Goal: Communication & Community: Answer question/provide support

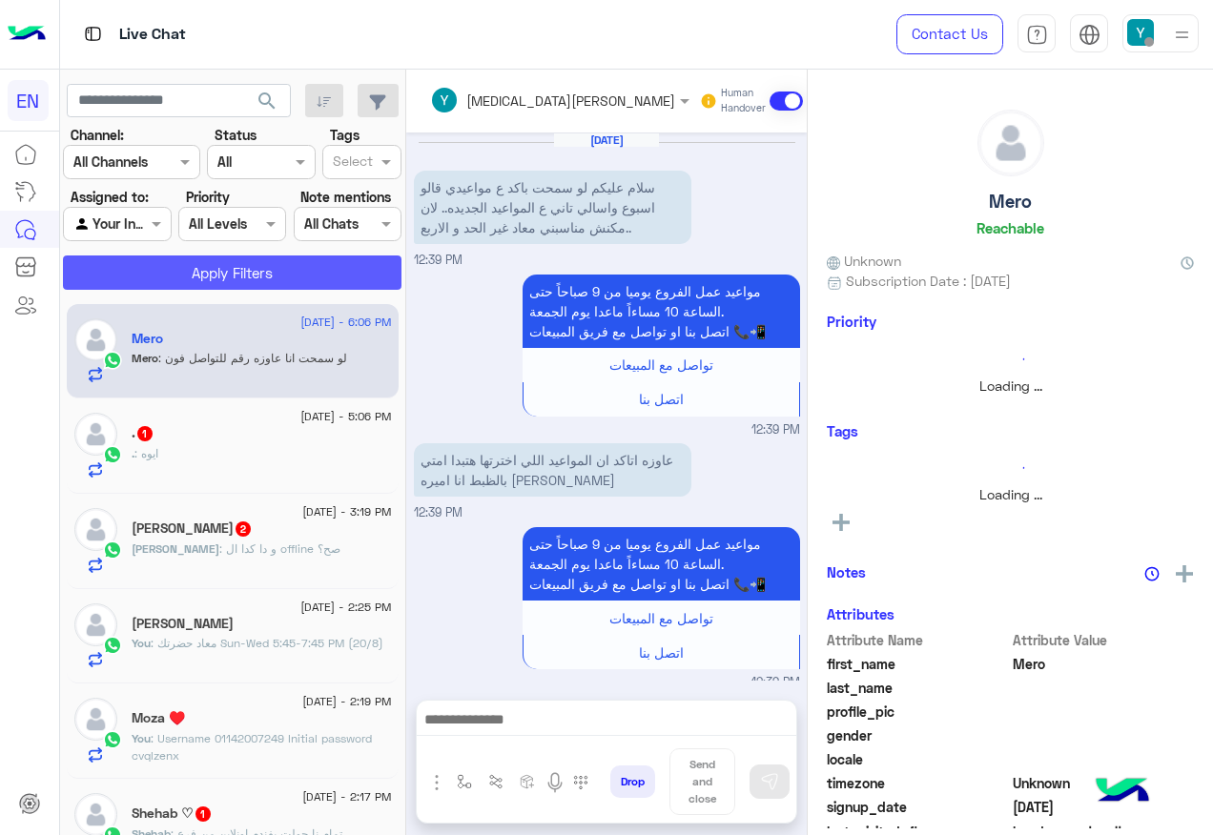
scroll to position [577, 0]
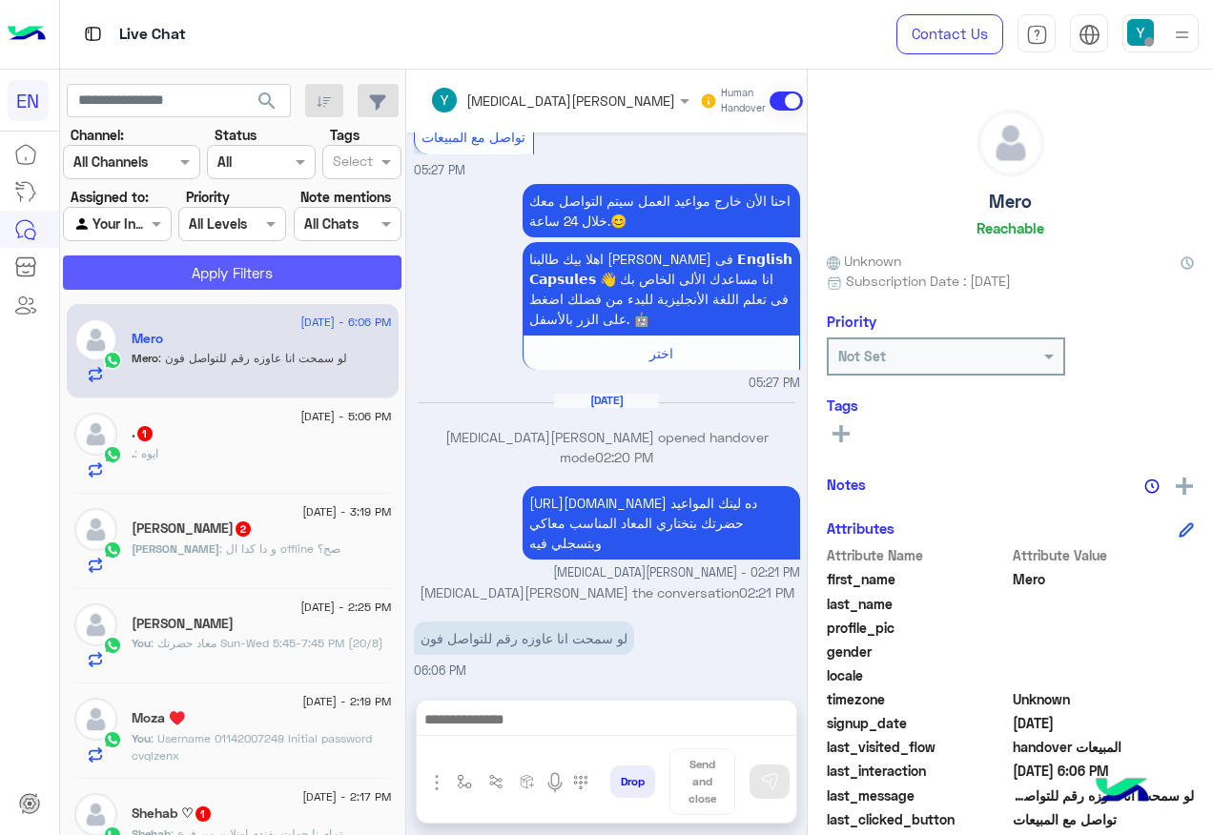
click at [166, 261] on button "Apply Filters" at bounding box center [232, 273] width 339 height 34
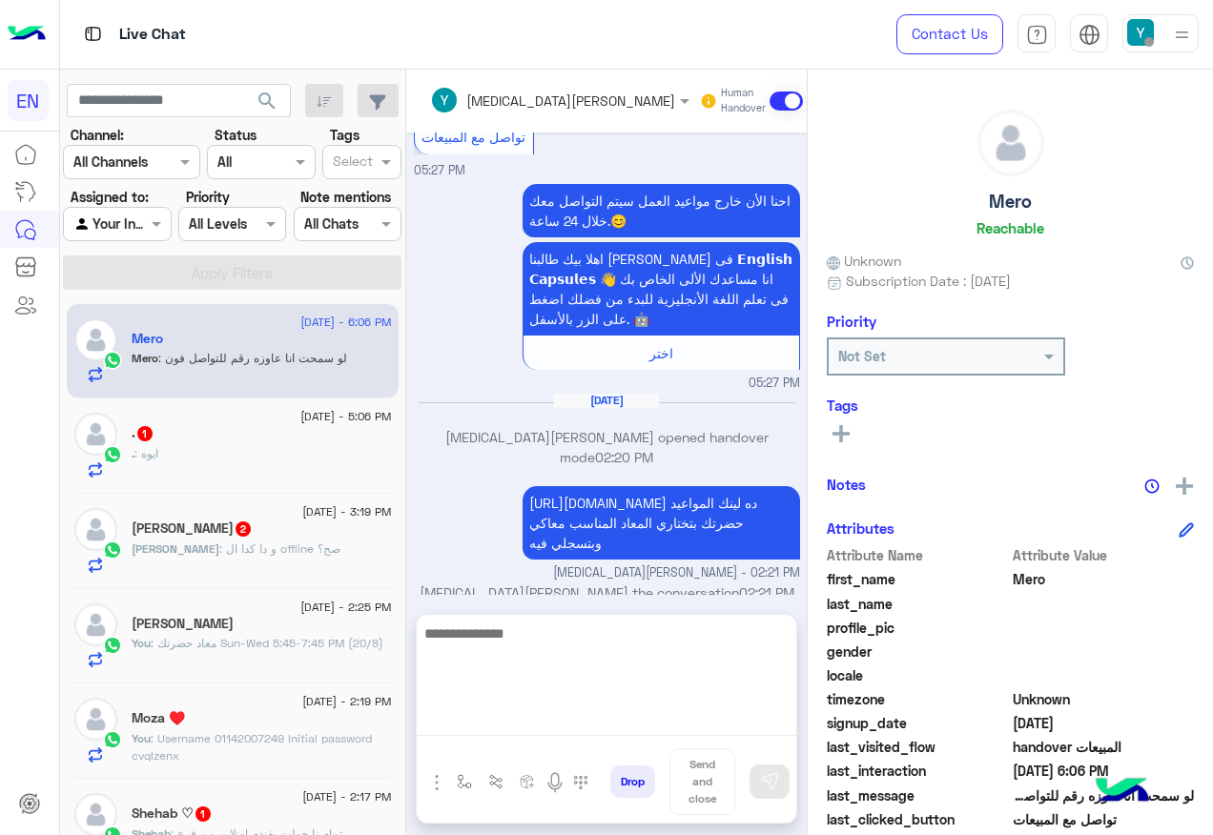
click at [498, 726] on textarea at bounding box center [607, 679] width 380 height 114
paste textarea "**********"
type textarea "**********"
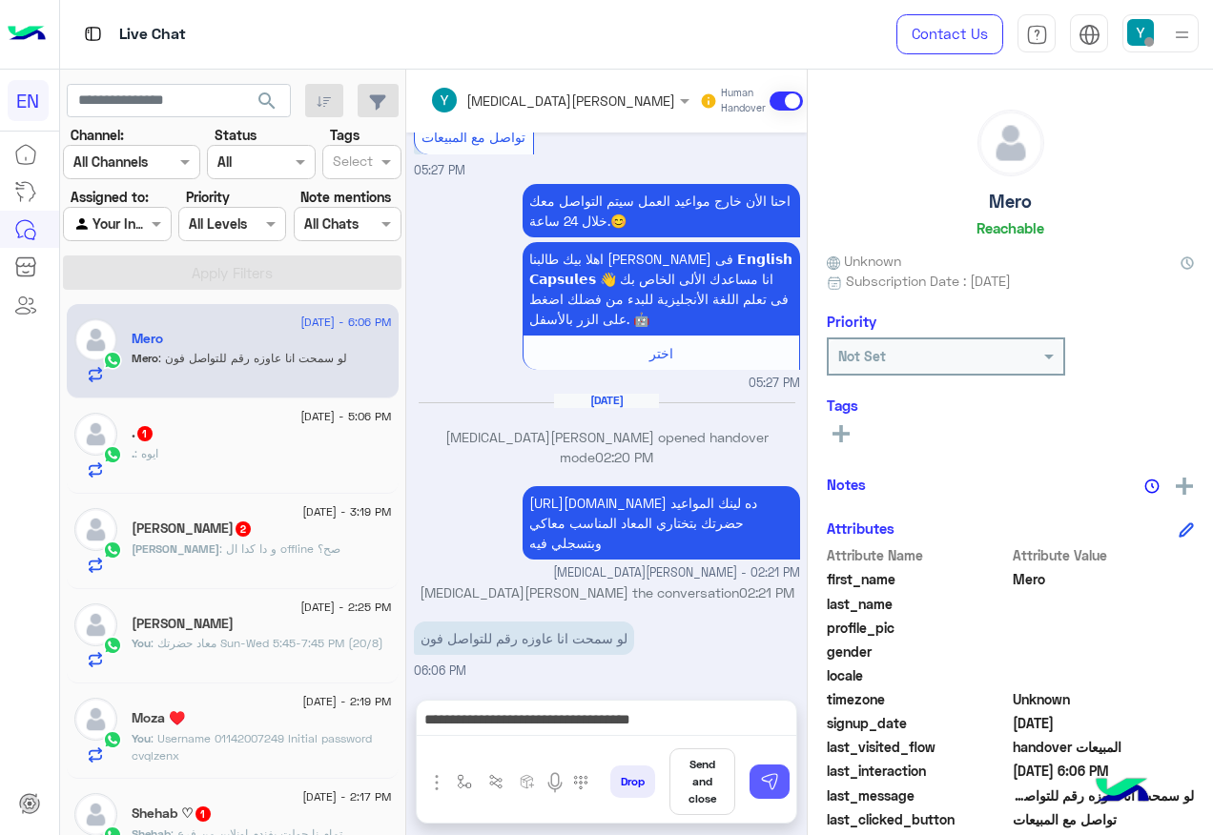
click at [758, 783] on button at bounding box center [770, 782] width 40 height 34
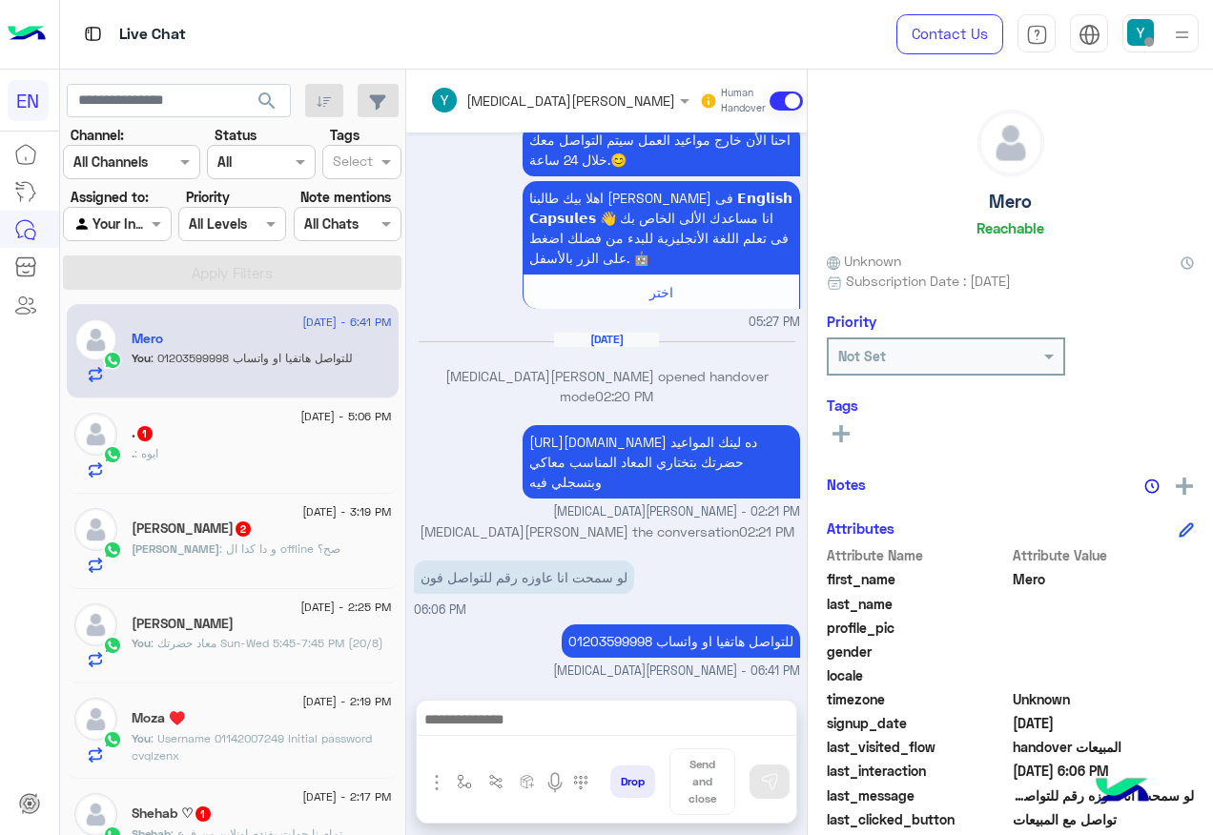
scroll to position [381, 0]
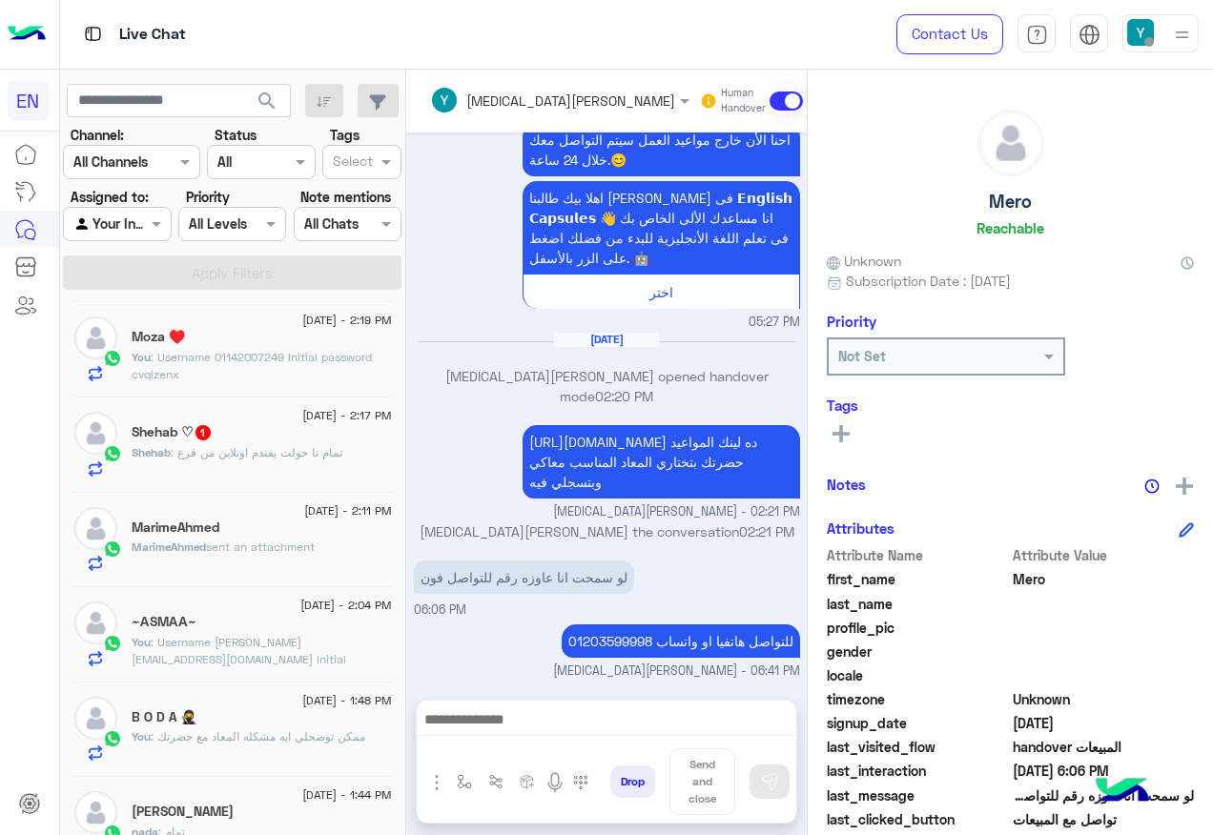
click at [284, 545] on span "sent an attachment" at bounding box center [260, 547] width 109 height 14
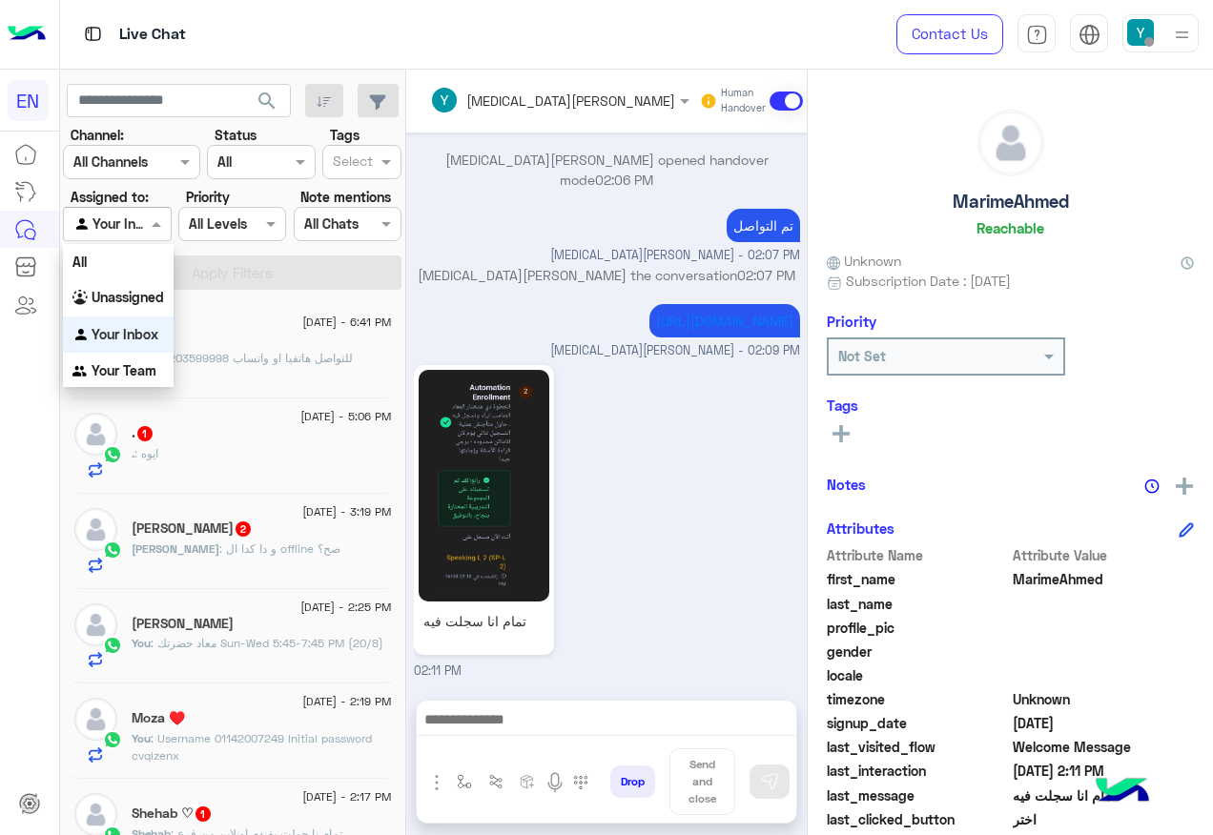
click at [132, 223] on div at bounding box center [117, 224] width 106 height 22
click at [146, 294] on b "Unassigned" at bounding box center [128, 297] width 72 height 16
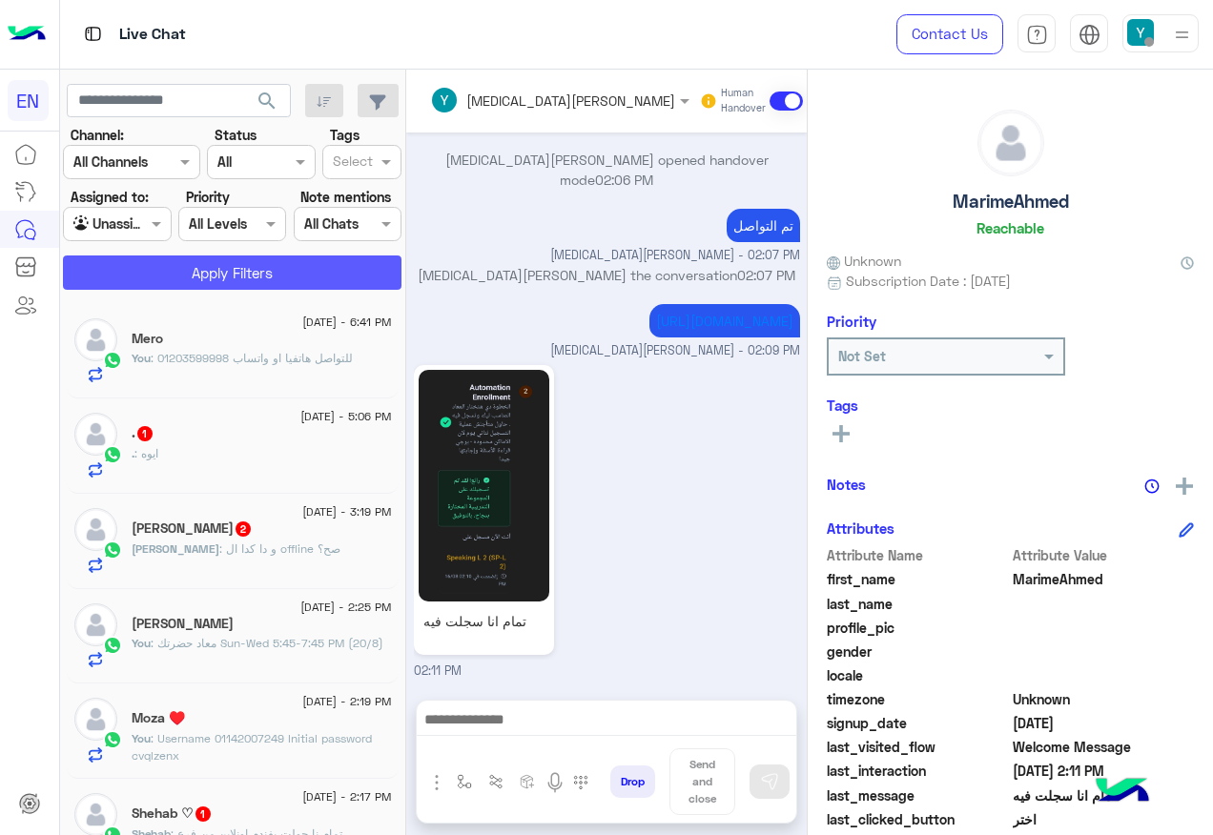
click at [171, 260] on button "Apply Filters" at bounding box center [232, 273] width 339 height 34
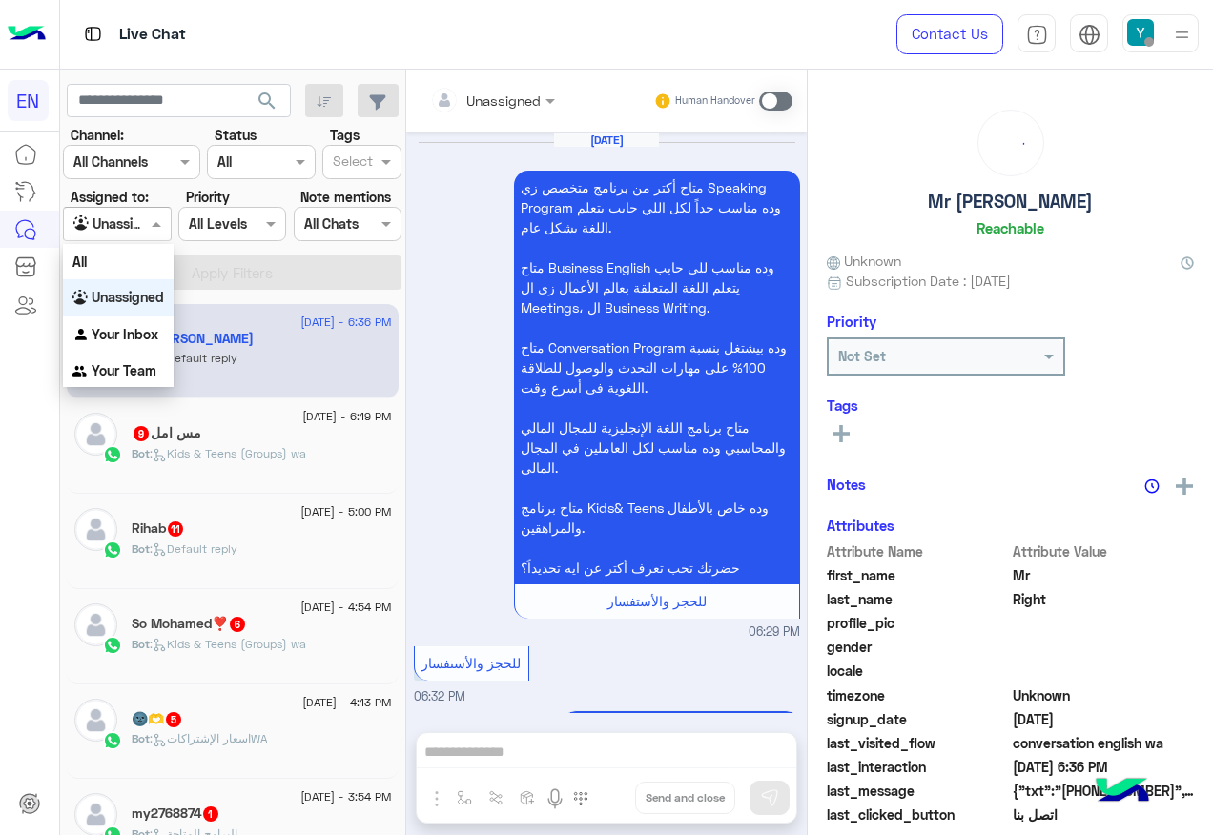
click at [100, 237] on div "Agent Filter Unassigned" at bounding box center [117, 224] width 108 height 34
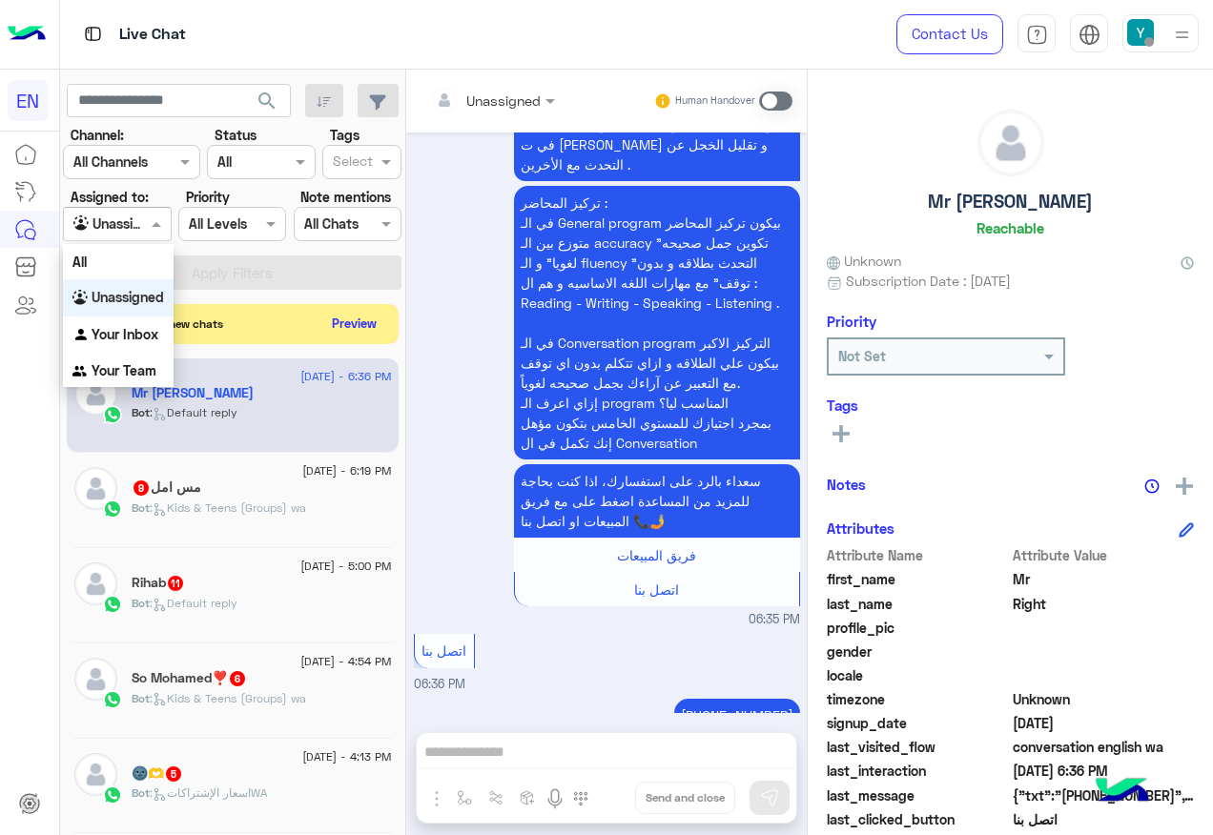
click at [342, 322] on button "Preview" at bounding box center [354, 324] width 59 height 26
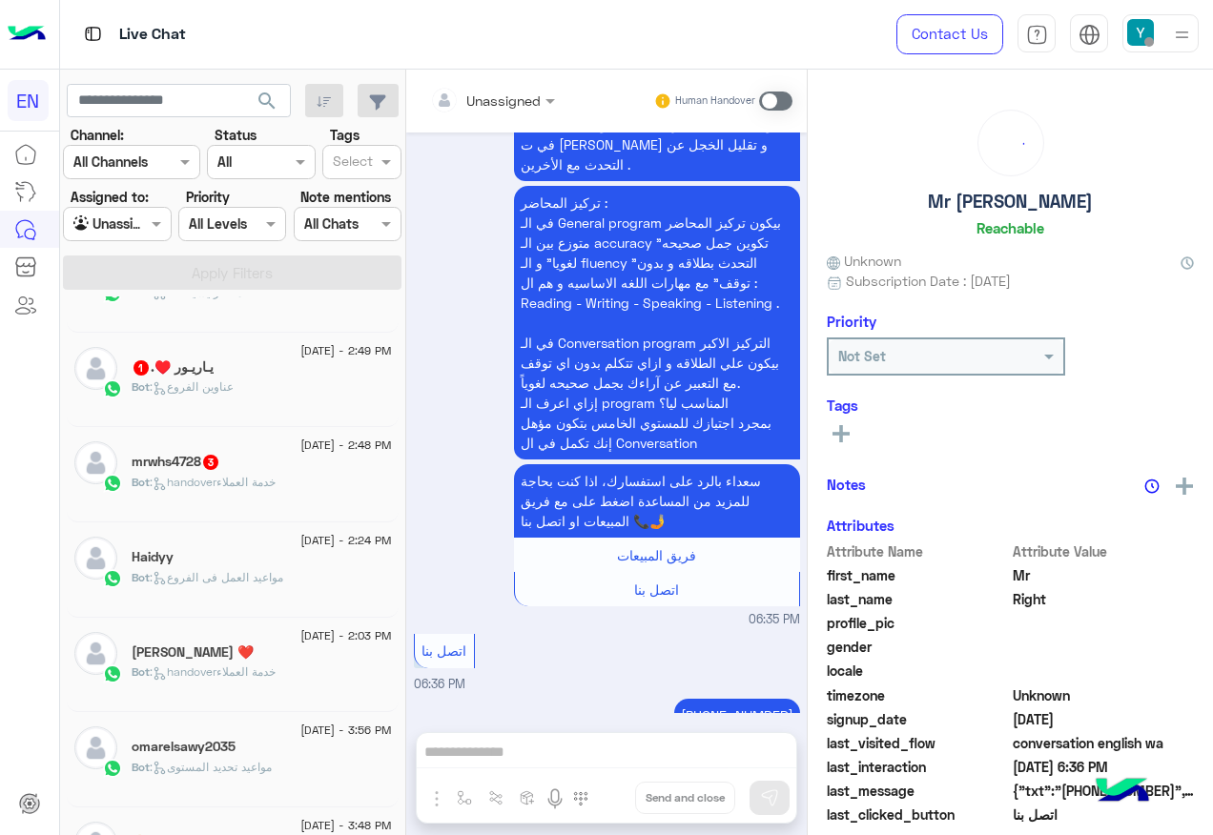
scroll to position [858, 0]
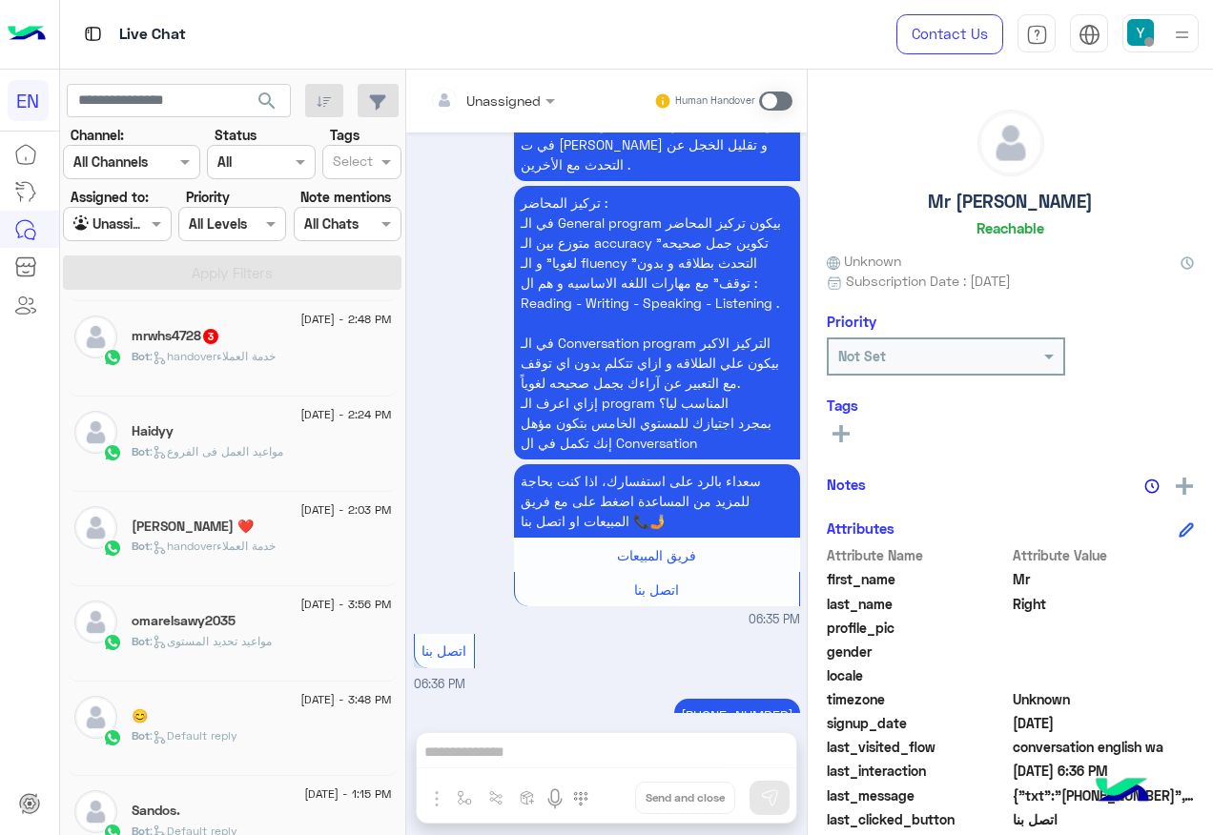
click at [265, 372] on div "Bot : handoverخدمة العملاء" at bounding box center [262, 364] width 260 height 33
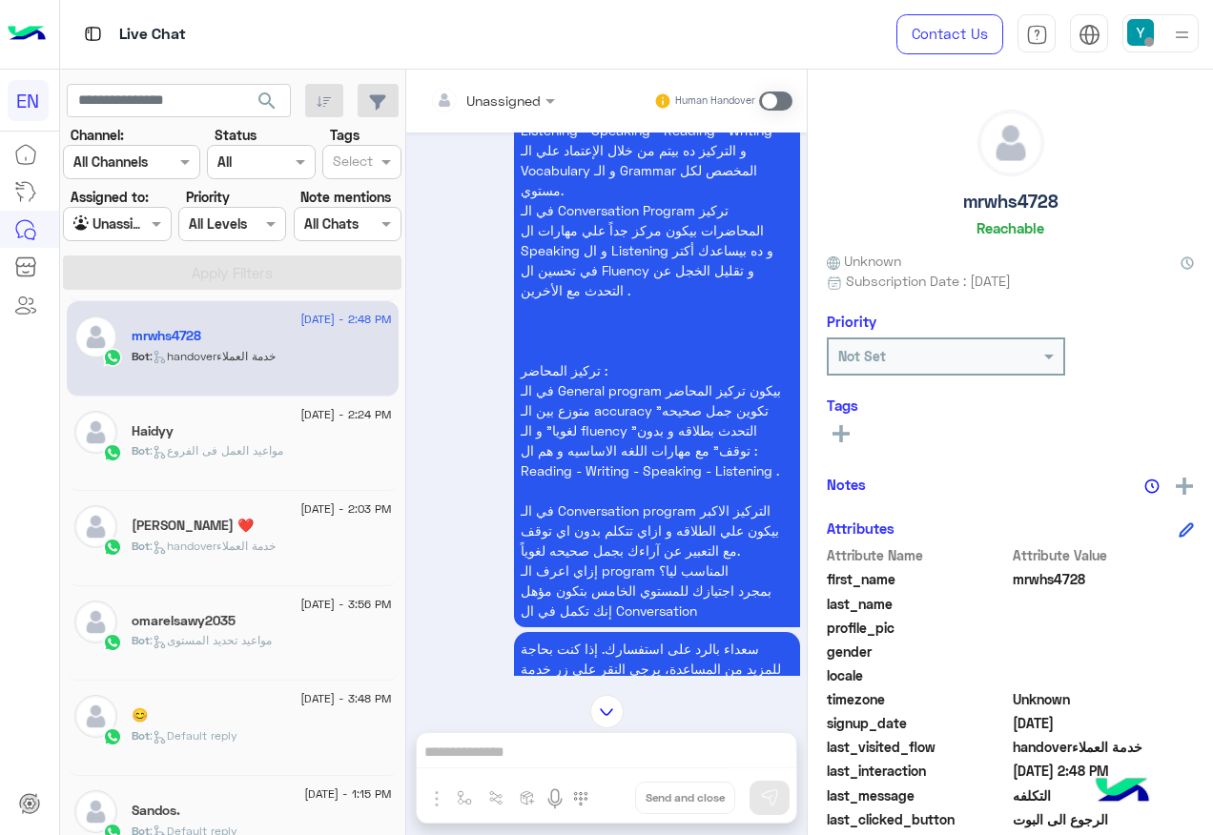
scroll to position [730, 0]
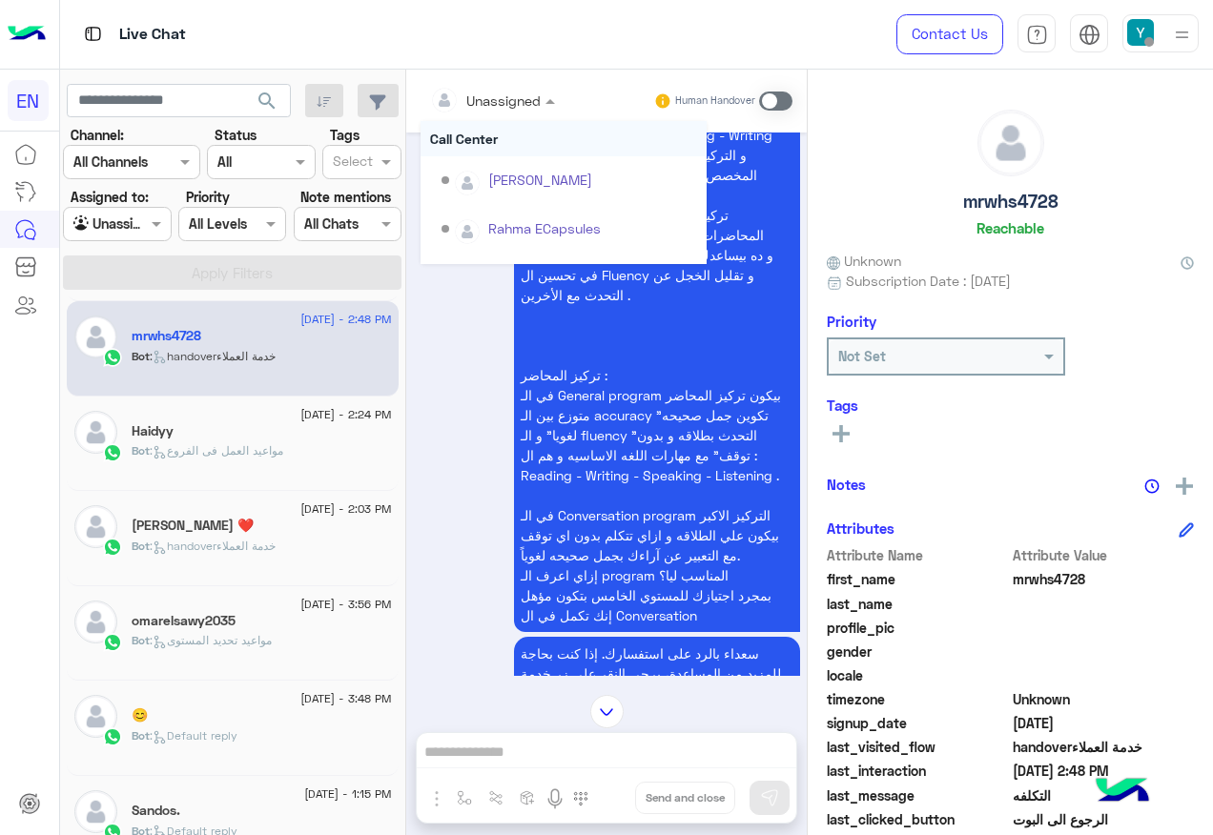
click at [531, 98] on div at bounding box center [493, 100] width 144 height 22
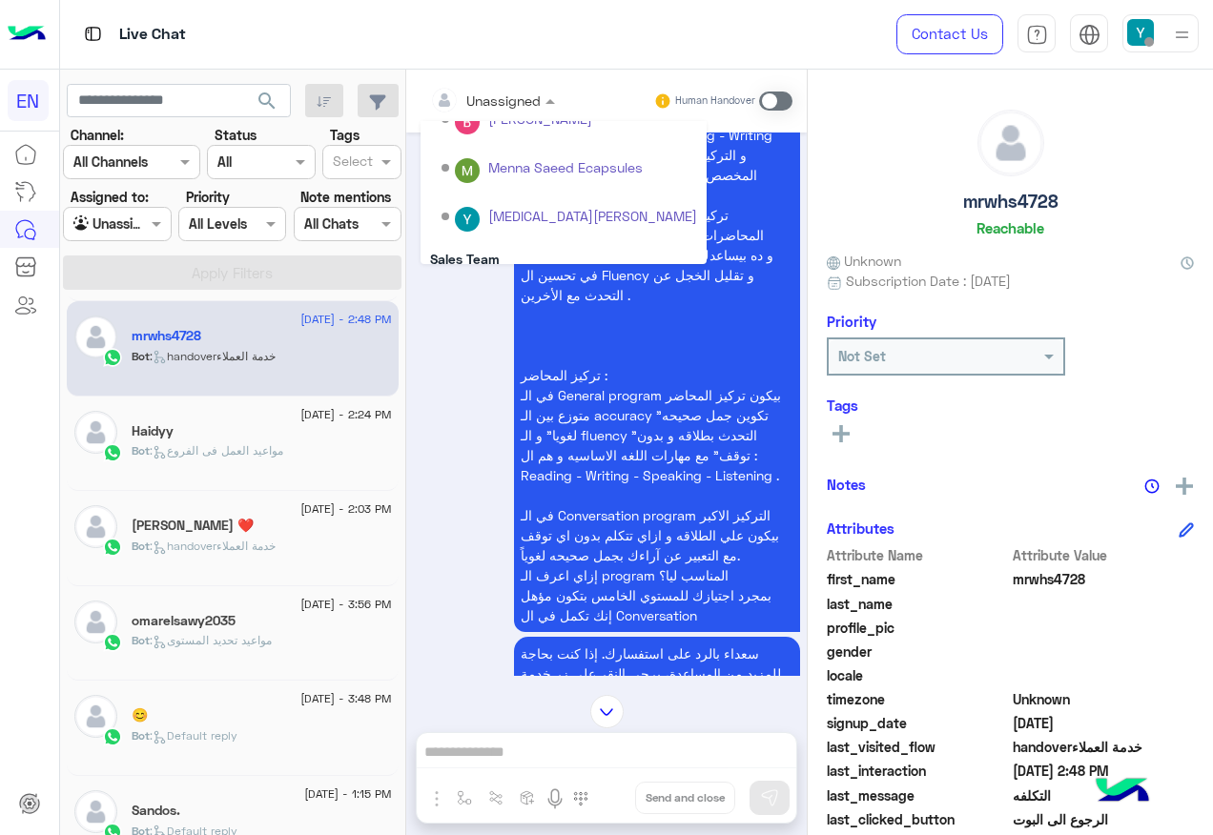
scroll to position [317, 0]
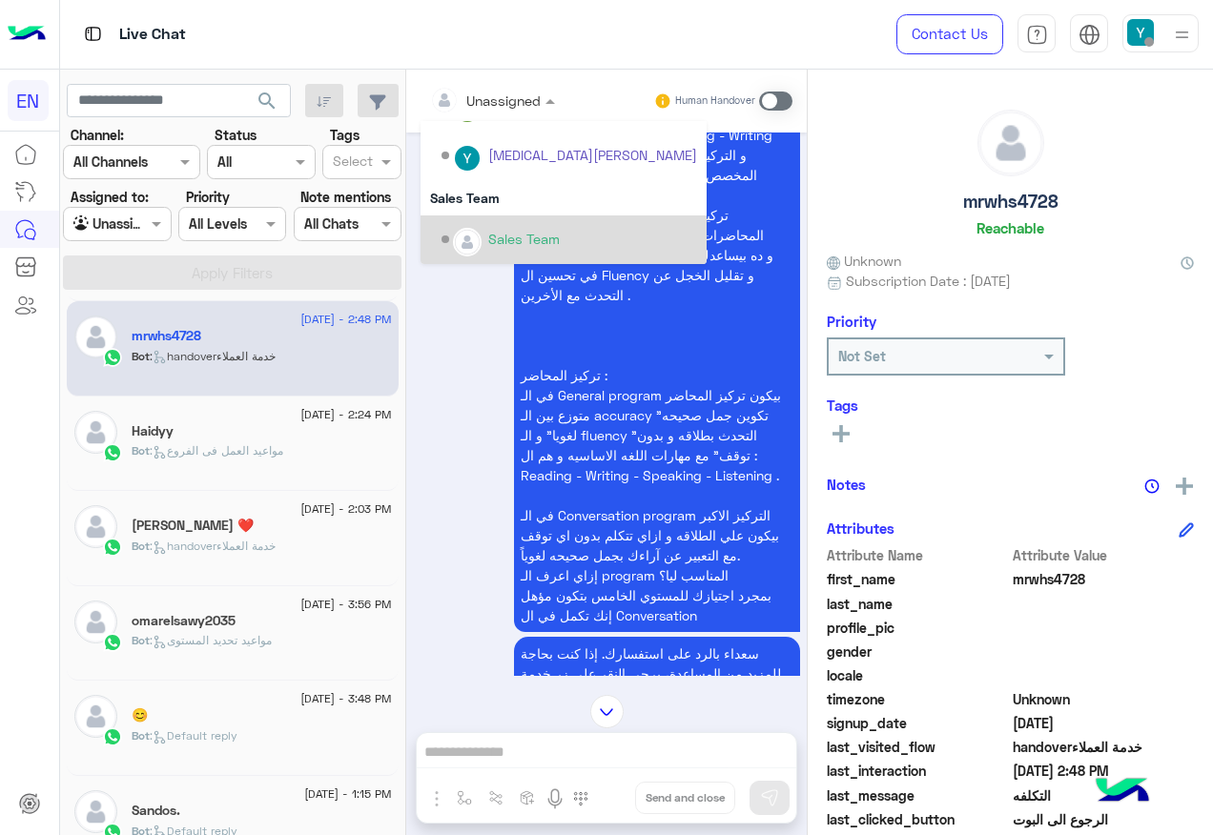
click at [523, 237] on div "Sales Team" at bounding box center [524, 239] width 72 height 20
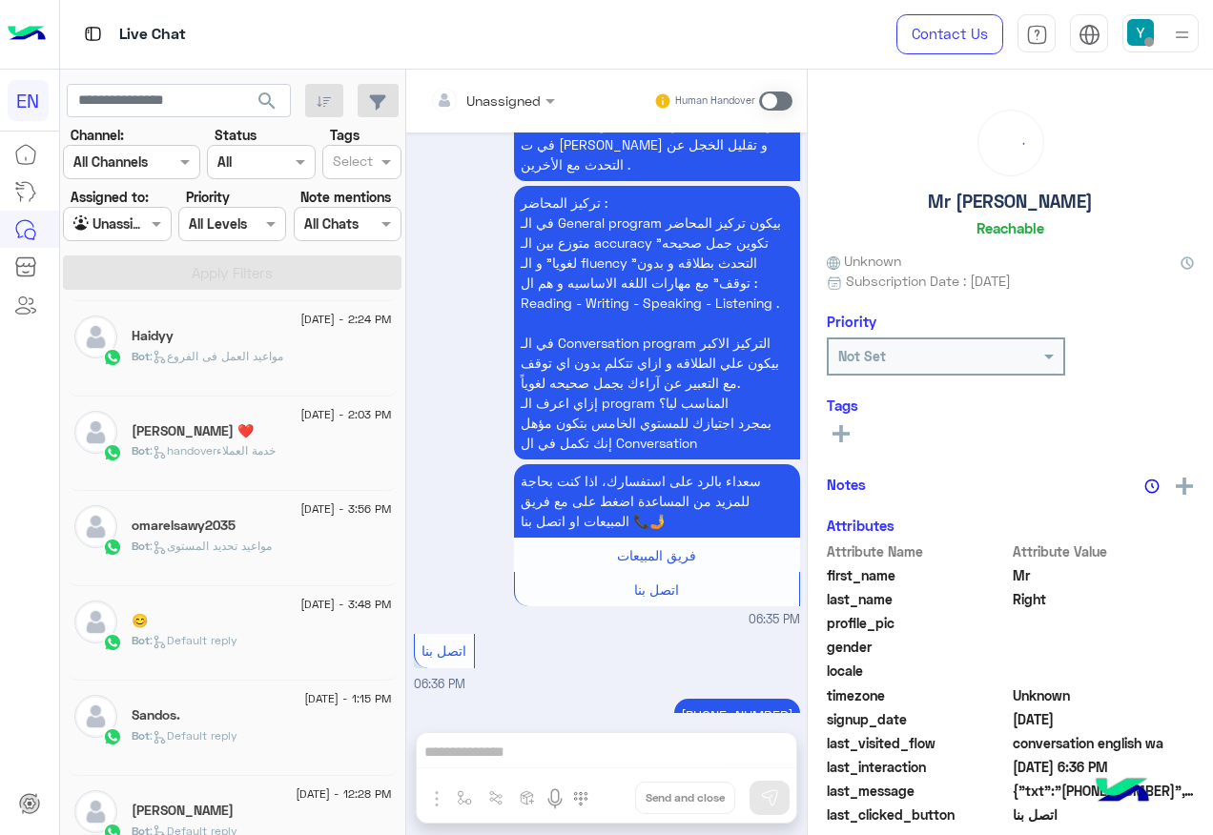
scroll to position [763, 0]
click at [201, 332] on h5 "يـاريـور ♥️. 1" at bounding box center [173, 337] width 82 height 16
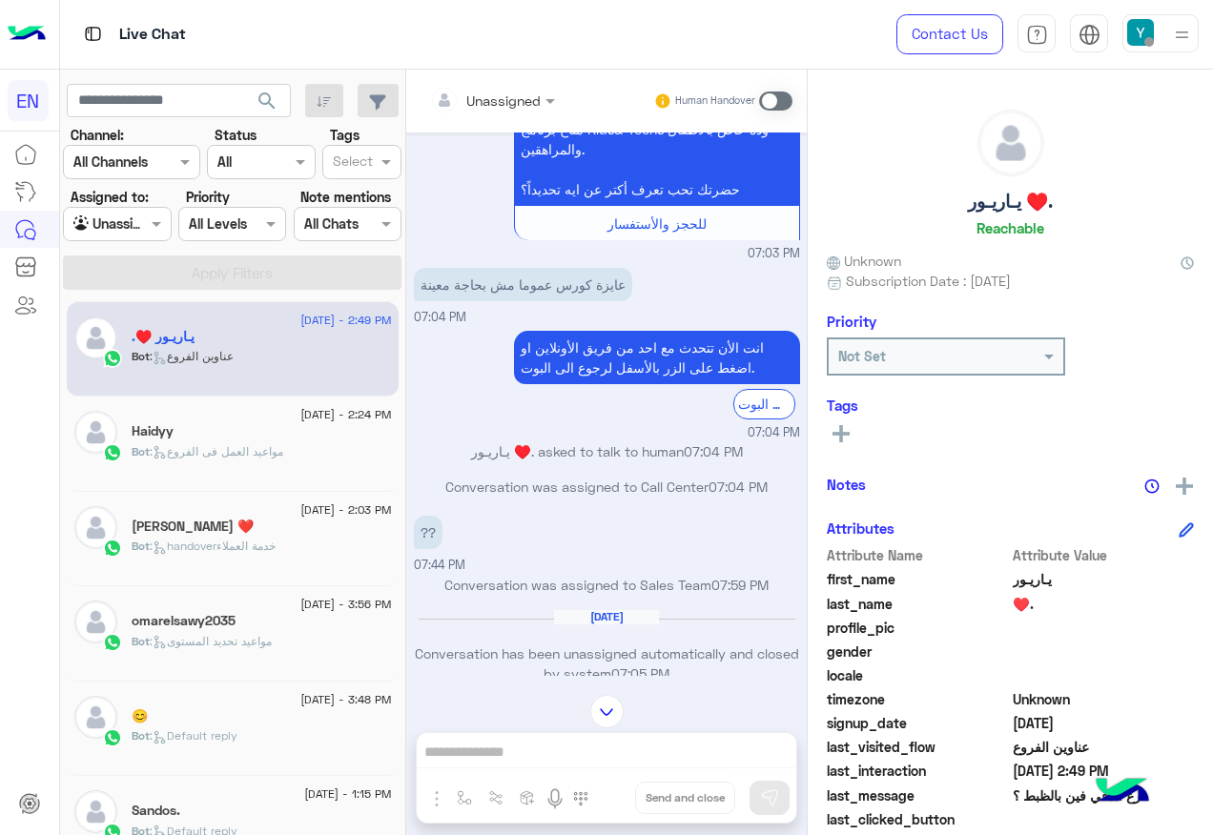
scroll to position [698, 0]
click at [517, 99] on div at bounding box center [493, 100] width 144 height 22
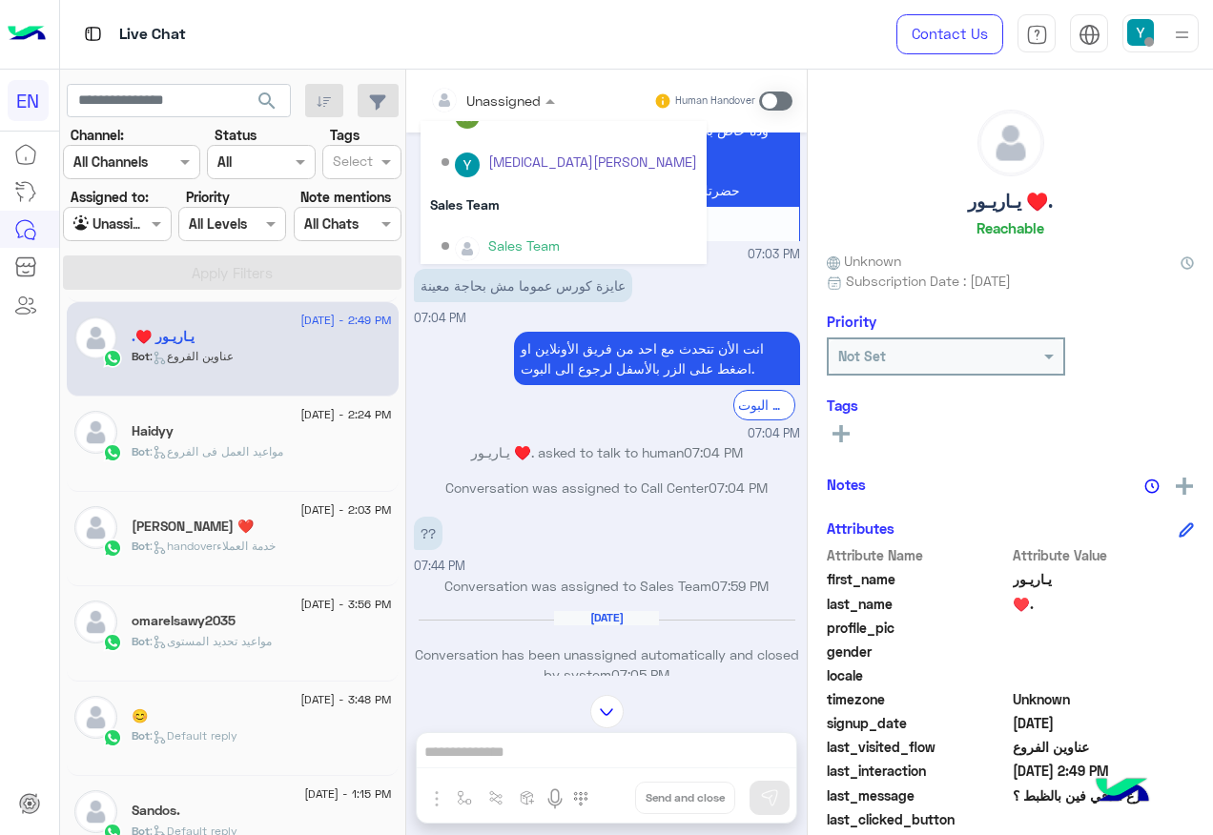
scroll to position [317, 0]
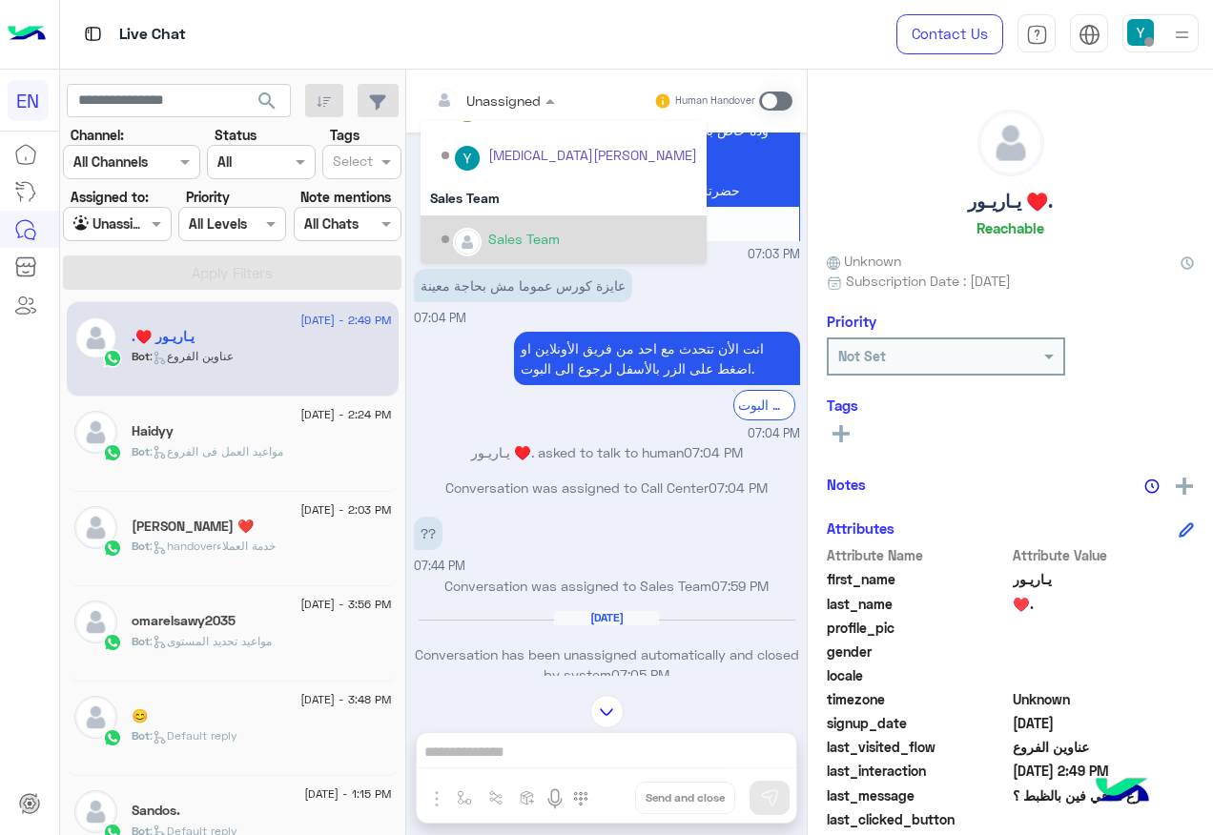
click at [515, 216] on div "Sales Team" at bounding box center [564, 240] width 286 height 49
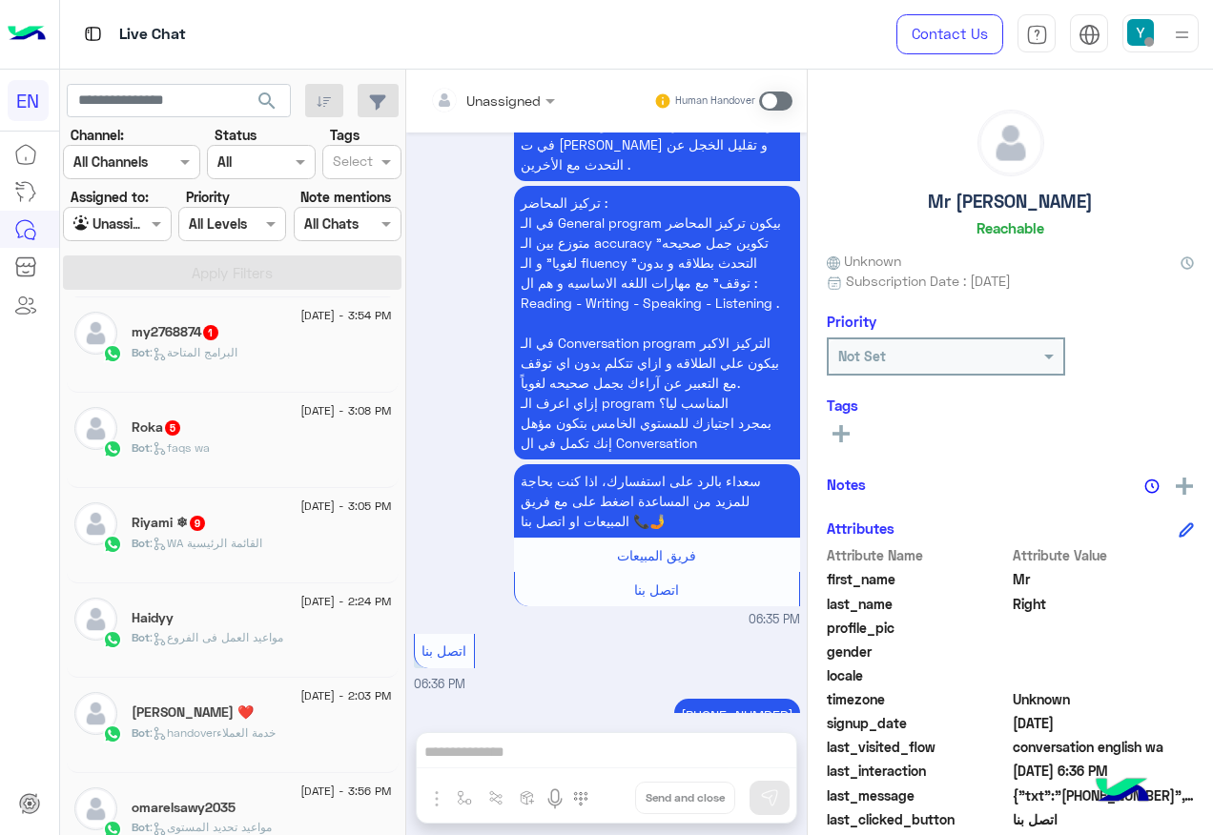
scroll to position [477, 0]
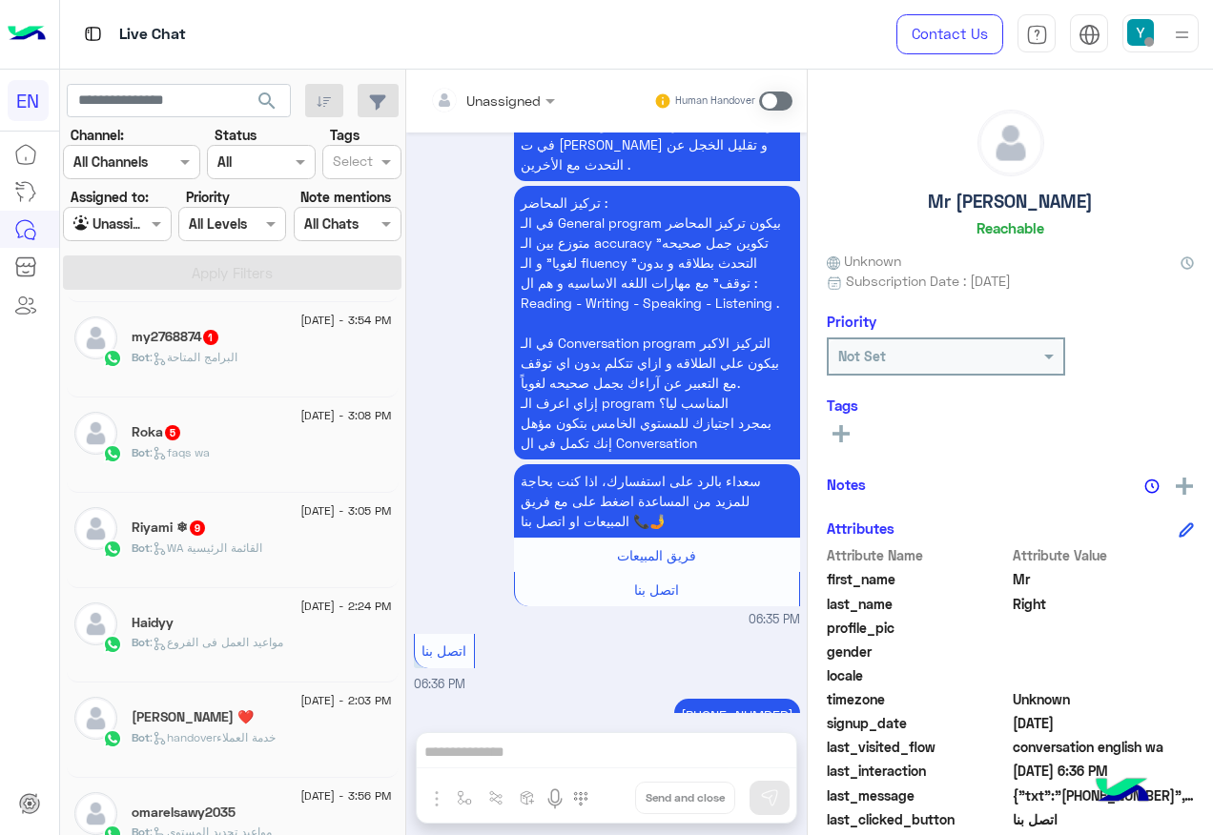
click at [276, 531] on div "Riyami ❄ 9" at bounding box center [262, 530] width 260 height 20
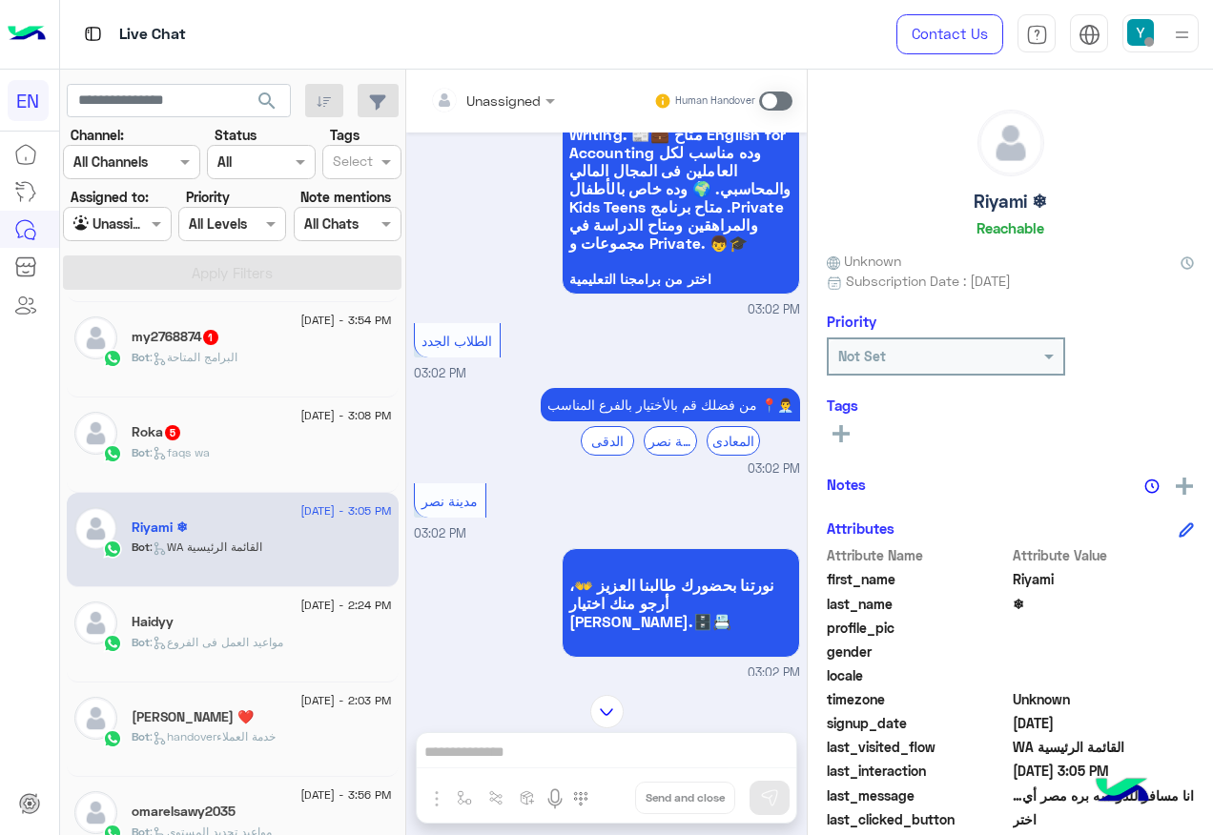
scroll to position [511, 0]
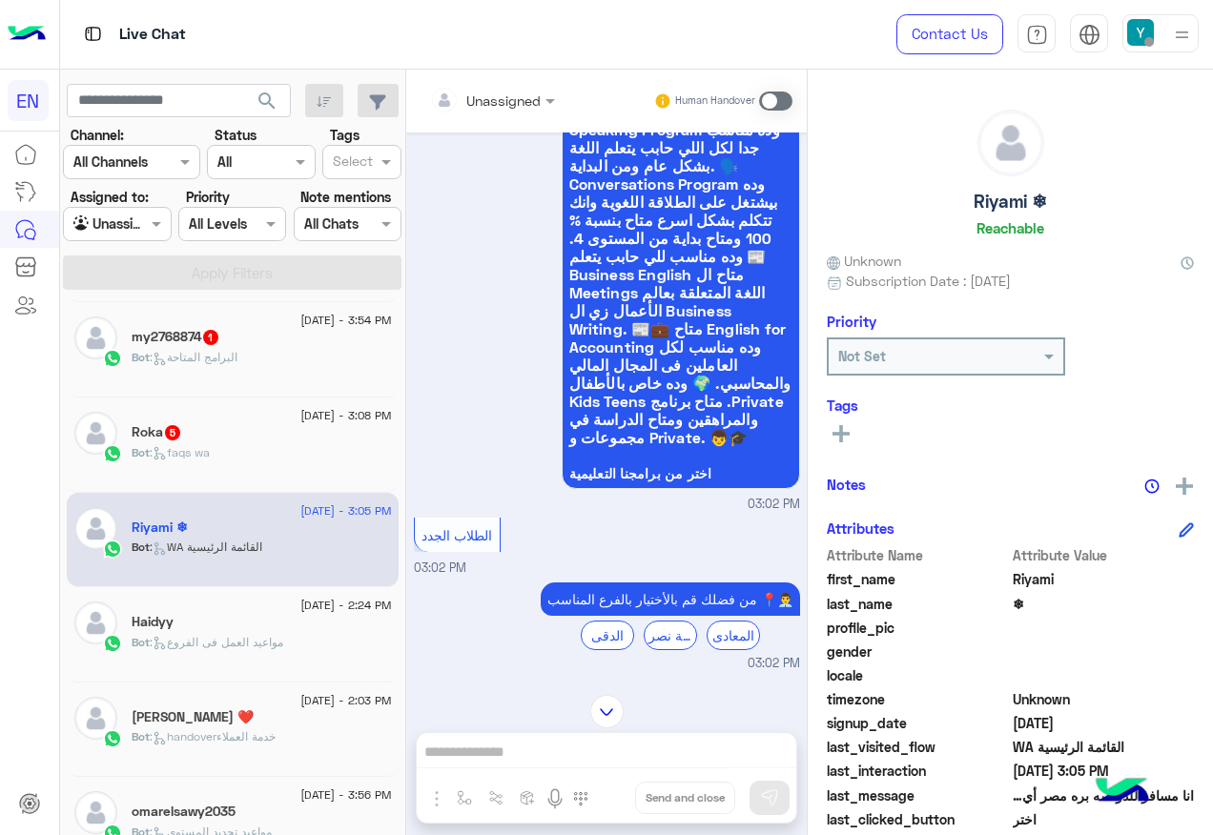
click at [524, 106] on div at bounding box center [493, 100] width 144 height 22
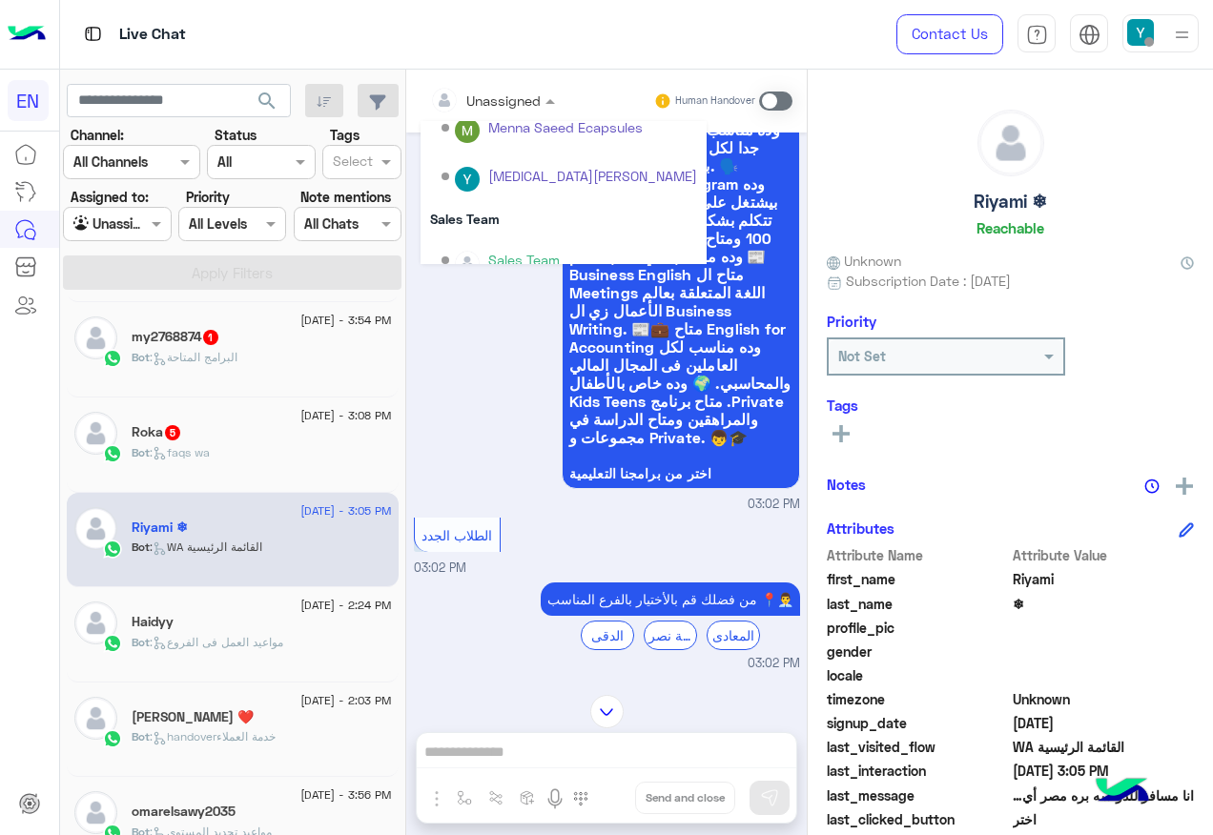
scroll to position [317, 0]
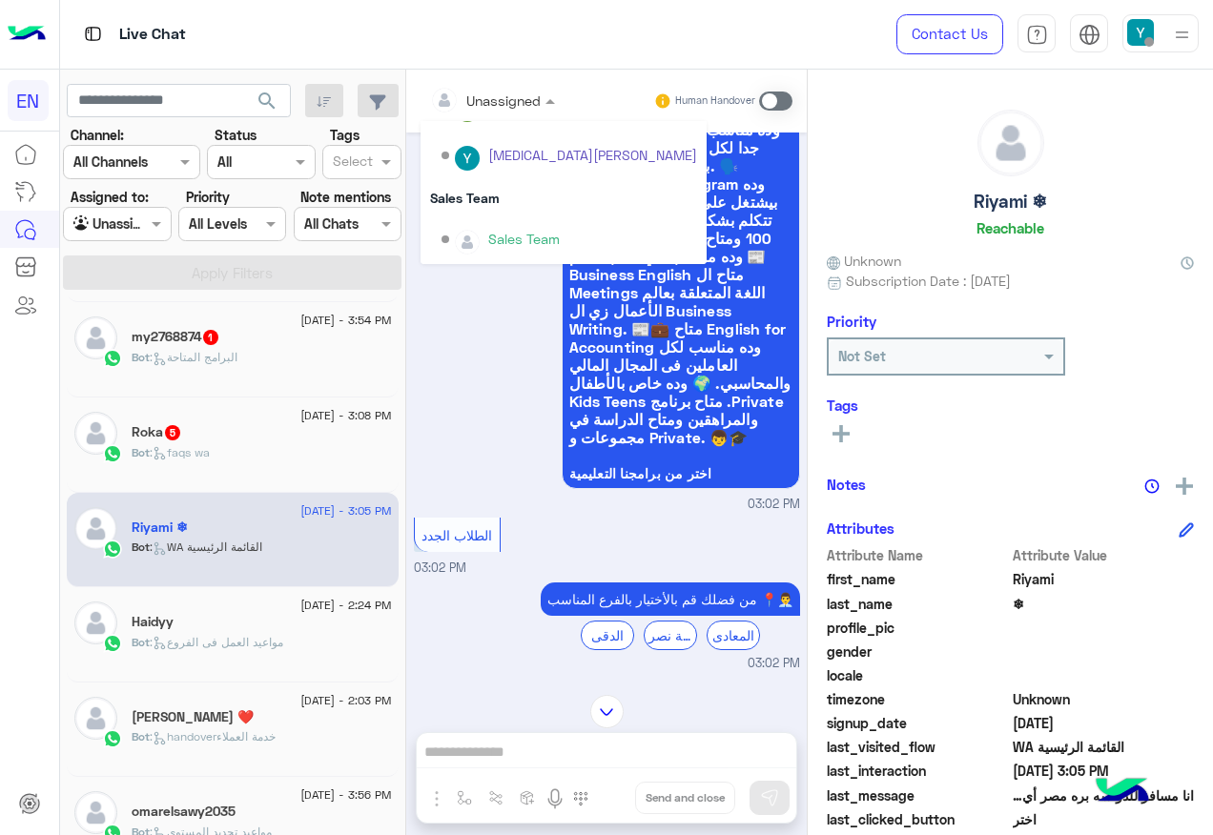
click at [534, 204] on div "Sales Team" at bounding box center [564, 197] width 286 height 35
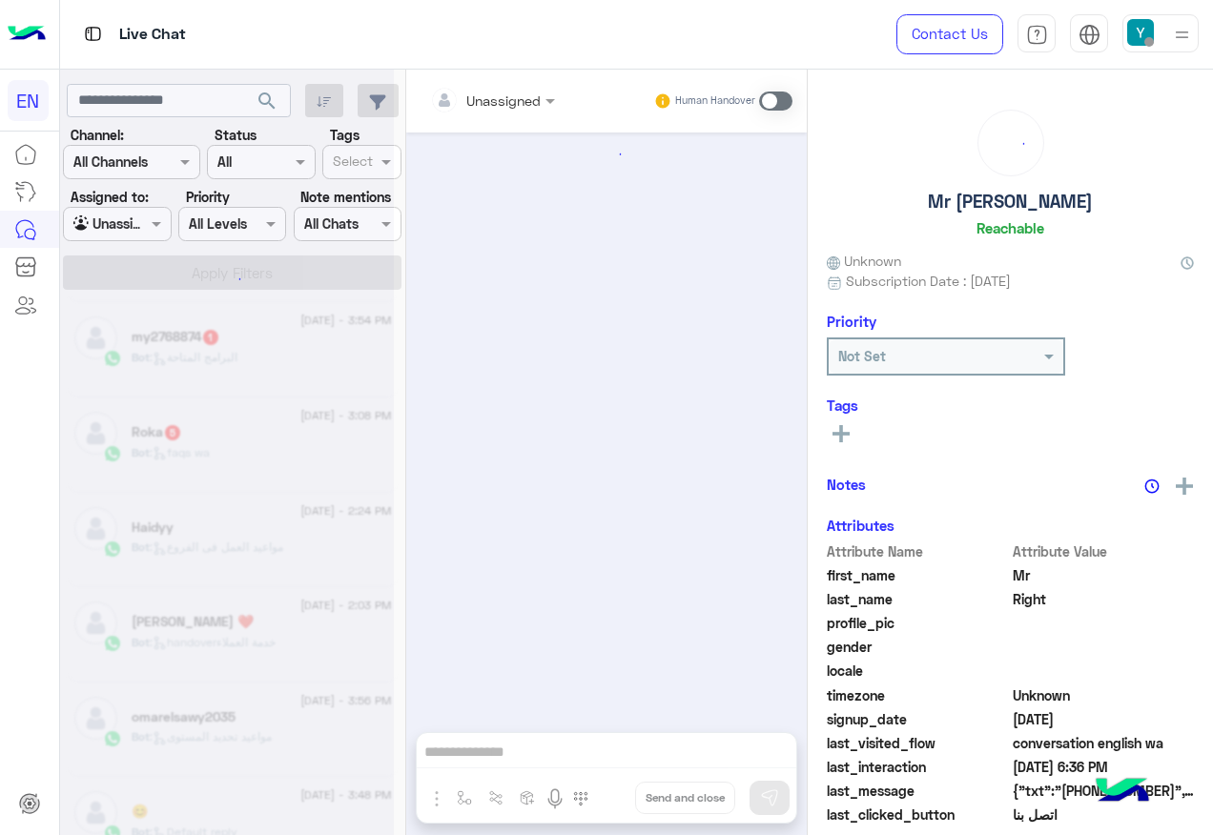
scroll to position [3690, 0]
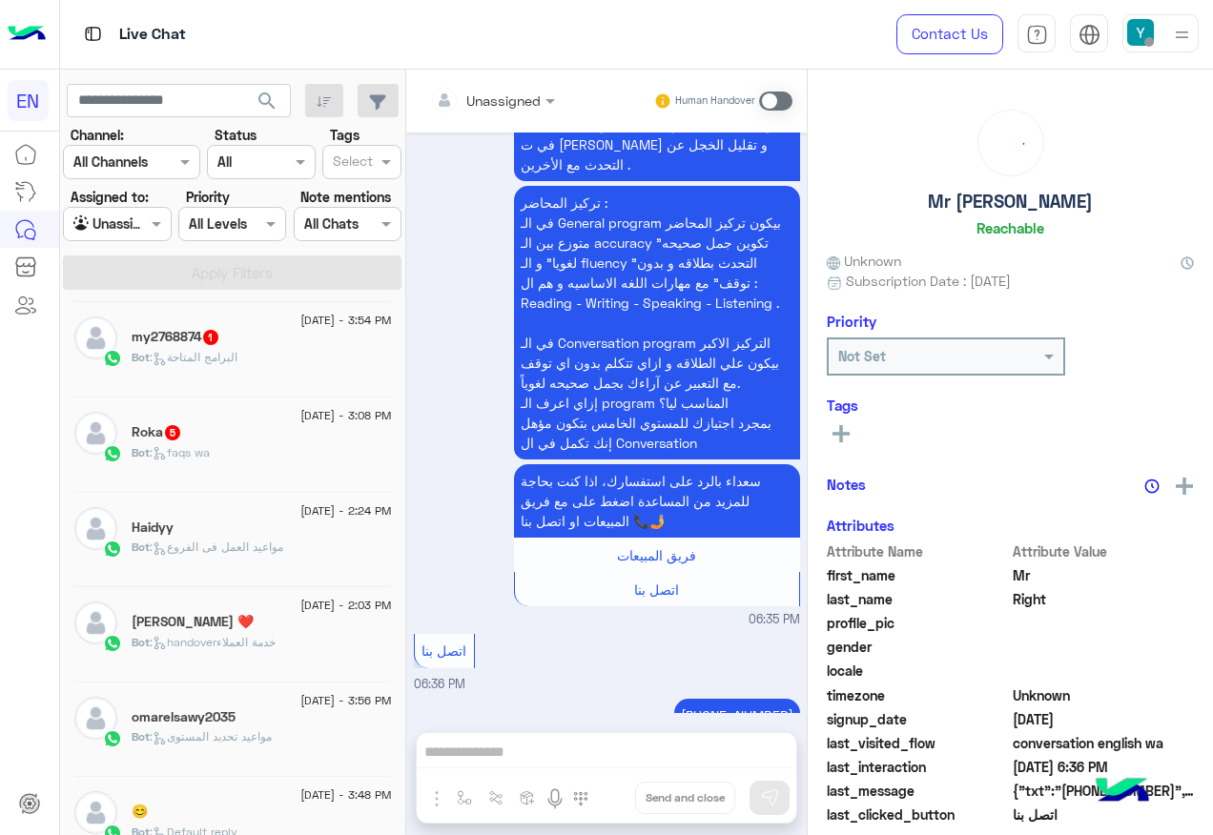
click at [257, 430] on div "Roka 5" at bounding box center [262, 434] width 260 height 20
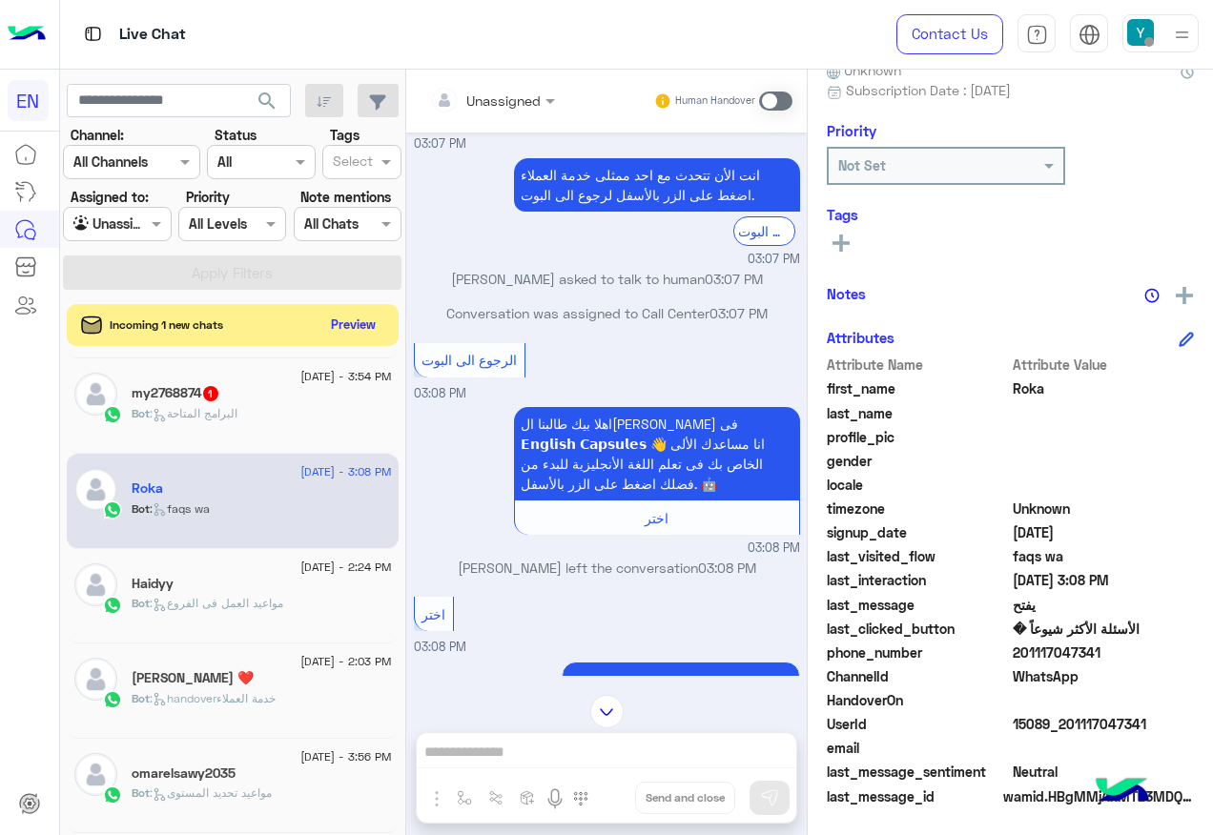
drag, startPoint x: 1014, startPoint y: 650, endPoint x: 1112, endPoint y: 655, distance: 98.3
click at [1112, 655] on span "201117047341" at bounding box center [1104, 653] width 182 height 20
copy span "01117047341"
click at [509, 743] on div "Unassigned Human Handover [DATE] محتاجه رقم في شبكه ؟ Bassant Ayman - 05:30 PM …" at bounding box center [606, 456] width 401 height 773
click at [306, 399] on div "my2768874 1" at bounding box center [262, 395] width 260 height 20
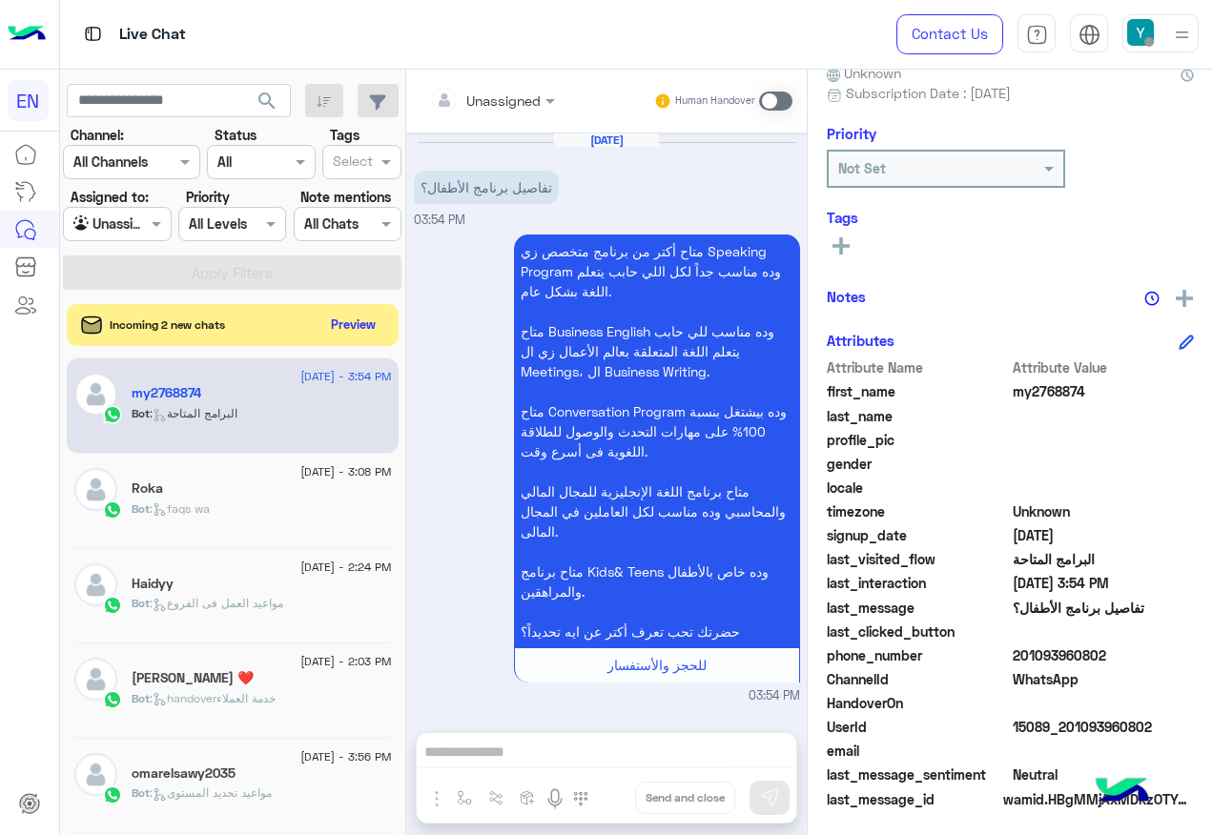
scroll to position [191, 0]
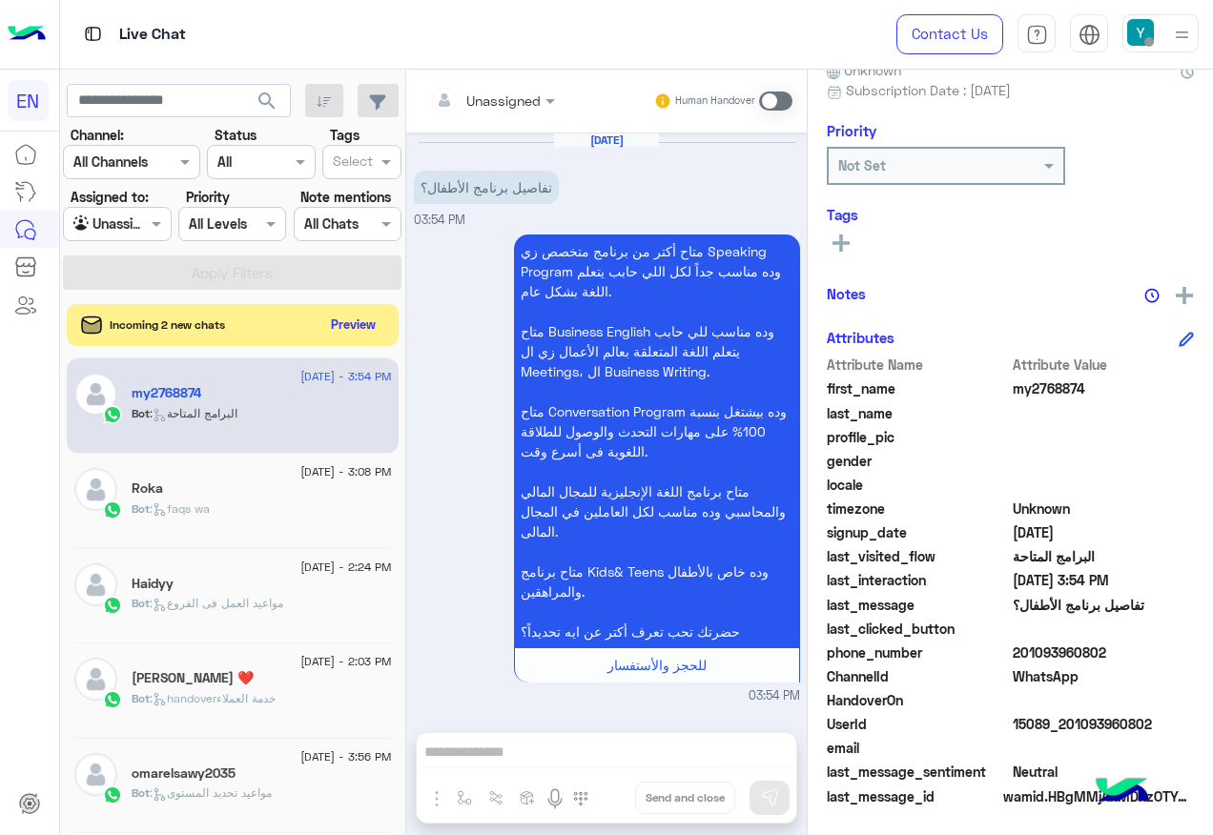
click at [521, 109] on div "Unassigned" at bounding box center [503, 101] width 74 height 20
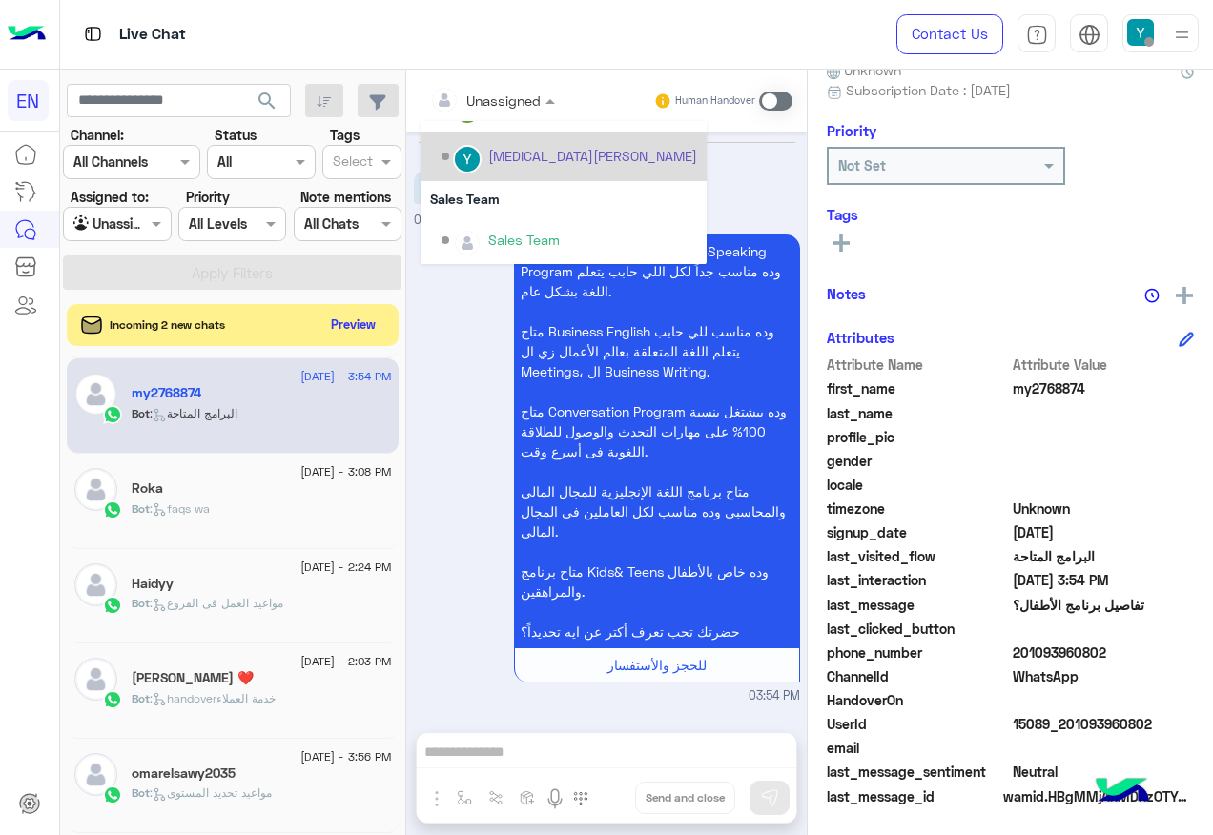
scroll to position [317, 0]
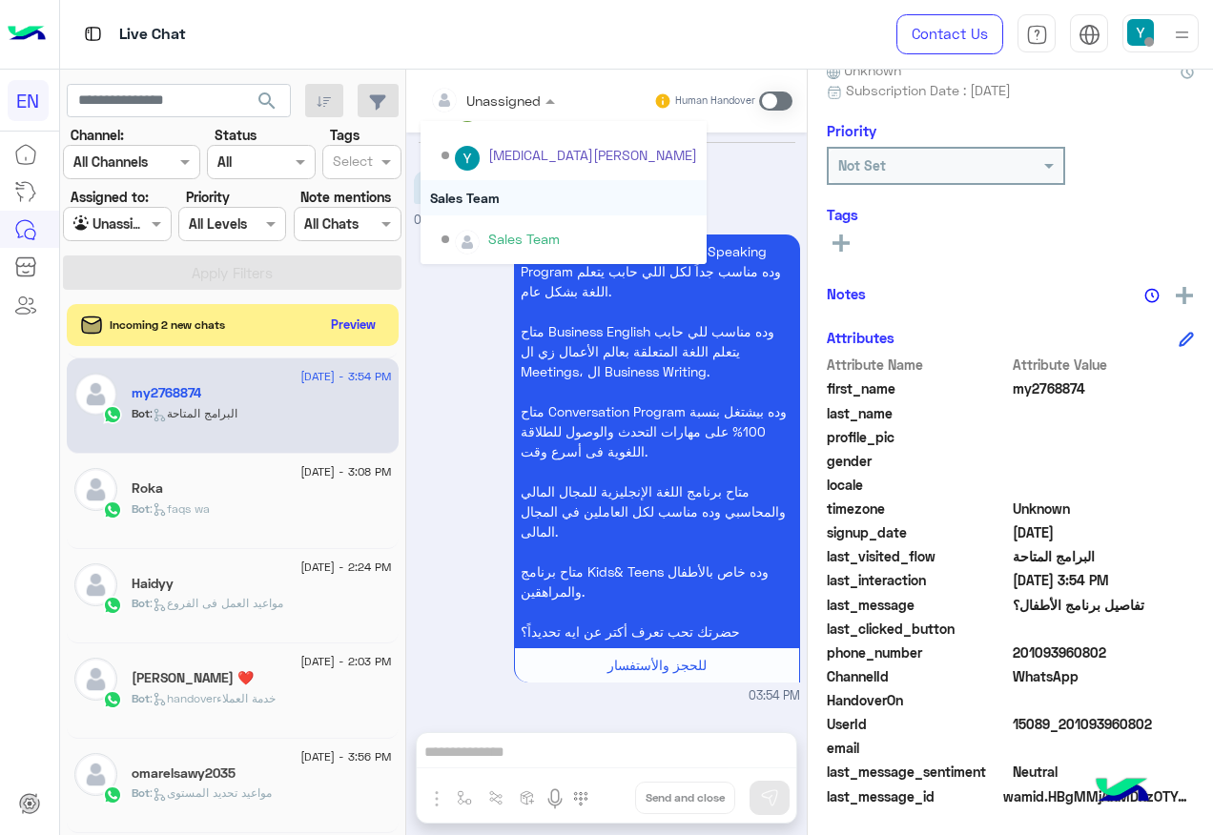
click at [504, 191] on div "Sales Team" at bounding box center [564, 197] width 286 height 35
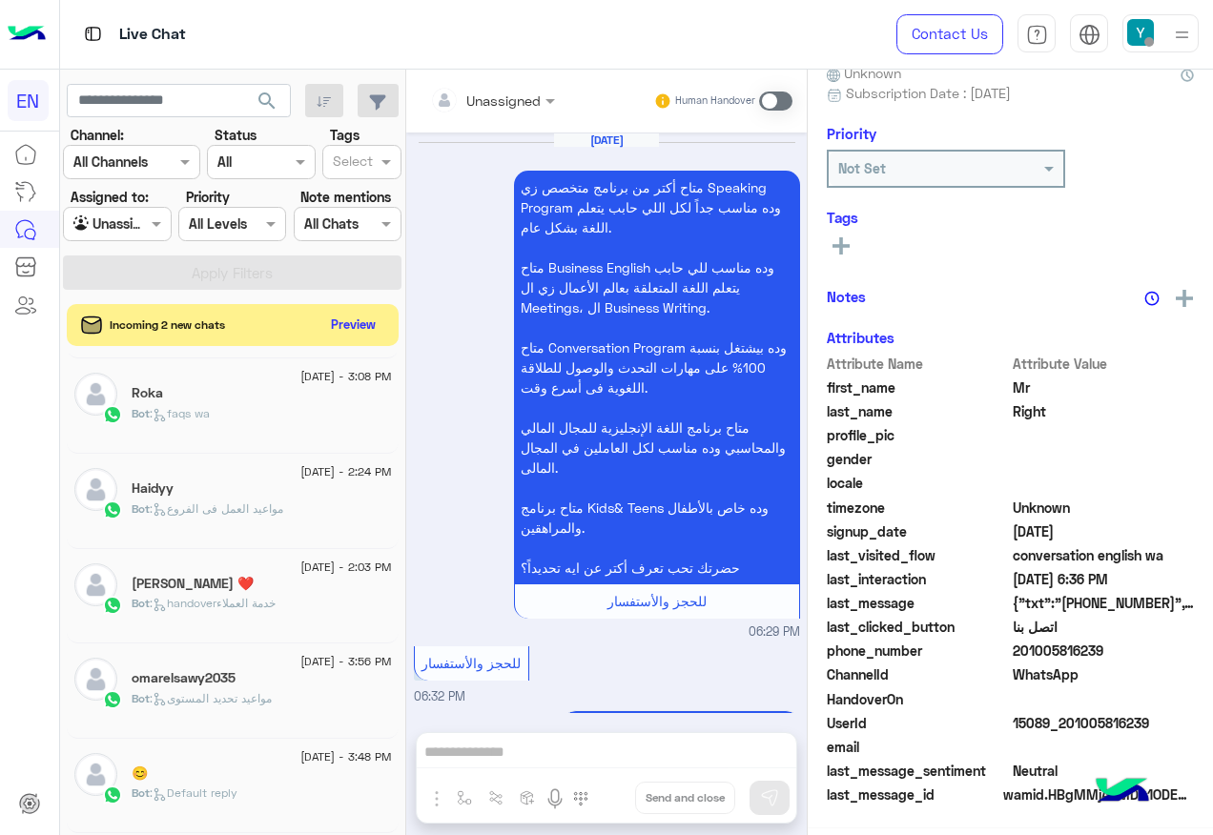
scroll to position [3690, 0]
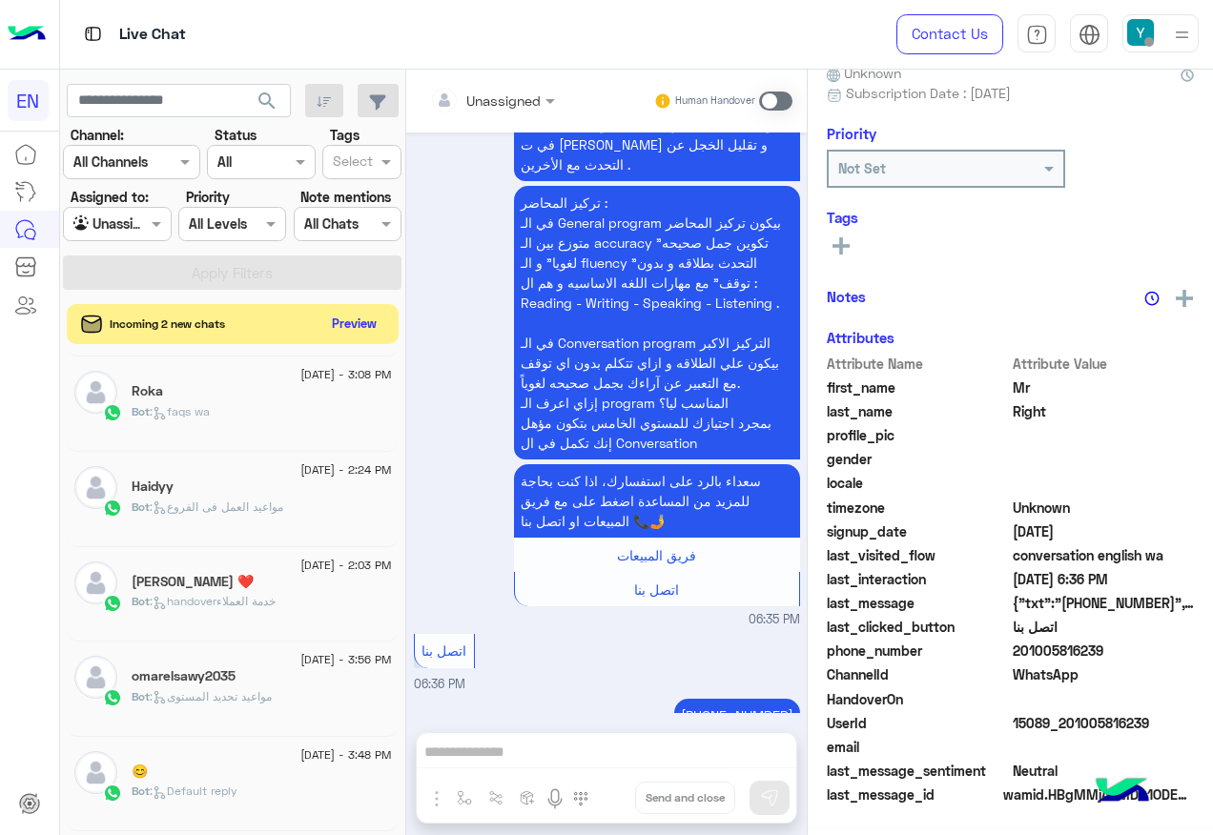
click at [365, 319] on button "Preview" at bounding box center [354, 324] width 59 height 26
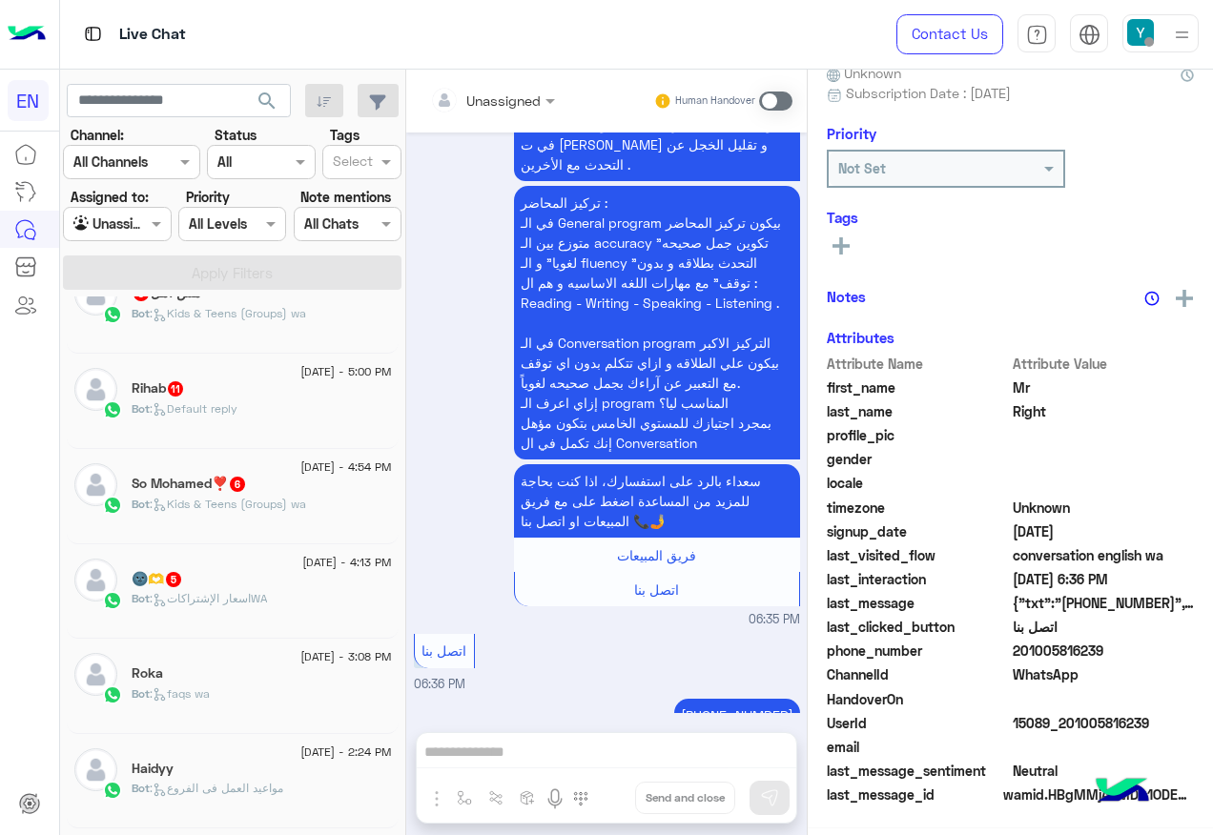
scroll to position [95, 0]
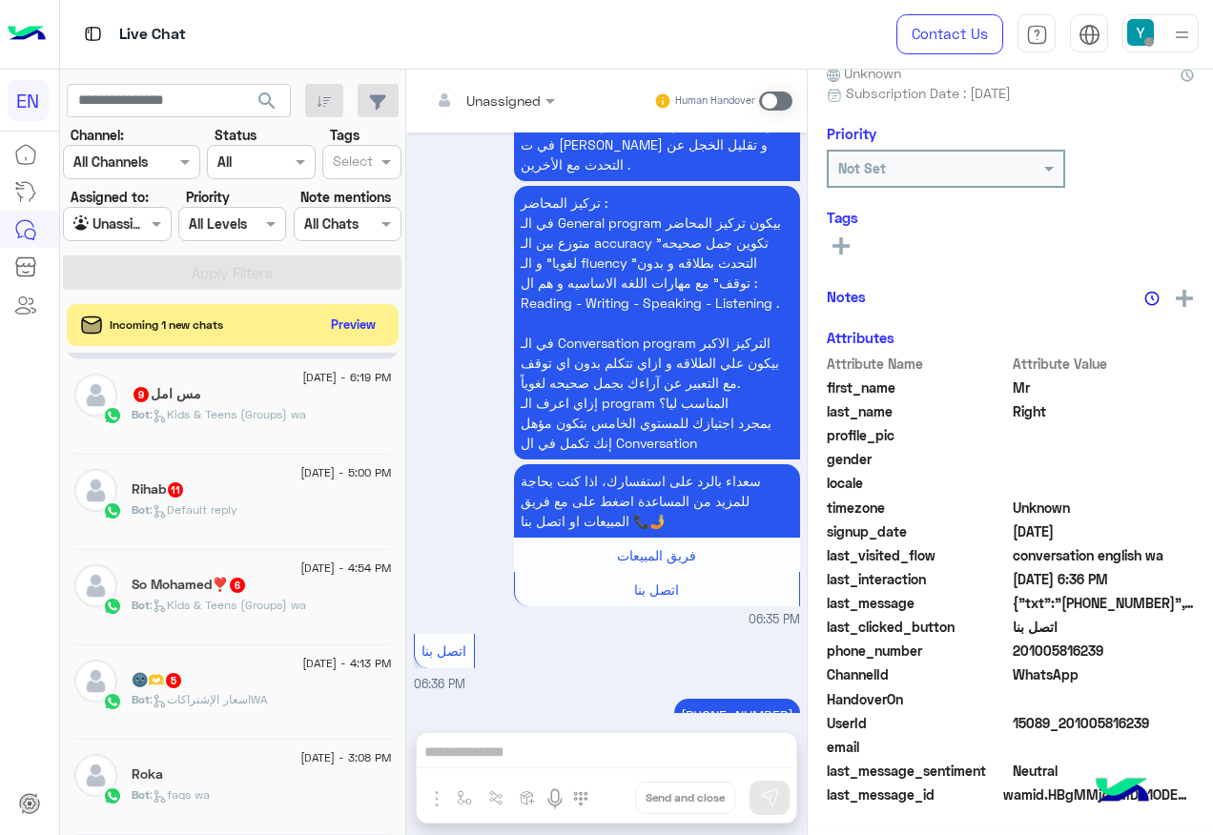
click at [302, 661] on span "[DATE] - 4:13 PM" at bounding box center [346, 663] width 89 height 17
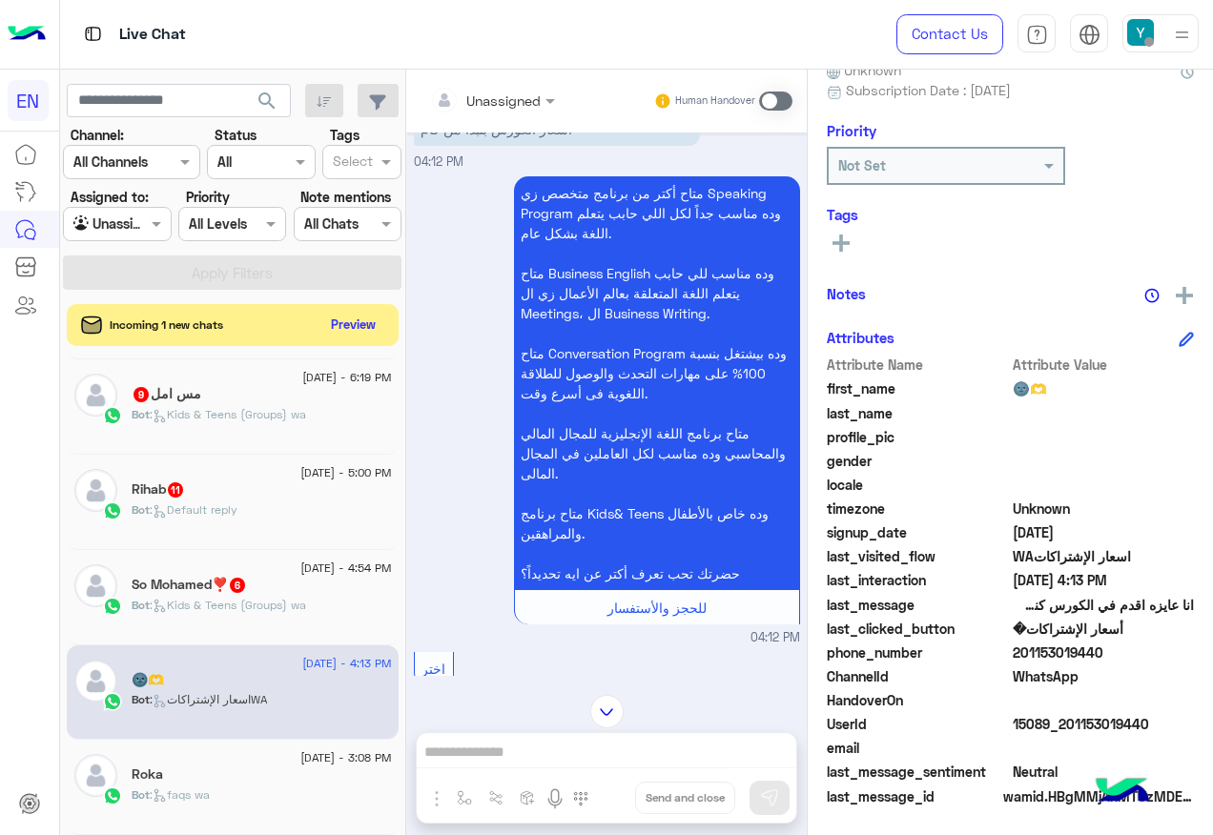
scroll to position [37, 0]
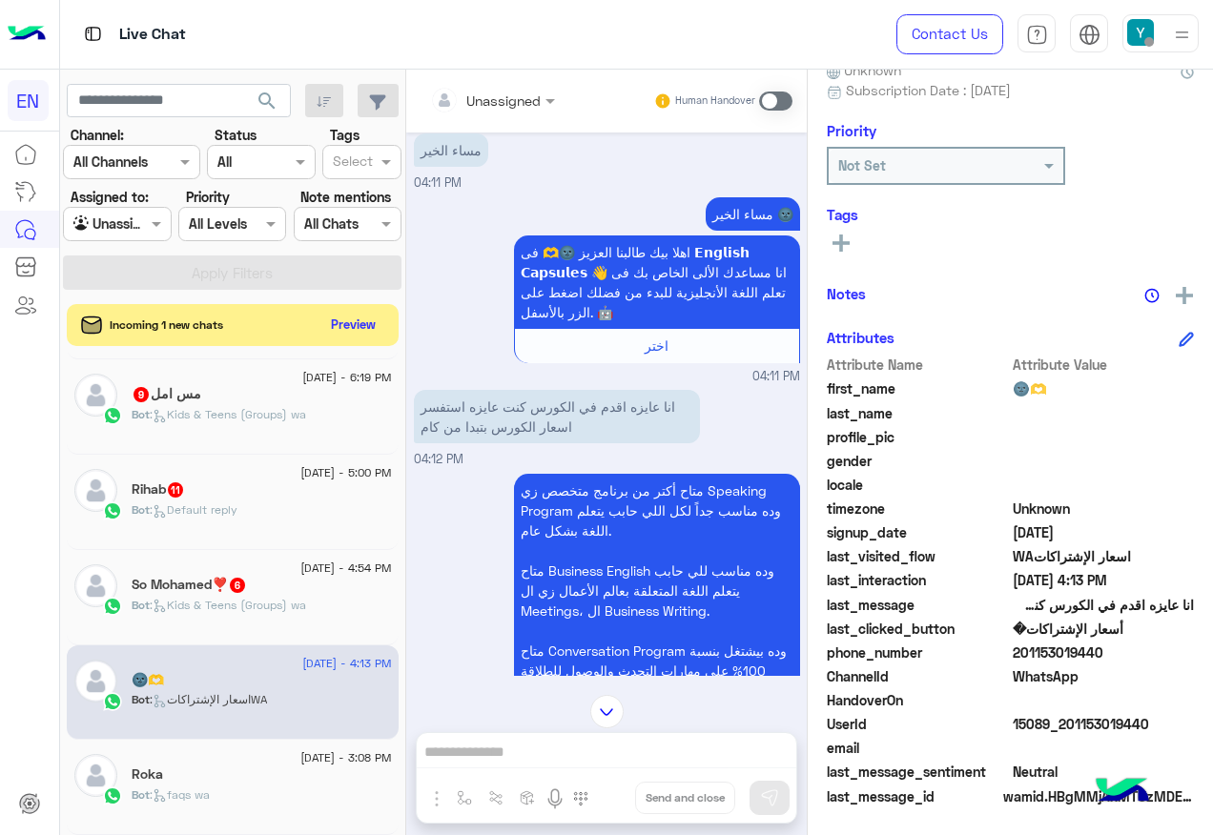
click at [499, 96] on input "text" at bounding box center [468, 101] width 77 height 20
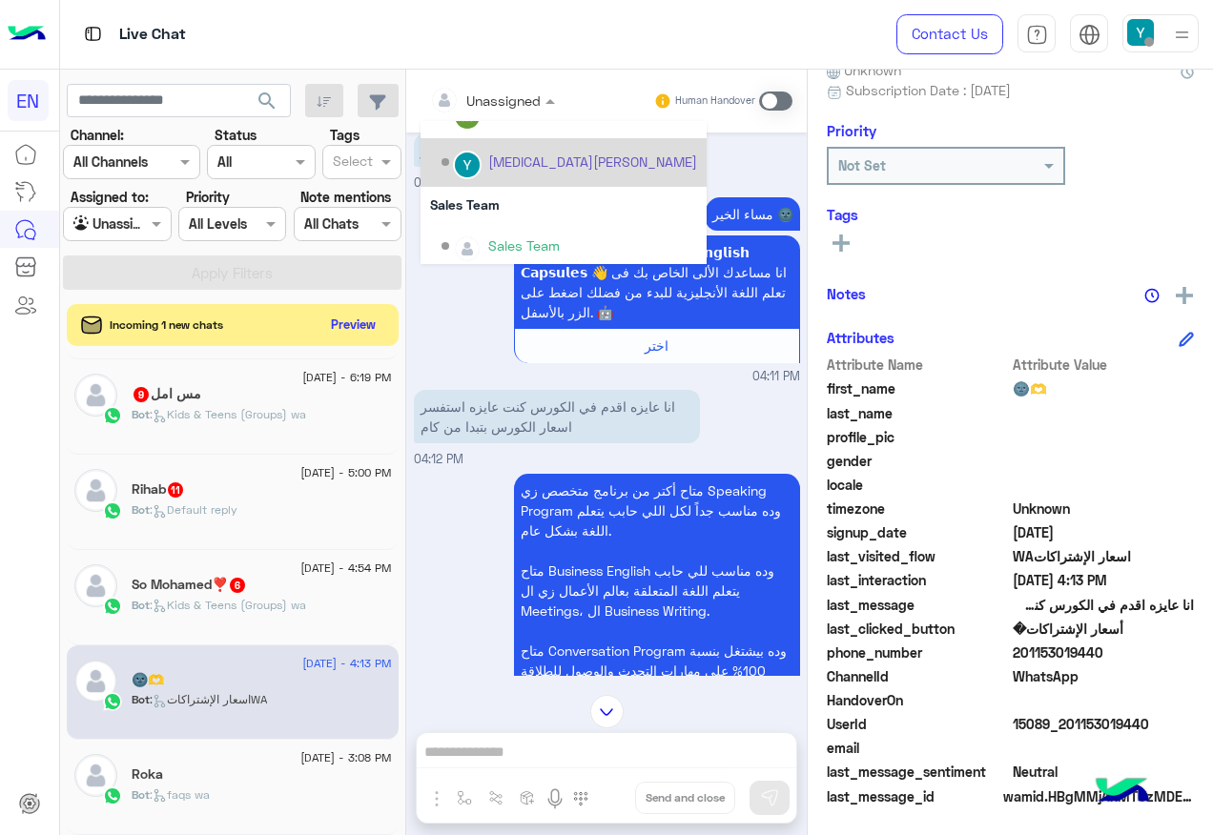
scroll to position [317, 0]
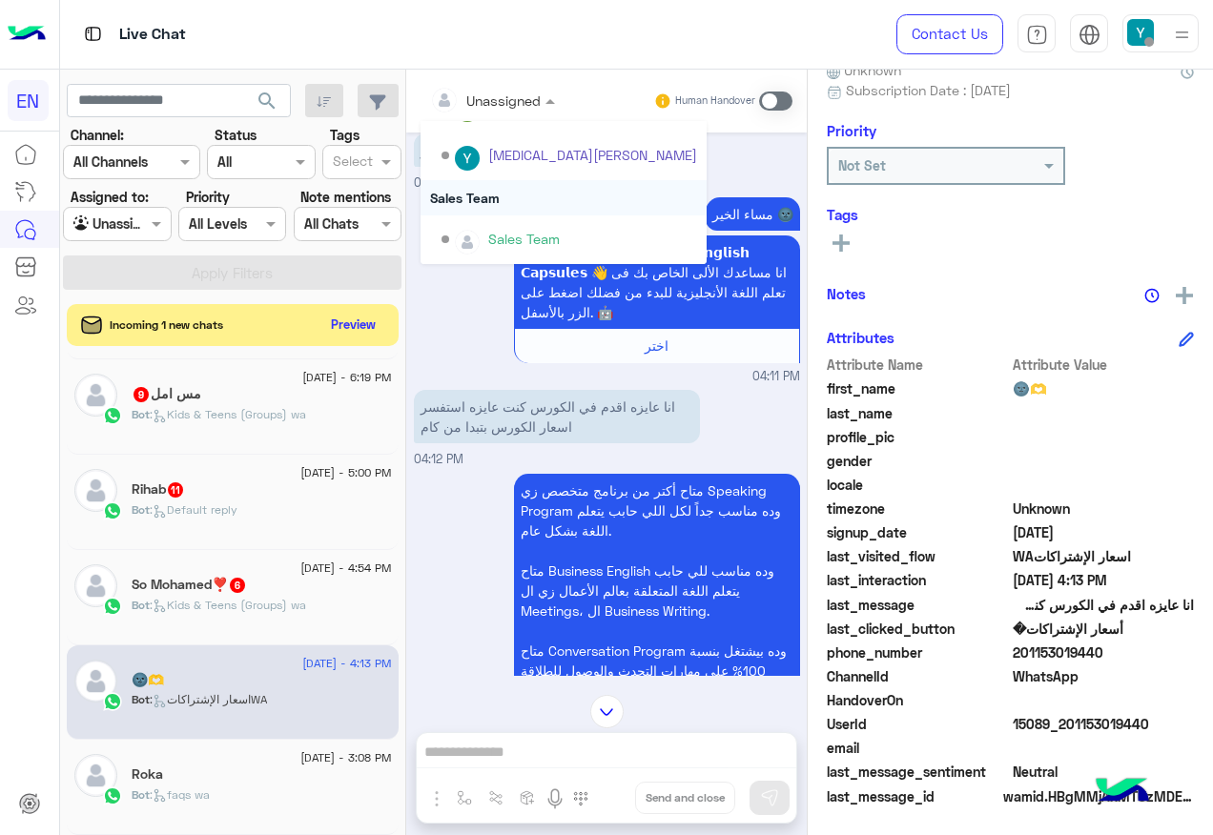
click at [471, 199] on div "Sales Team" at bounding box center [564, 197] width 286 height 35
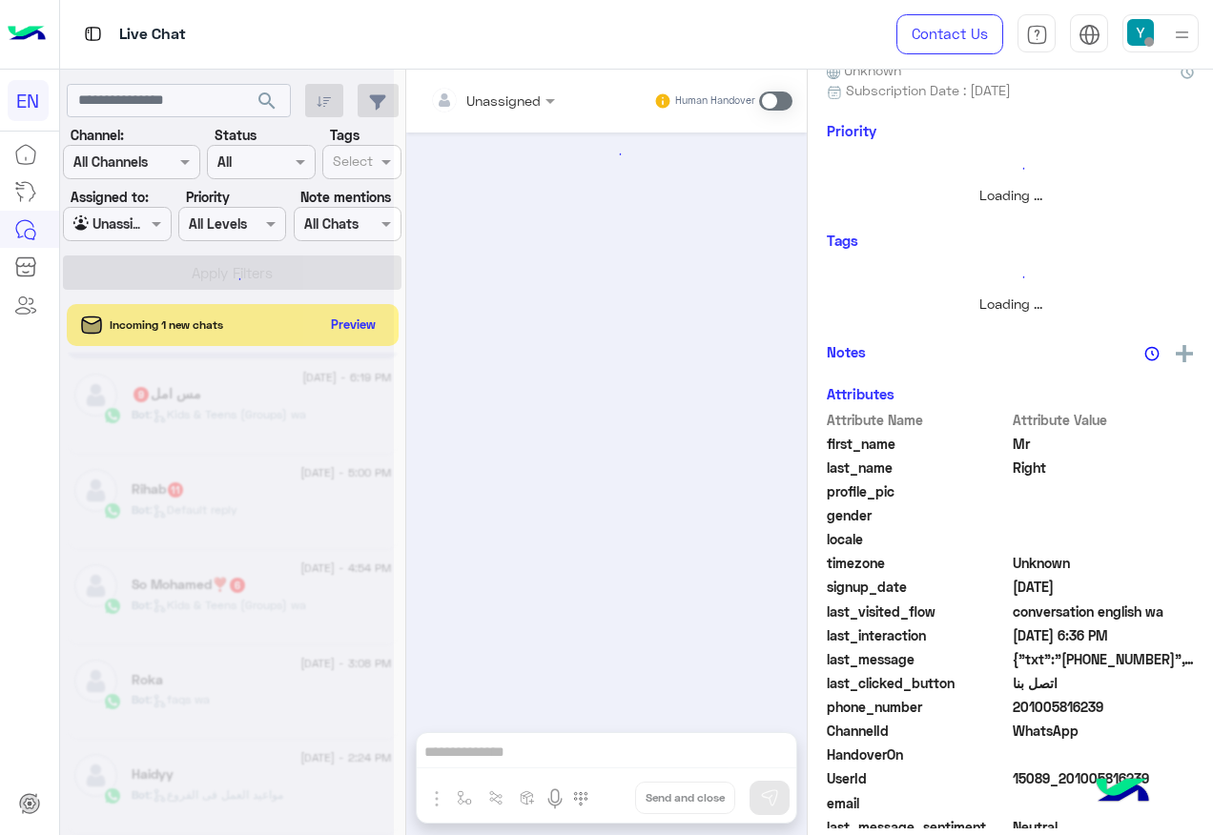
scroll to position [188, 0]
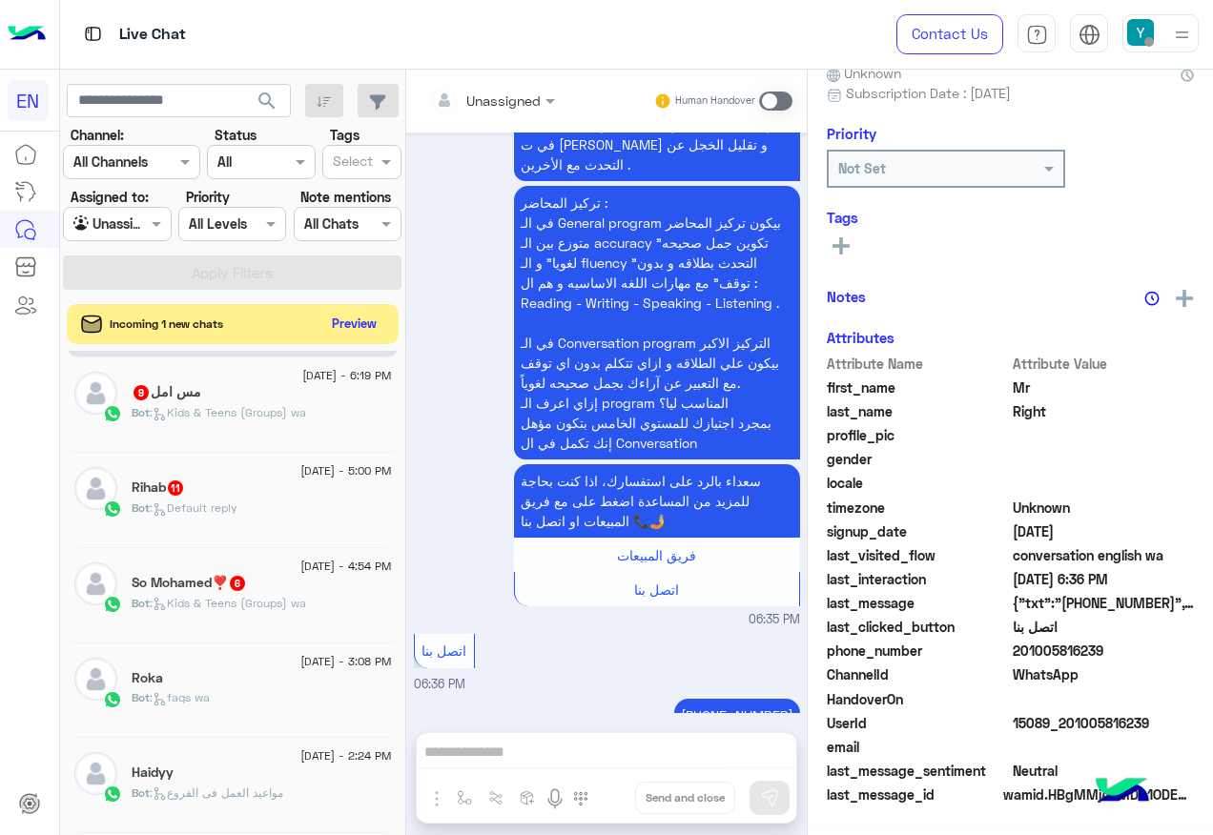
click at [337, 313] on button "Preview" at bounding box center [354, 324] width 59 height 26
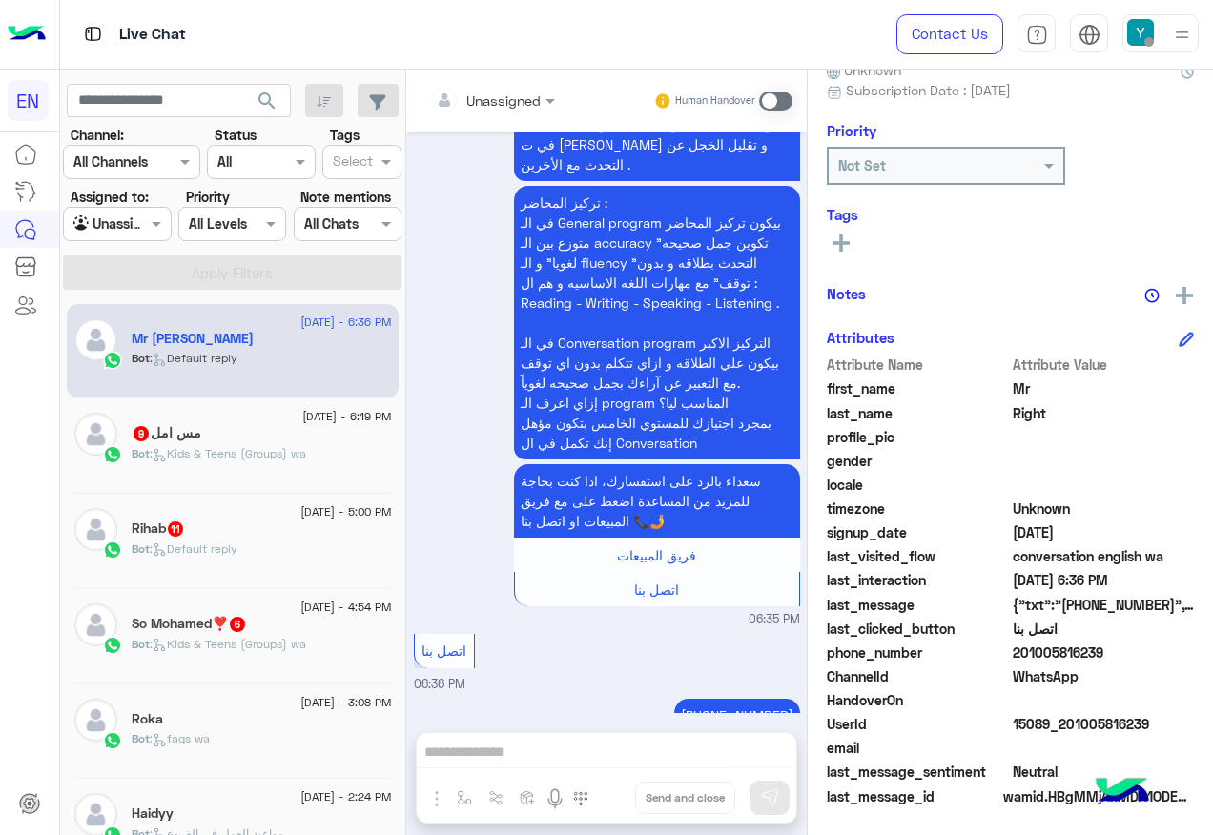
click at [255, 636] on p "Bot : Kids & Teens (Groups) wa" at bounding box center [219, 644] width 175 height 17
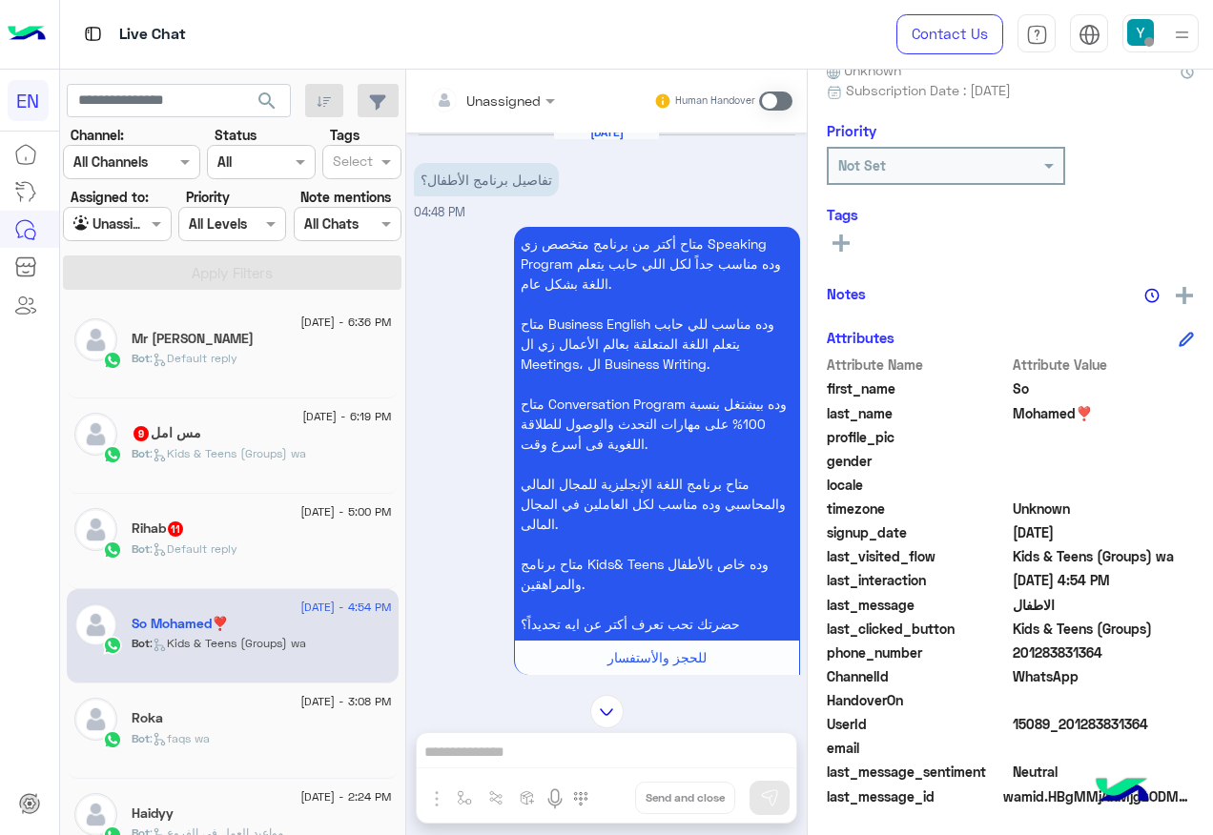
click at [518, 114] on div "Unassigned" at bounding box center [485, 100] width 111 height 38
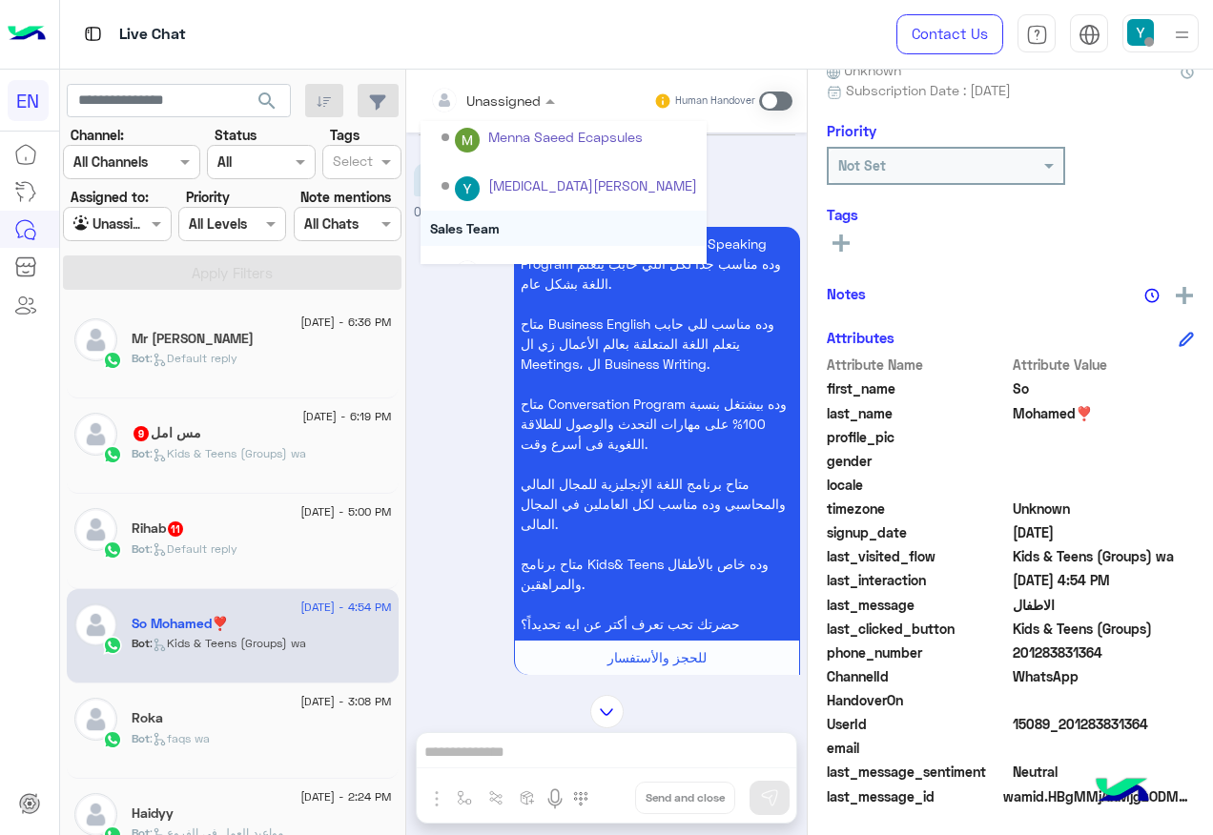
click at [527, 224] on div "Sales Team" at bounding box center [564, 228] width 286 height 35
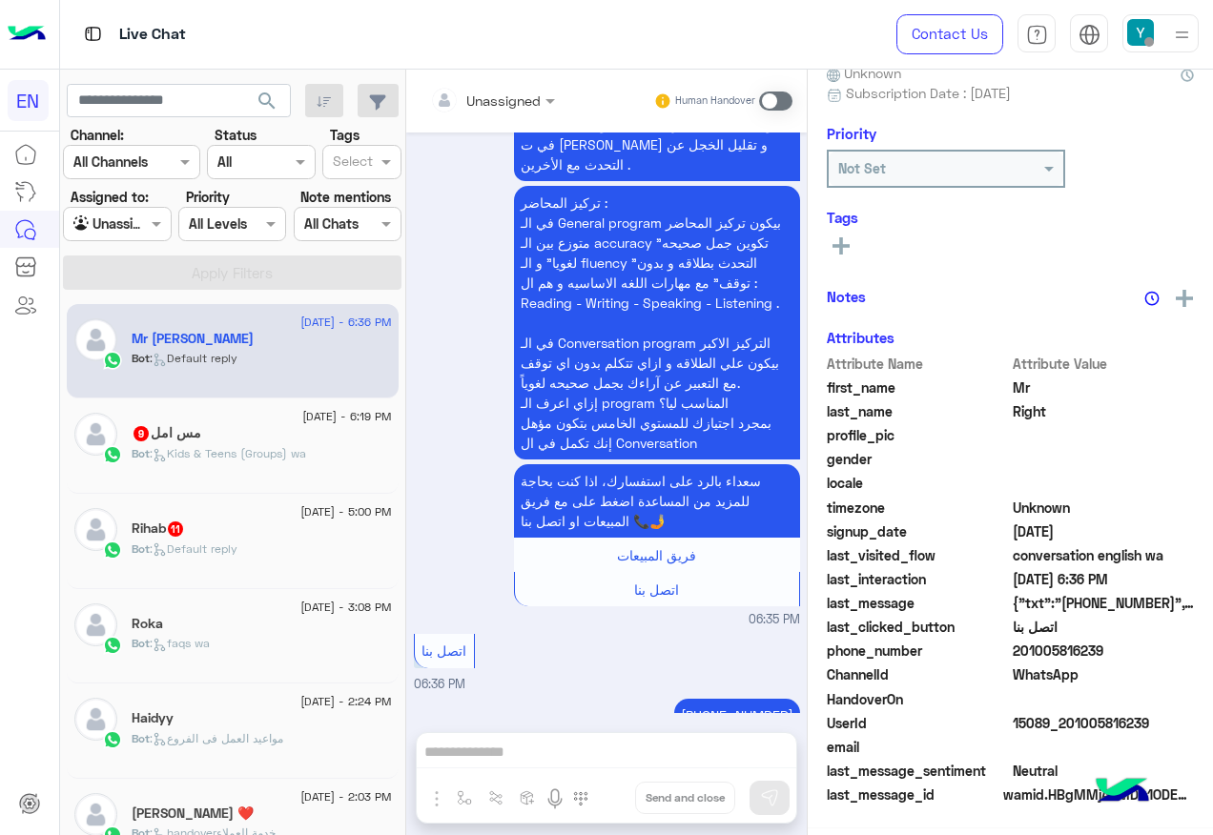
click at [332, 557] on div "Bot : Default reply" at bounding box center [262, 557] width 260 height 33
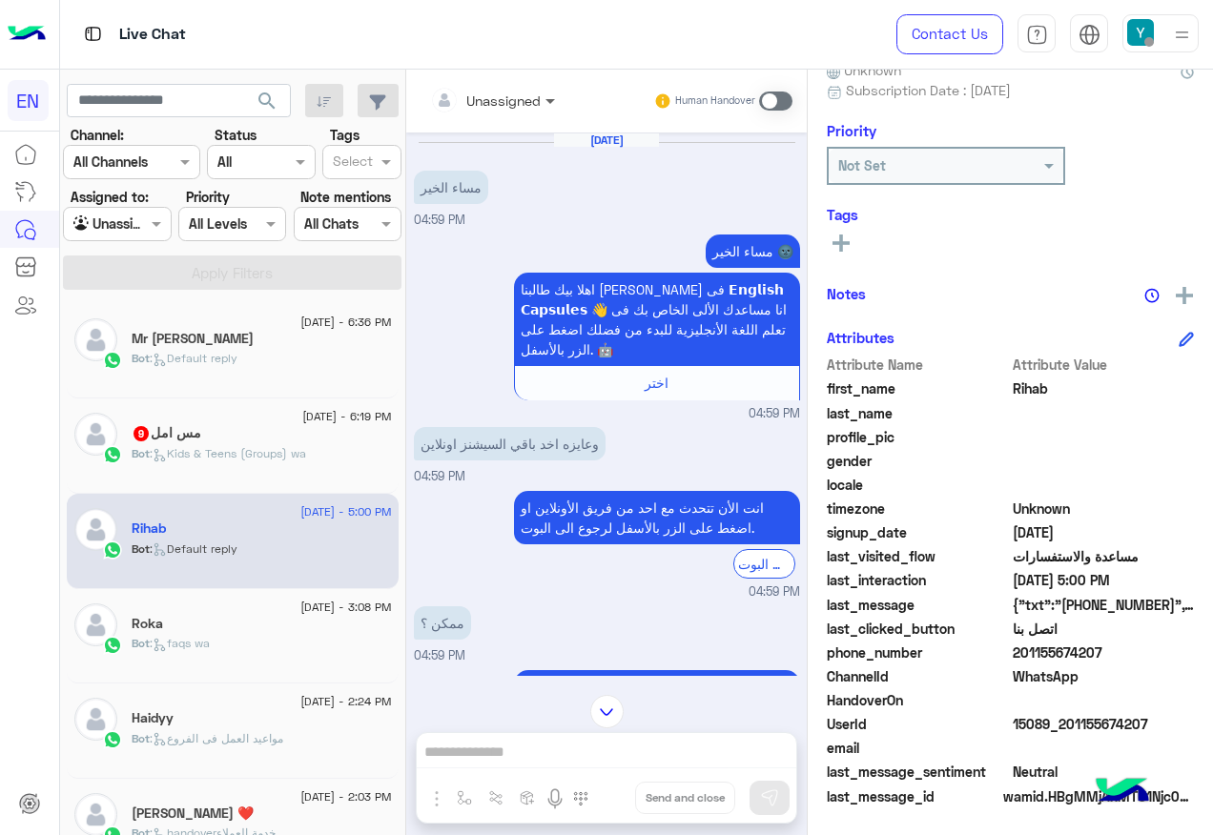
click at [542, 100] on span at bounding box center [553, 101] width 24 height 20
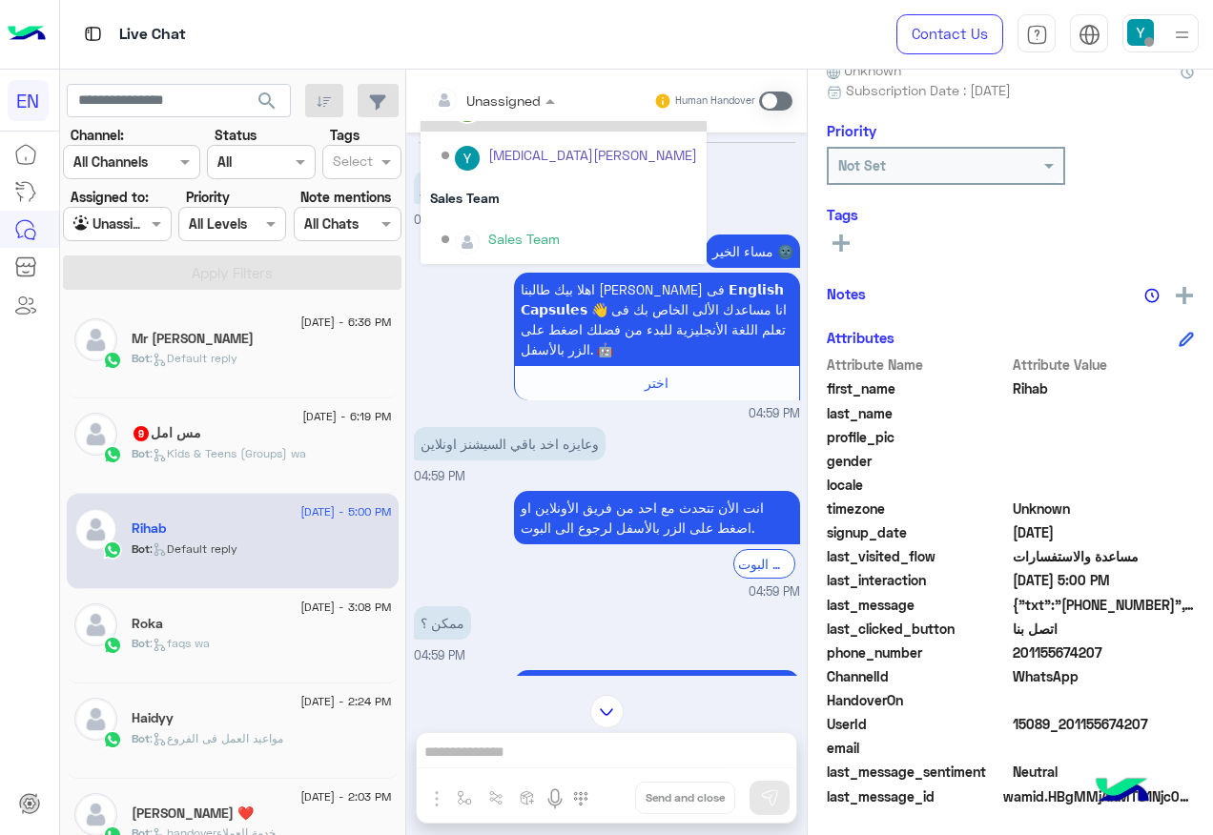
click at [483, 210] on div "Sales Team" at bounding box center [564, 197] width 286 height 35
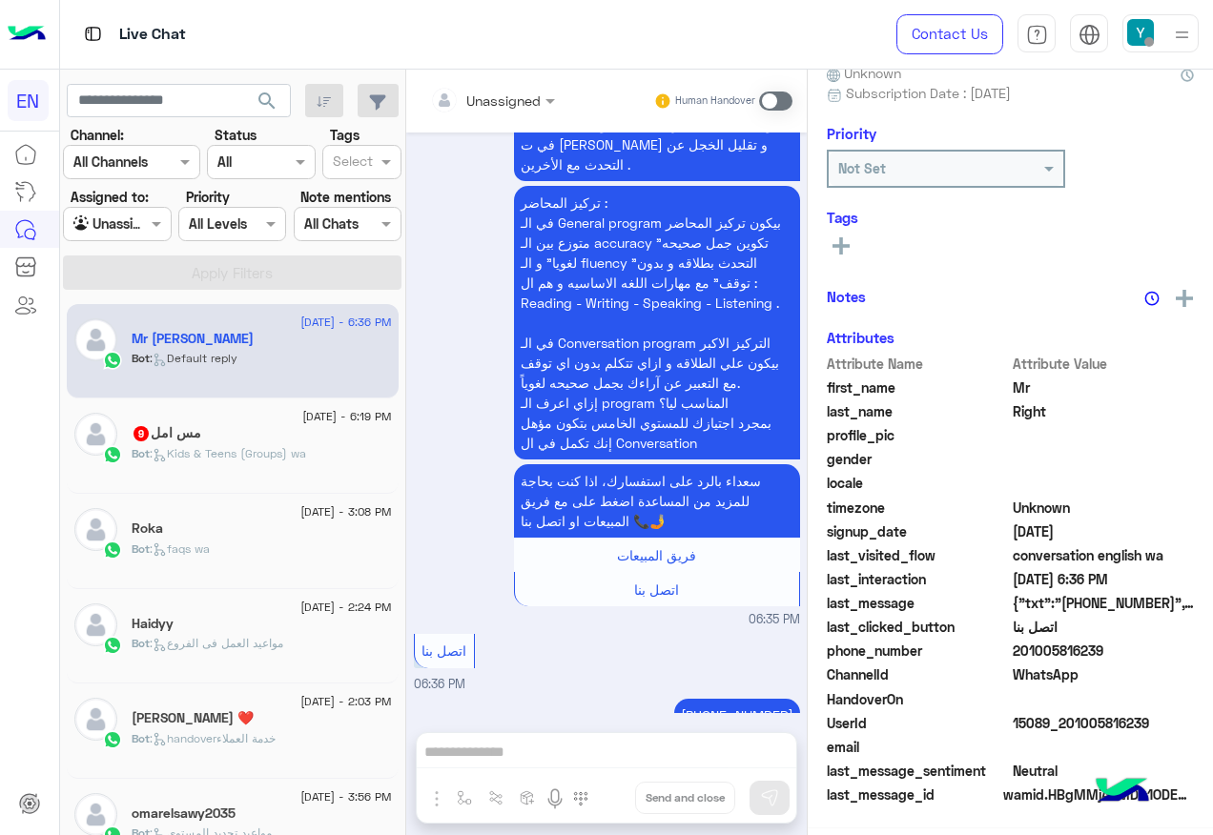
click at [259, 454] on span ": Kids & Teens (Groups) wa" at bounding box center [228, 453] width 156 height 14
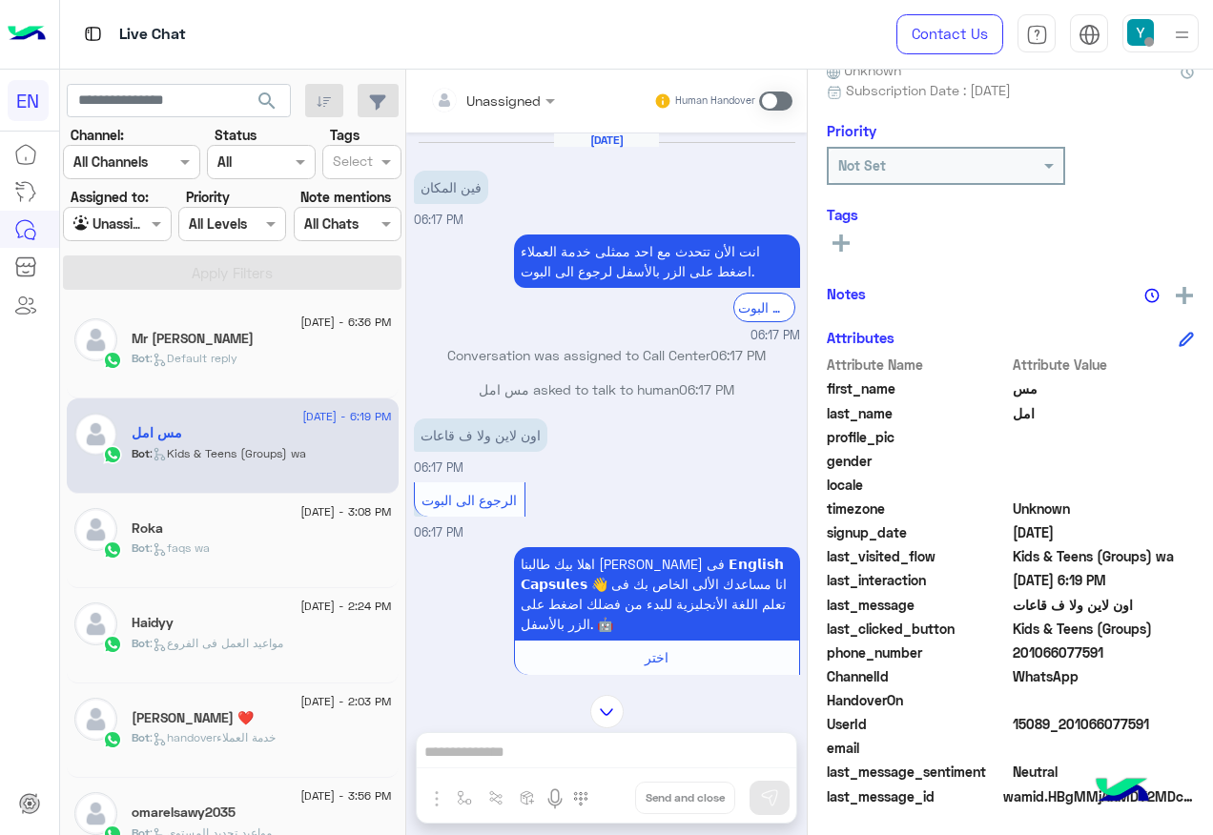
click at [514, 81] on div "Unassigned Human Handover" at bounding box center [606, 101] width 401 height 63
click at [510, 96] on div at bounding box center [493, 100] width 144 height 22
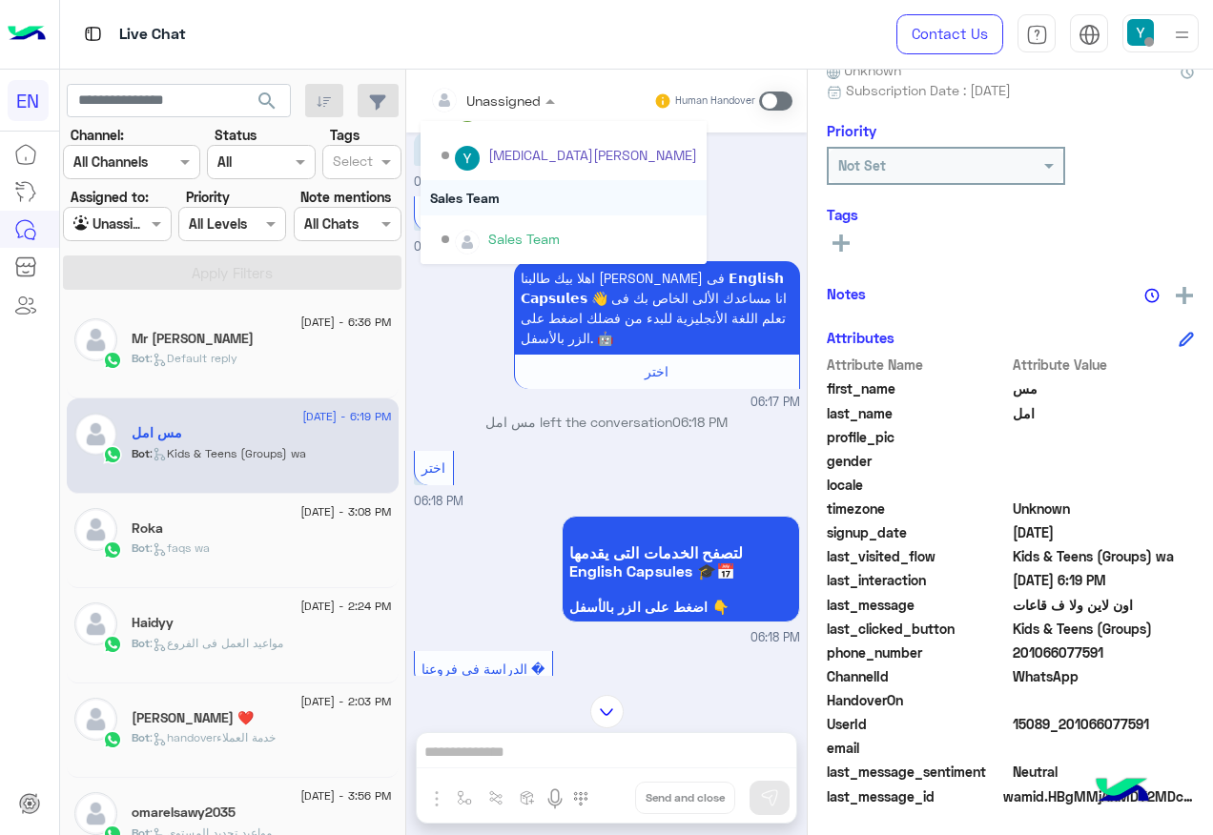
click at [487, 204] on div "Sales Team" at bounding box center [564, 197] width 286 height 35
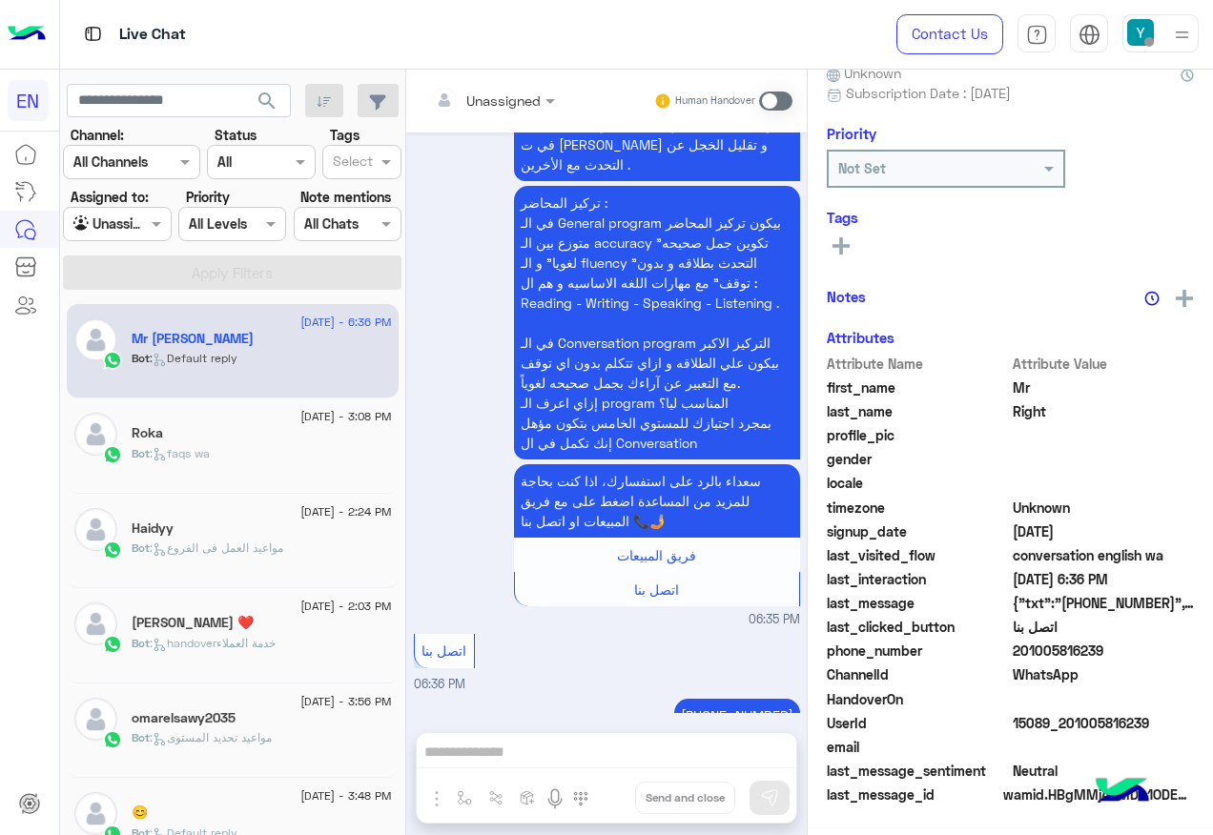
click at [315, 376] on div "Bot : Default reply" at bounding box center [262, 366] width 260 height 33
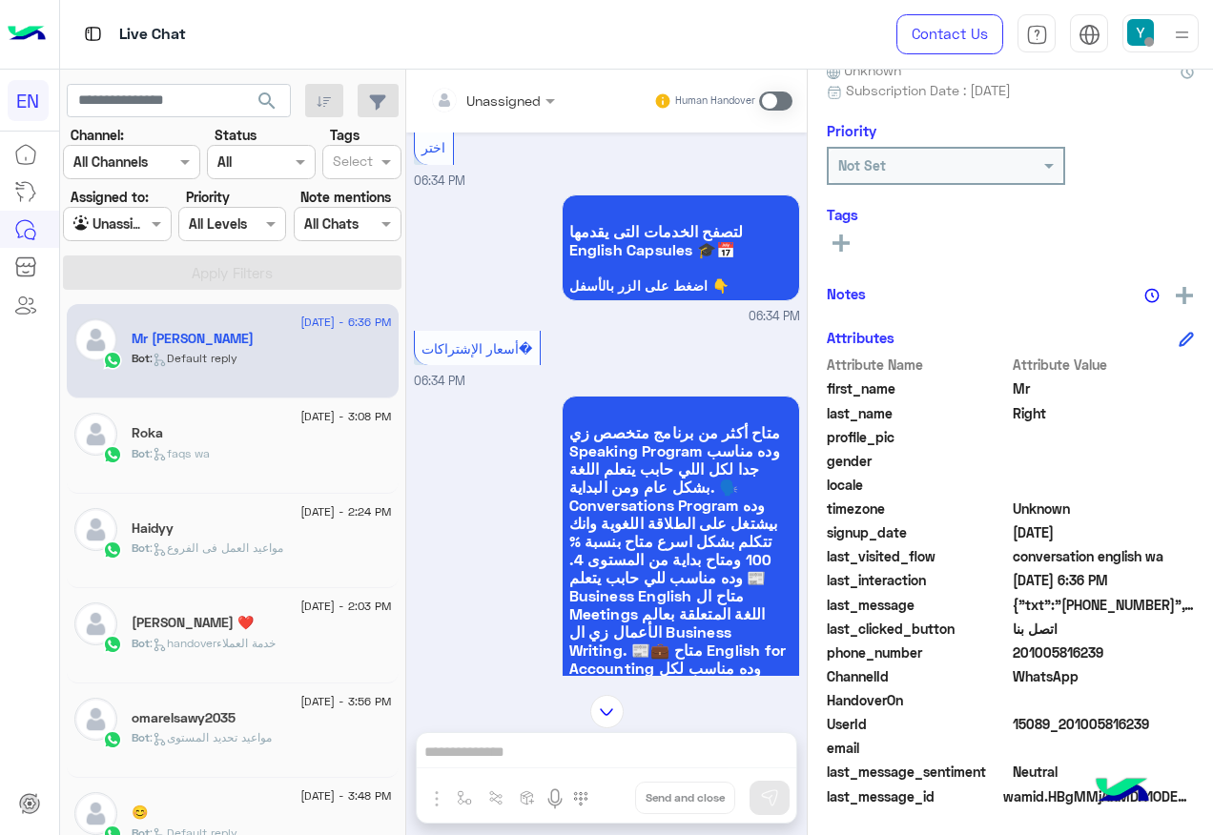
click at [485, 77] on div "Unassigned Human Handover" at bounding box center [606, 101] width 401 height 63
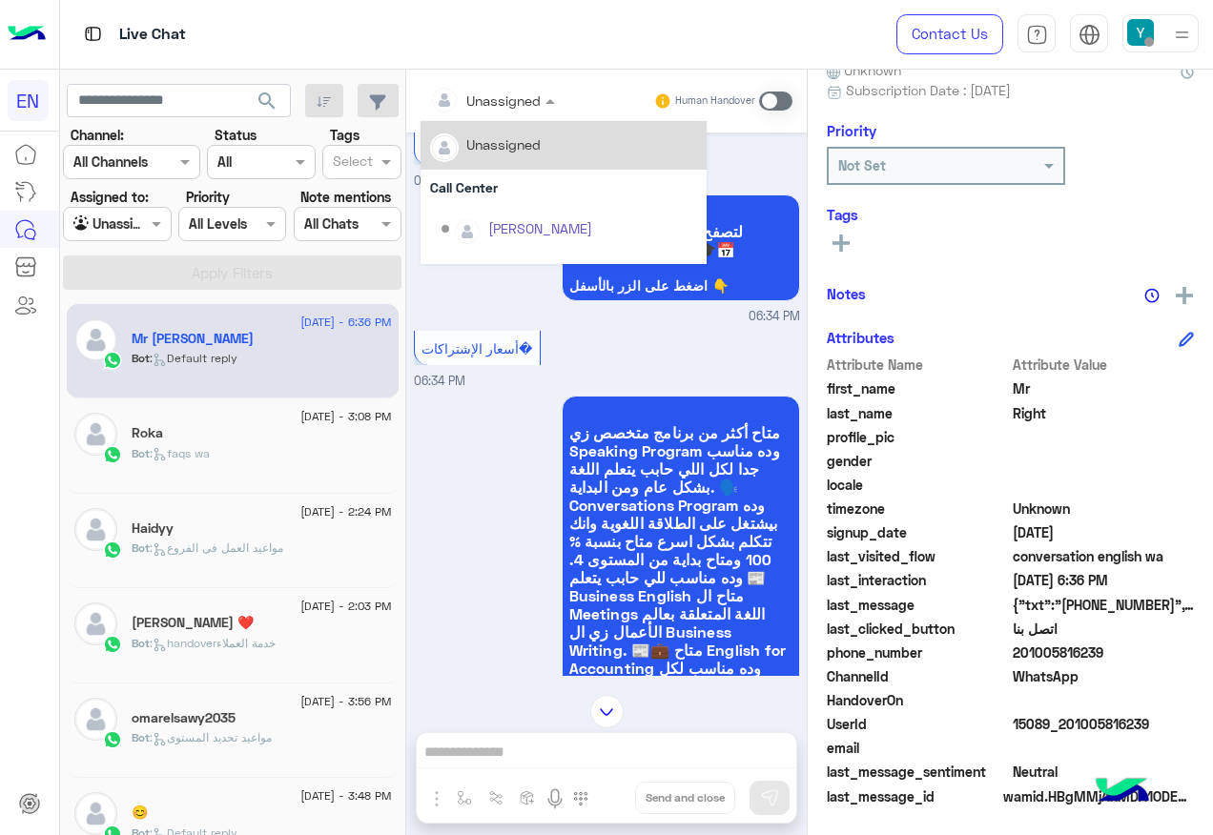
click at [490, 95] on input "text" at bounding box center [468, 101] width 77 height 20
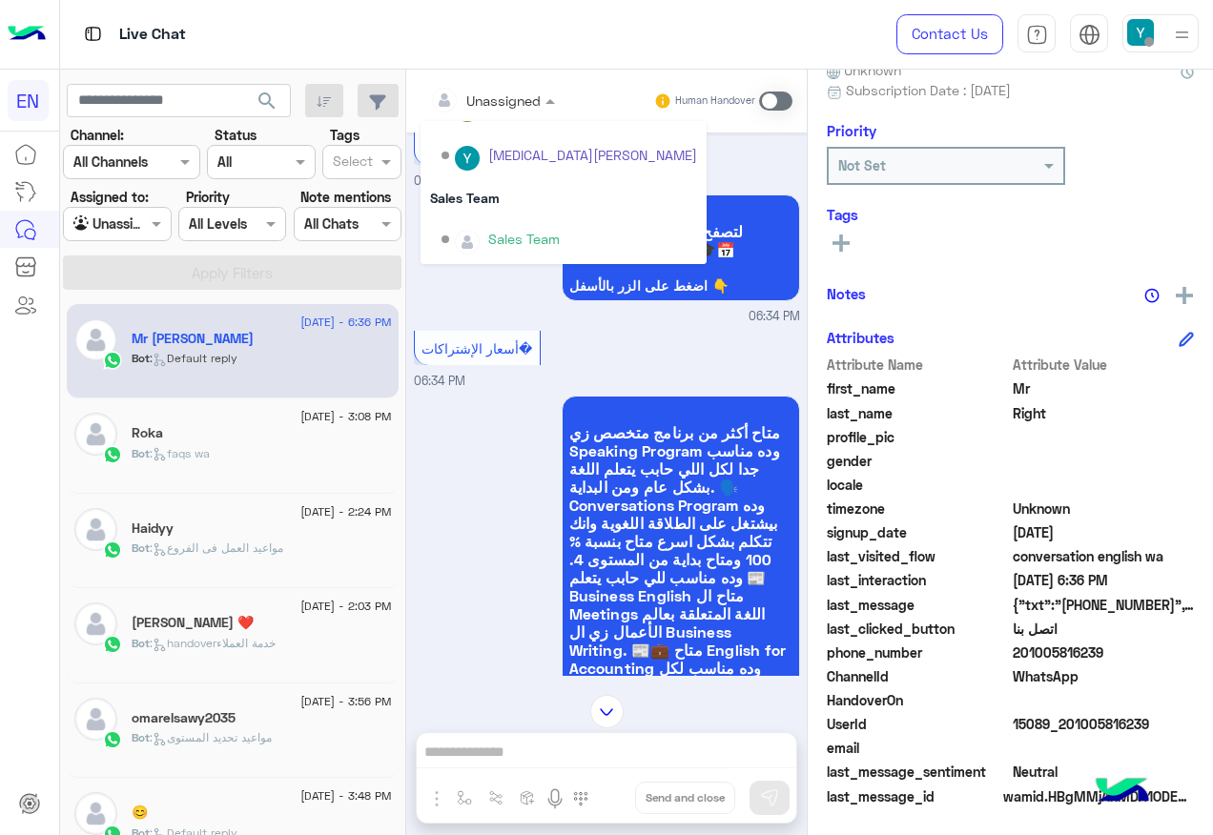
click at [525, 201] on div "Sales Team" at bounding box center [564, 197] width 286 height 35
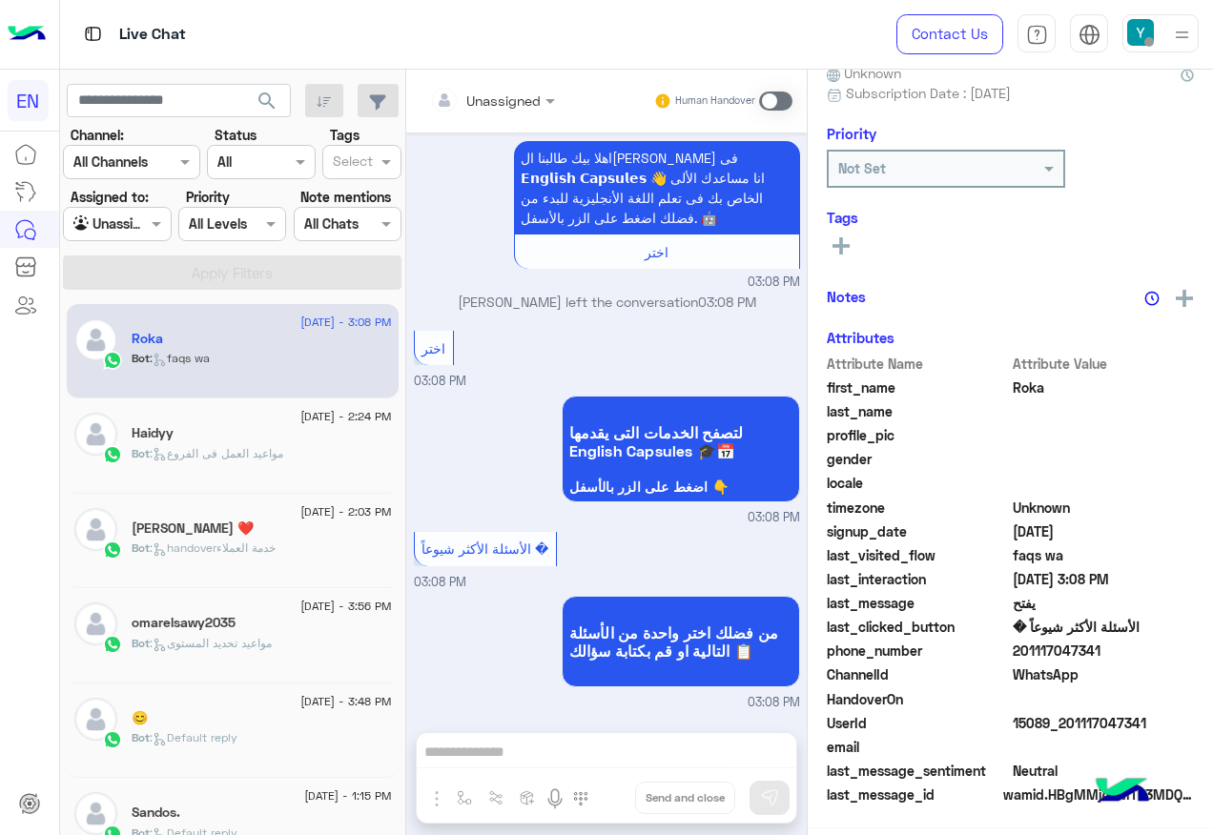
click at [116, 230] on input "text" at bounding box center [95, 225] width 44 height 20
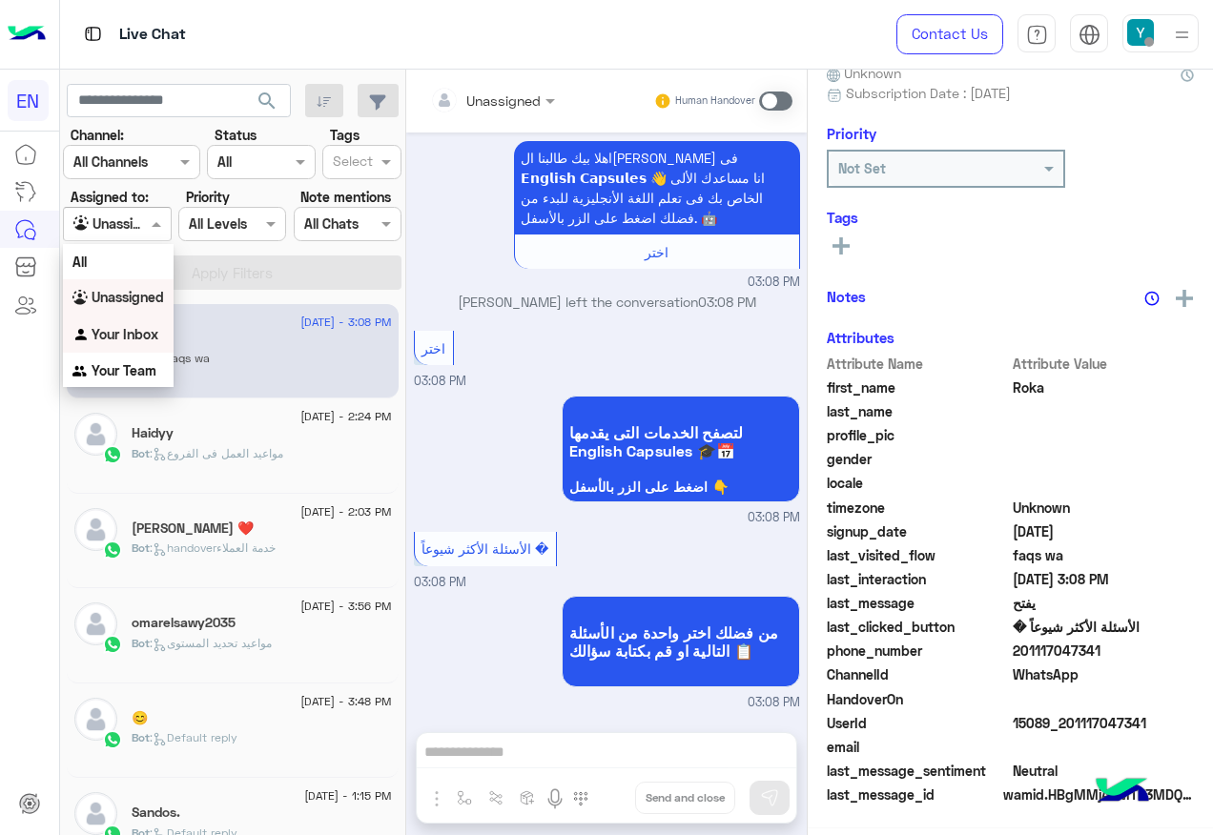
click at [106, 320] on div "Your Inbox" at bounding box center [118, 335] width 111 height 37
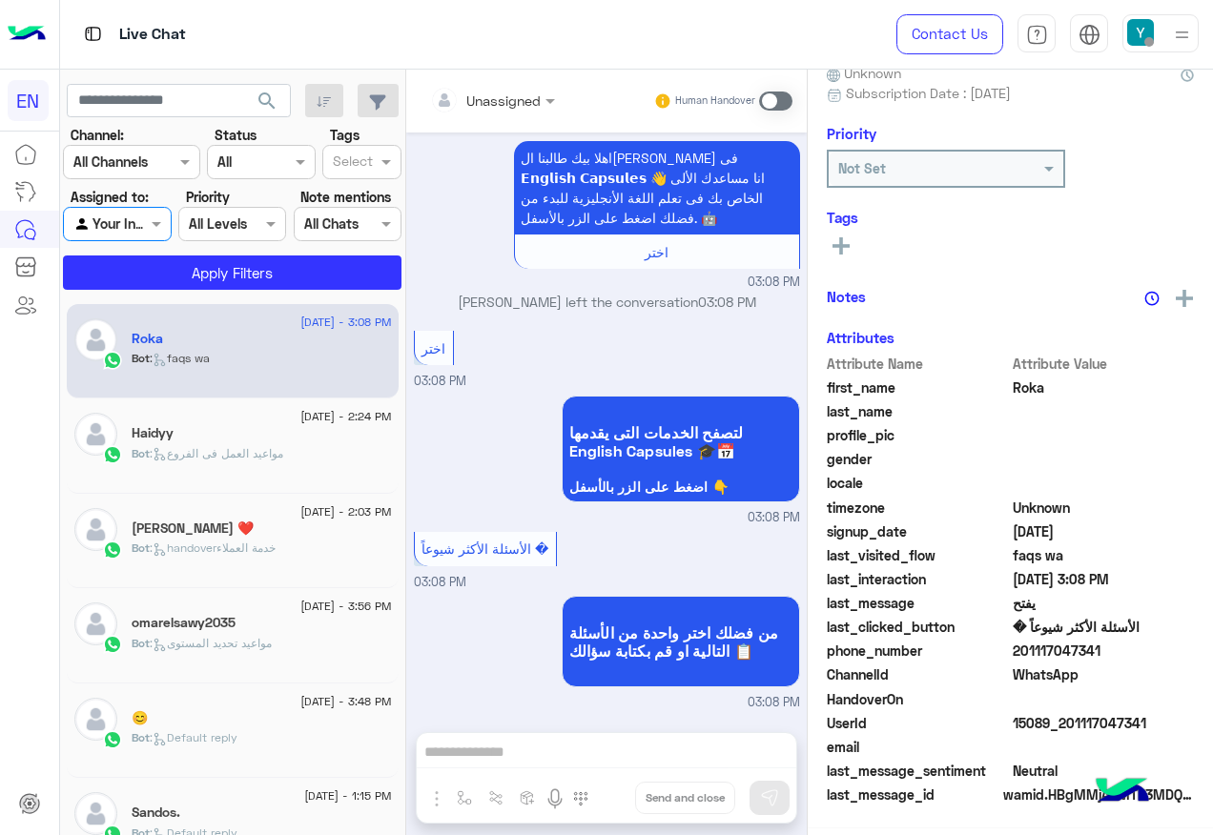
click at [164, 254] on section "Channel: Channel All Channels Status Channel All Tags Select Assigned to: Agent…" at bounding box center [233, 207] width 318 height 165
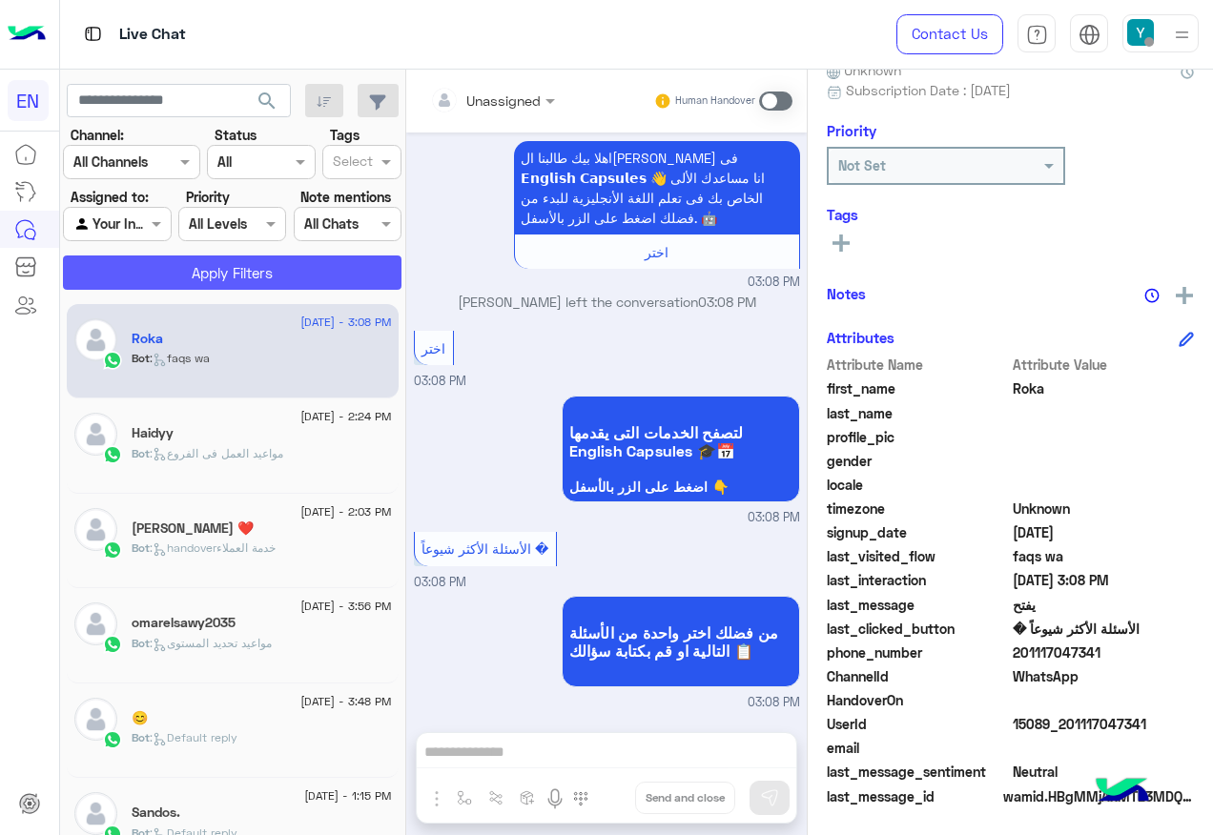
click at [164, 268] on button "Apply Filters" at bounding box center [232, 273] width 339 height 34
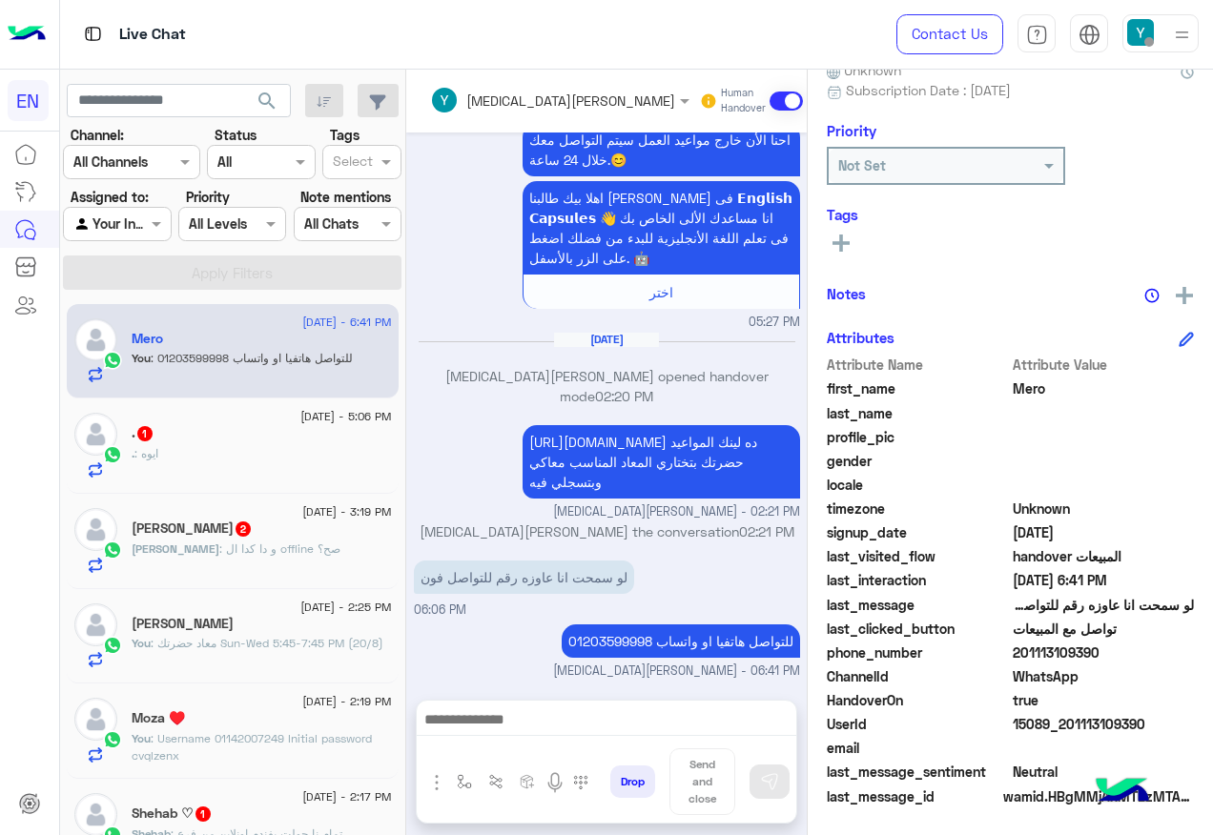
click at [199, 445] on div ". : ايوه" at bounding box center [262, 461] width 260 height 33
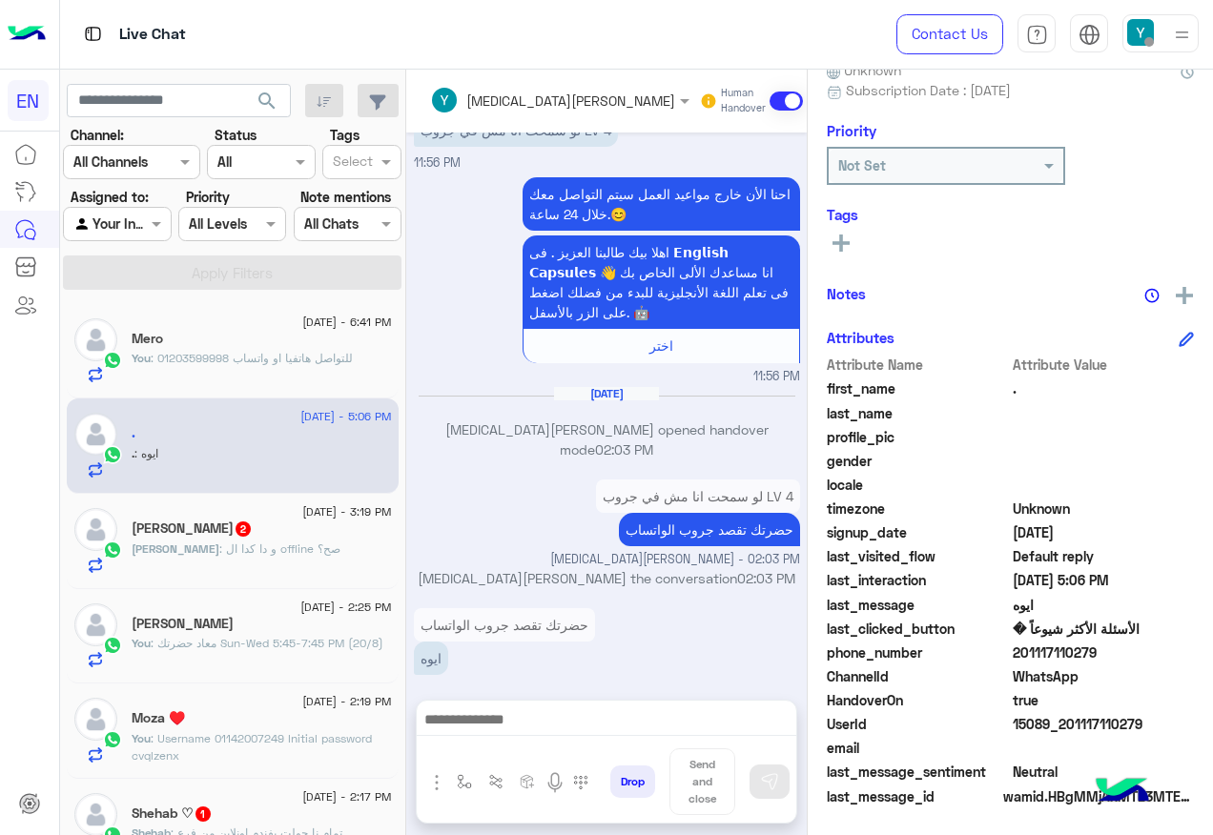
drag, startPoint x: 1015, startPoint y: 648, endPoint x: 1124, endPoint y: 648, distance: 109.7
click at [1124, 648] on span "201117110279" at bounding box center [1104, 653] width 182 height 20
drag, startPoint x: 1124, startPoint y: 648, endPoint x: 1059, endPoint y: 655, distance: 66.2
copy span "01117110279"
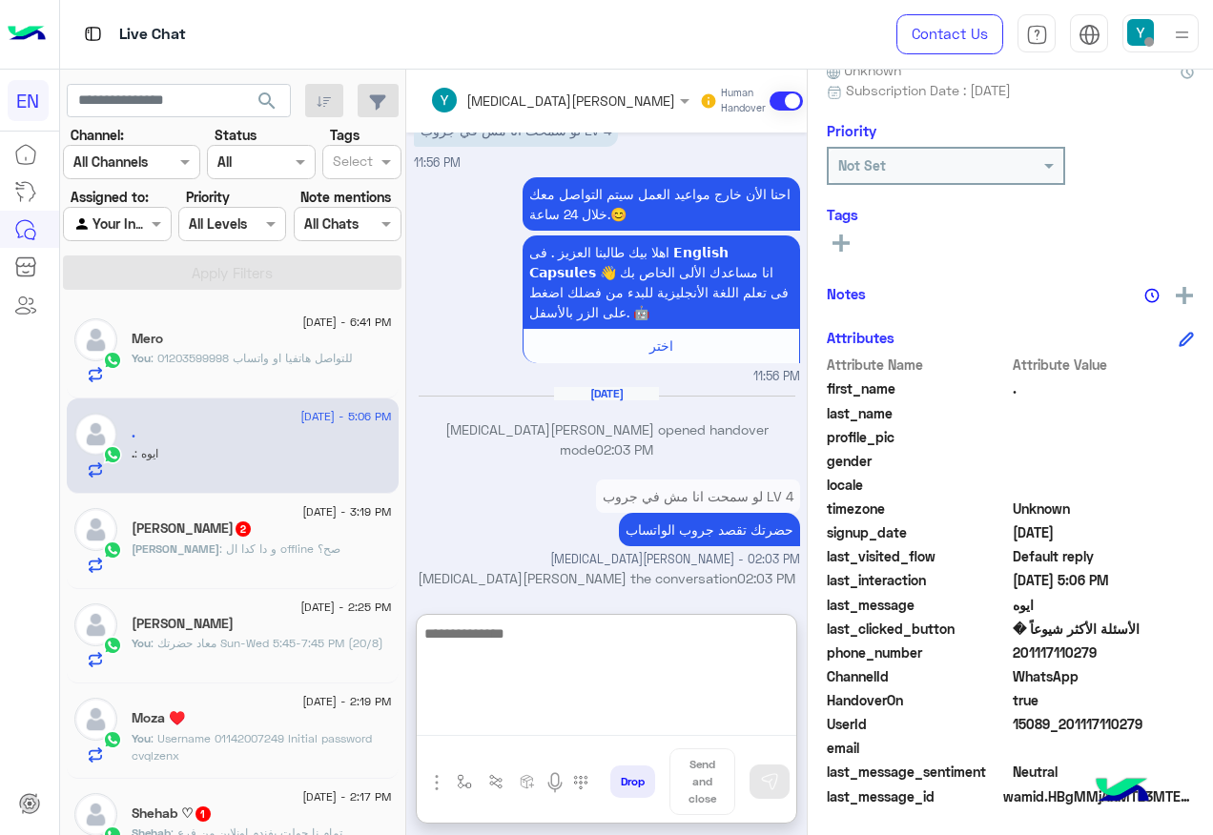
click at [525, 713] on textarea at bounding box center [607, 679] width 380 height 114
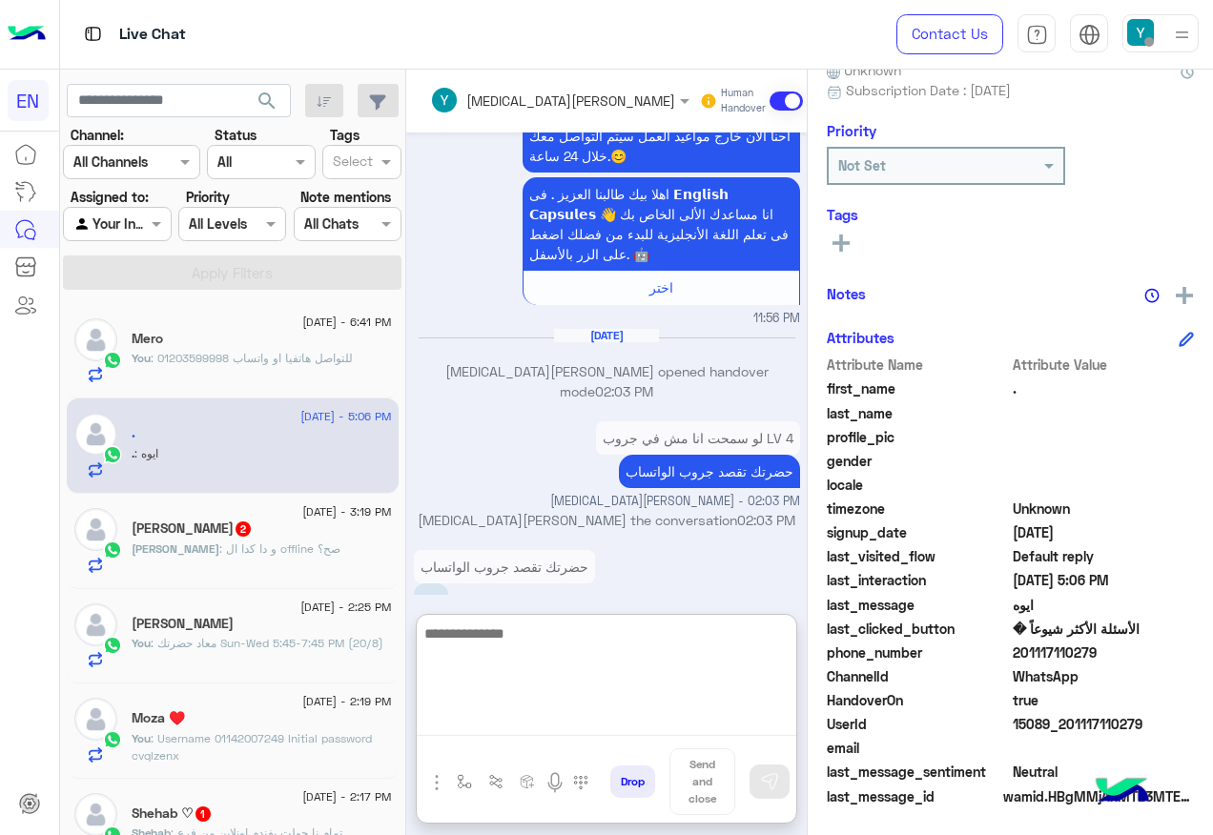
scroll to position [785, 0]
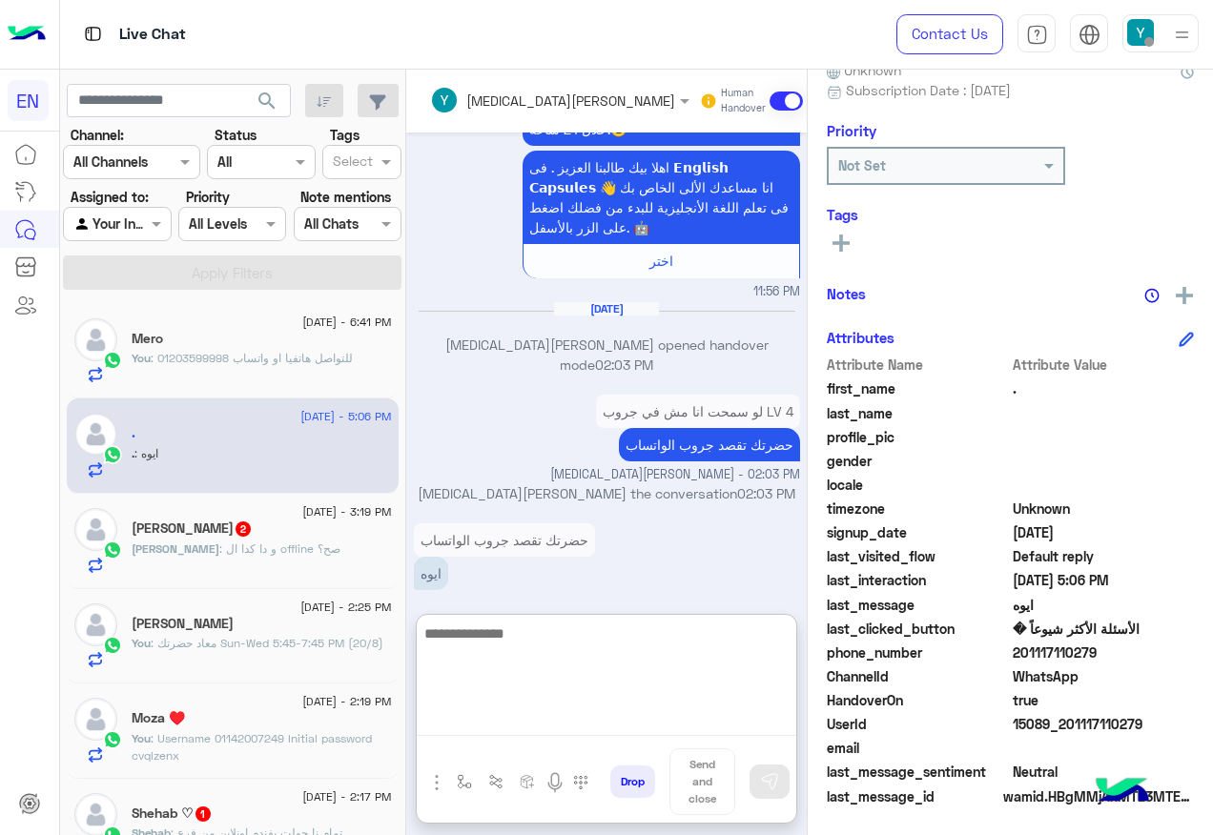
click at [549, 667] on textarea at bounding box center [607, 679] width 380 height 114
type textarea "*"
type textarea "**********"
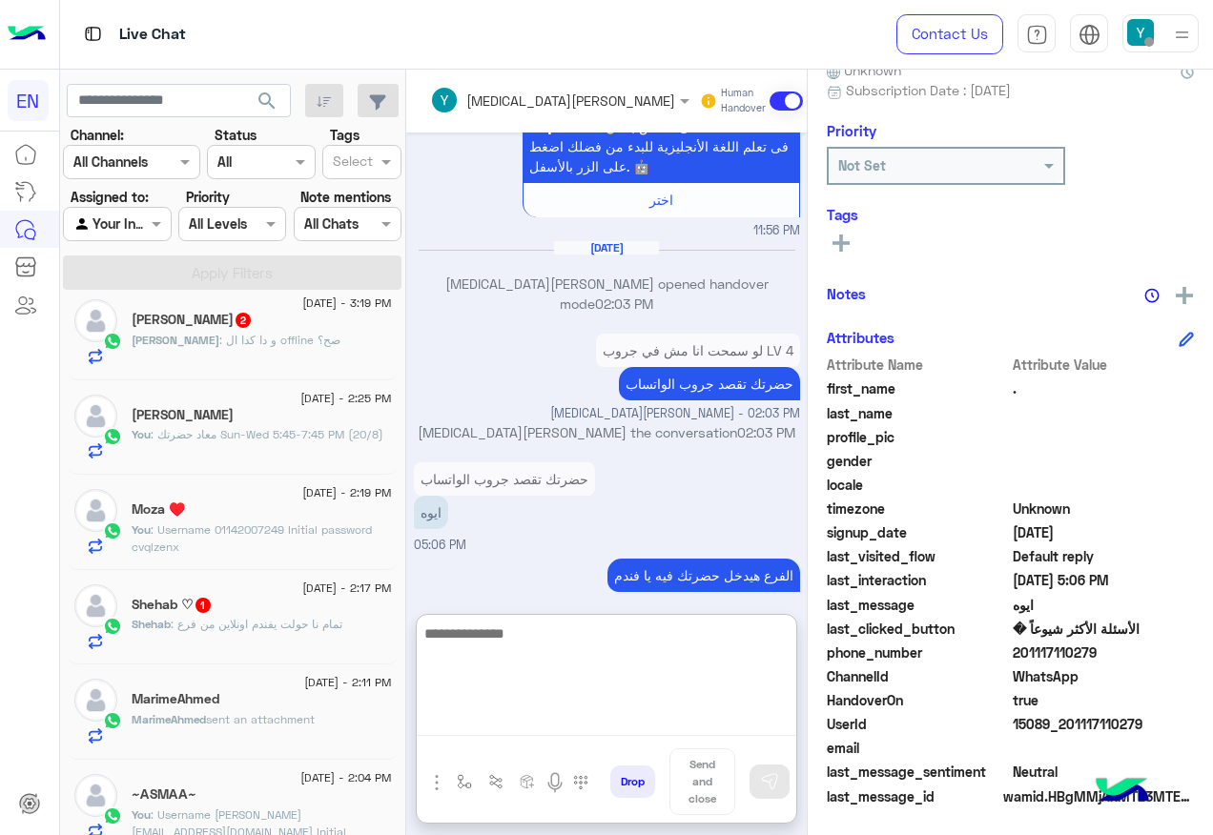
scroll to position [418, 0]
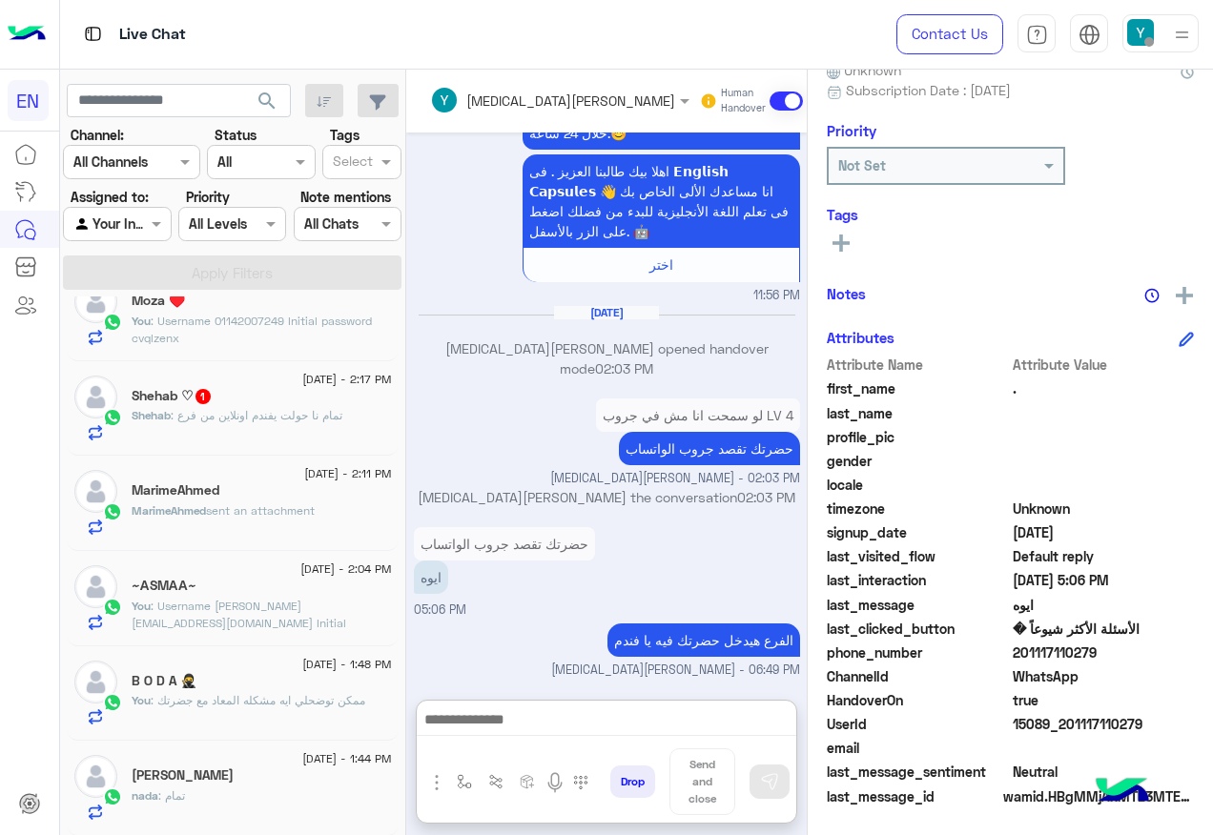
click at [145, 216] on div at bounding box center [117, 224] width 106 height 22
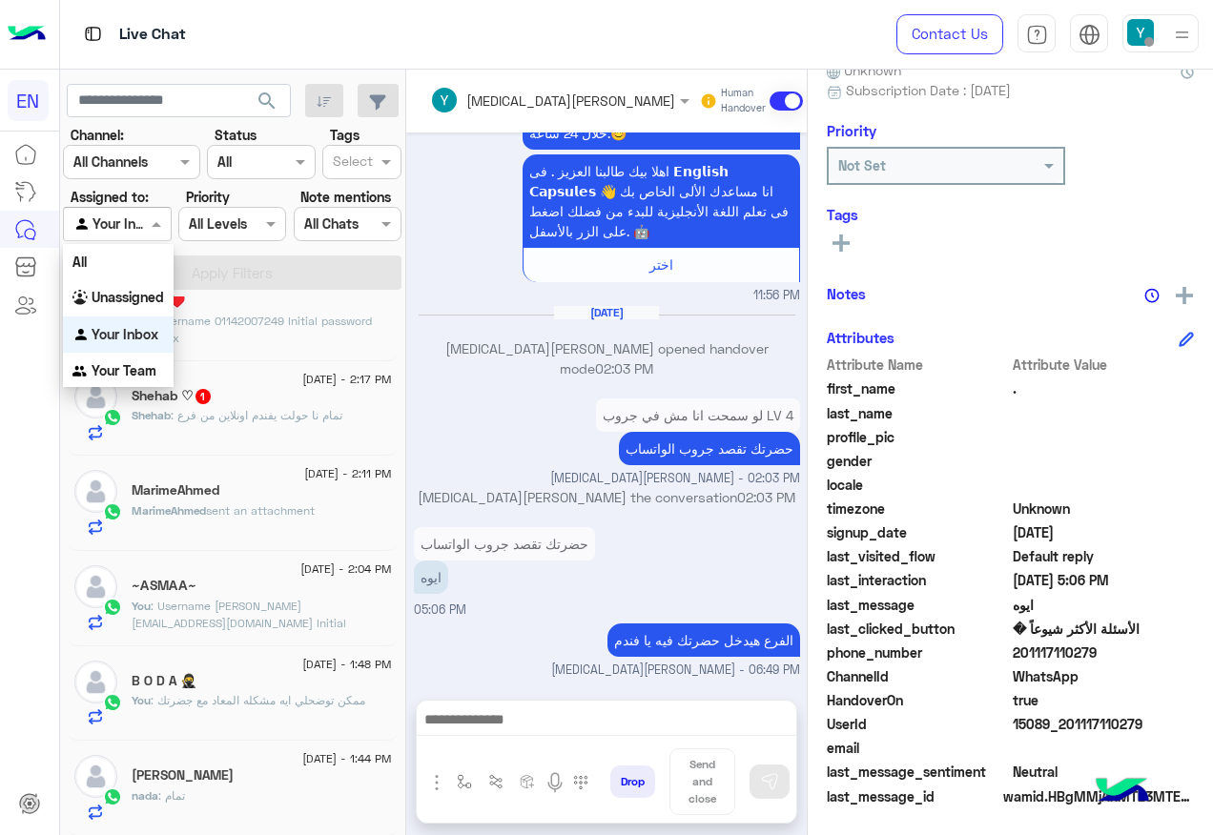
scroll to position [760, 0]
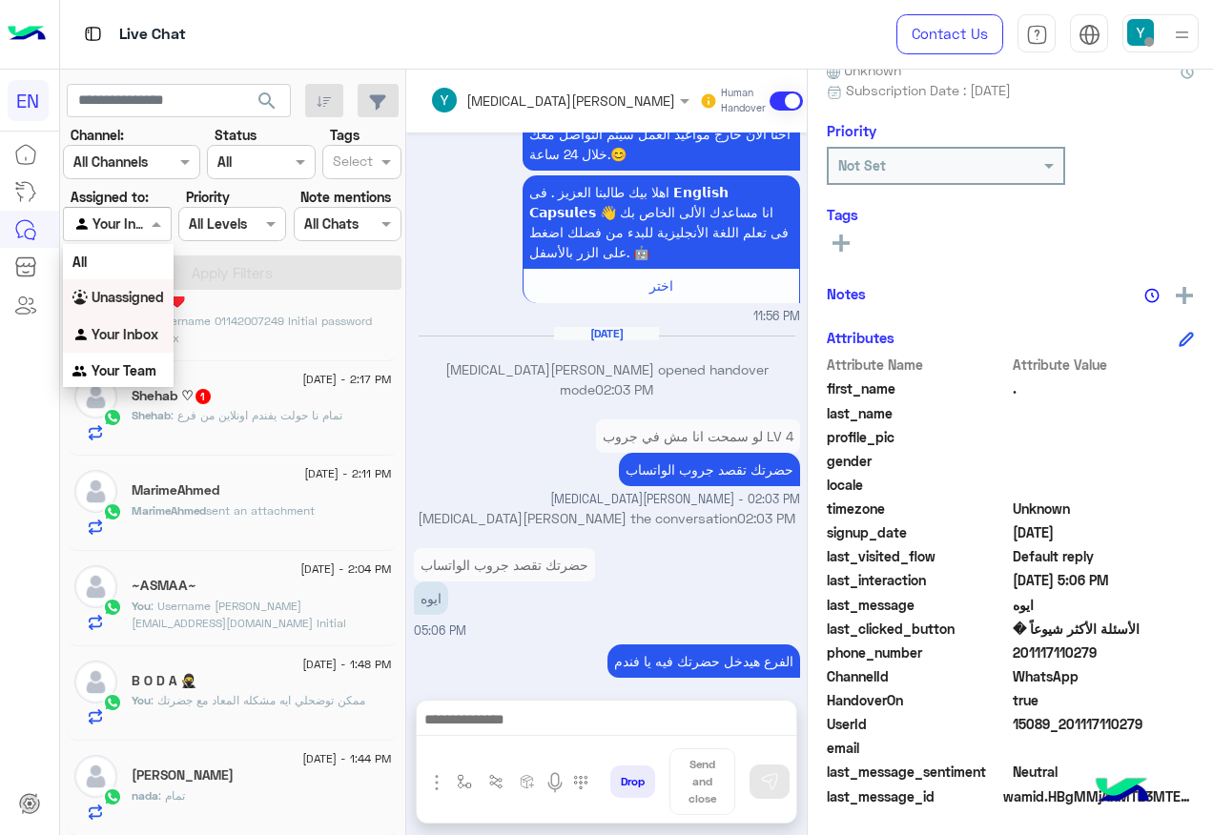
click at [152, 283] on div "Unassigned" at bounding box center [118, 297] width 111 height 37
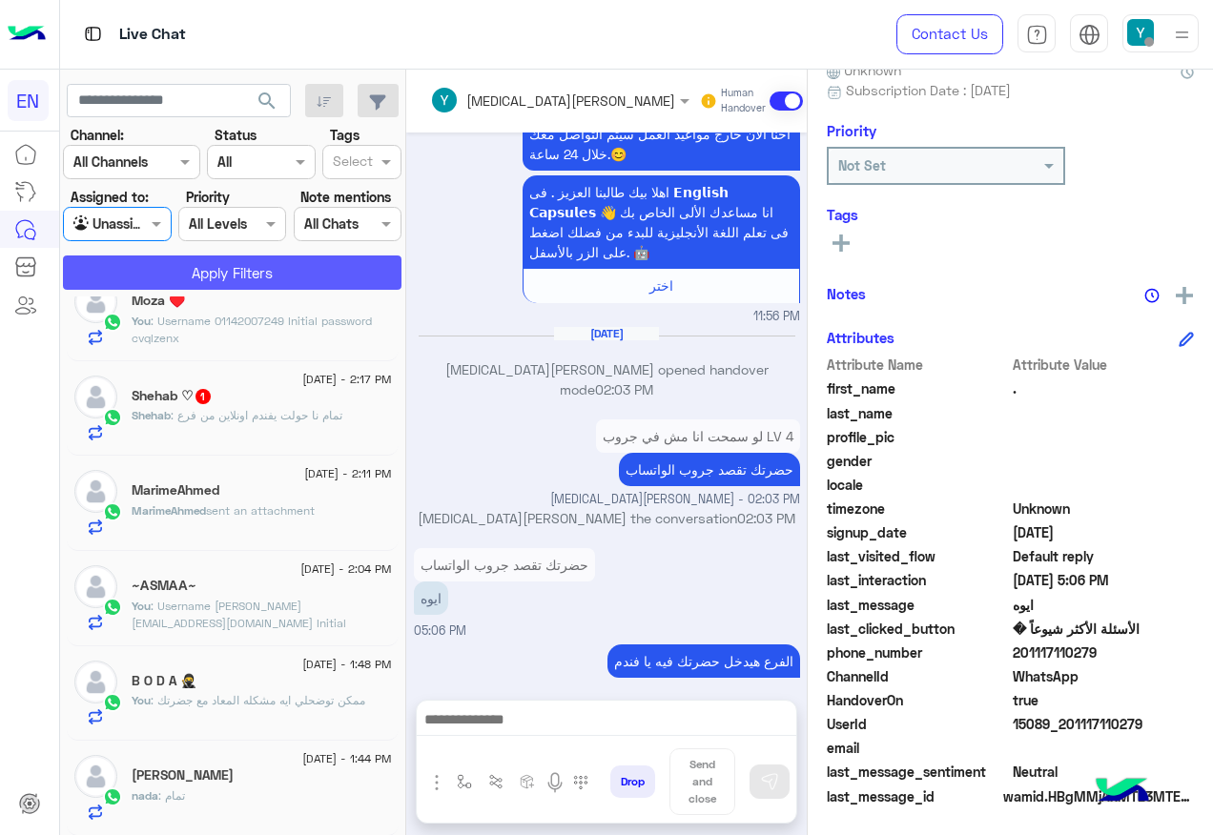
click at [153, 266] on button "Apply Filters" at bounding box center [232, 273] width 339 height 34
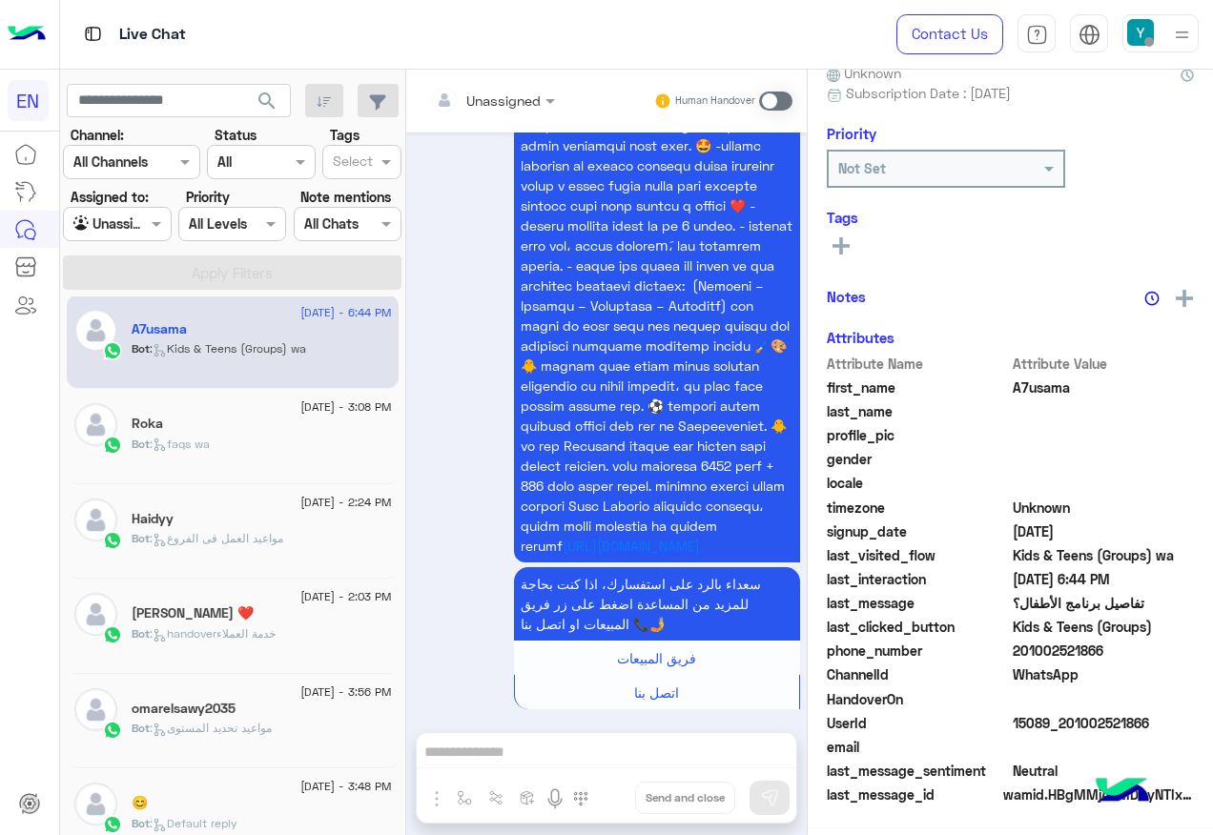
scroll to position [188, 0]
click at [133, 228] on div at bounding box center [117, 224] width 106 height 22
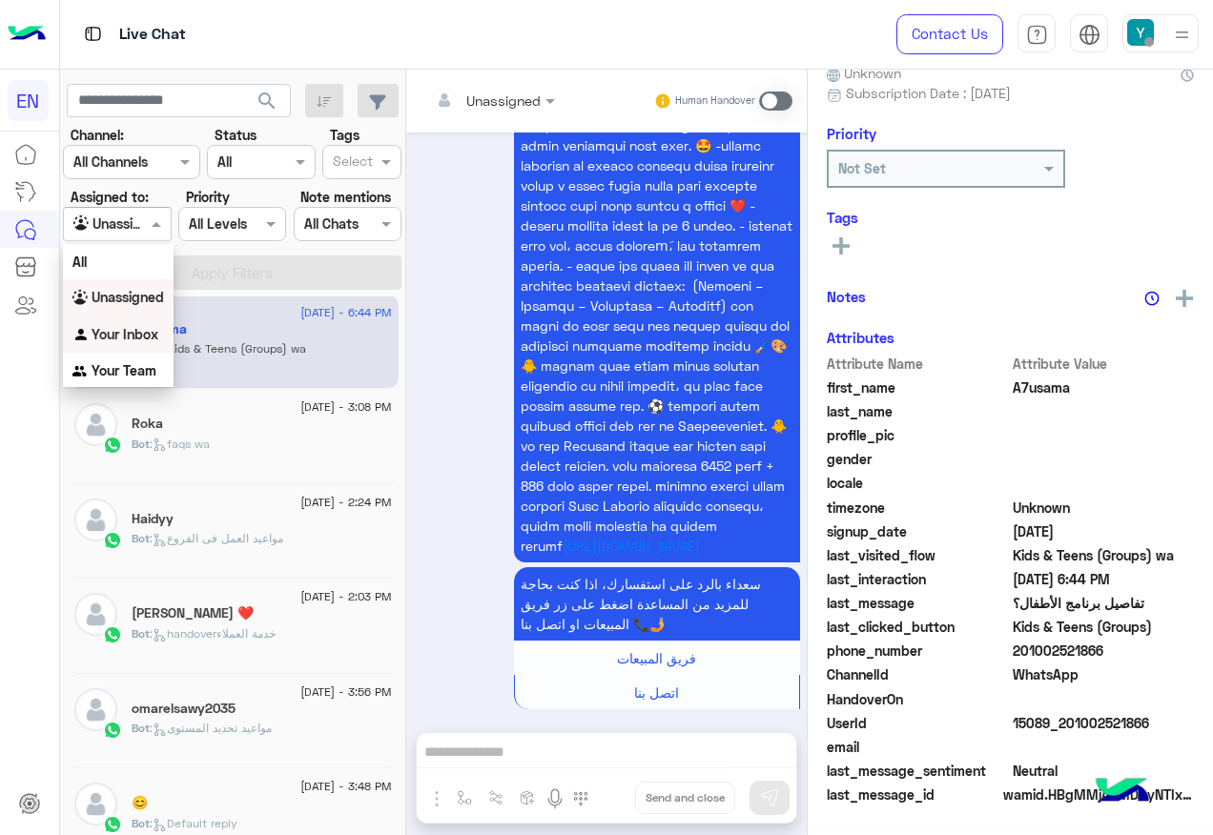
click at [163, 323] on div "Your Inbox" at bounding box center [118, 335] width 111 height 37
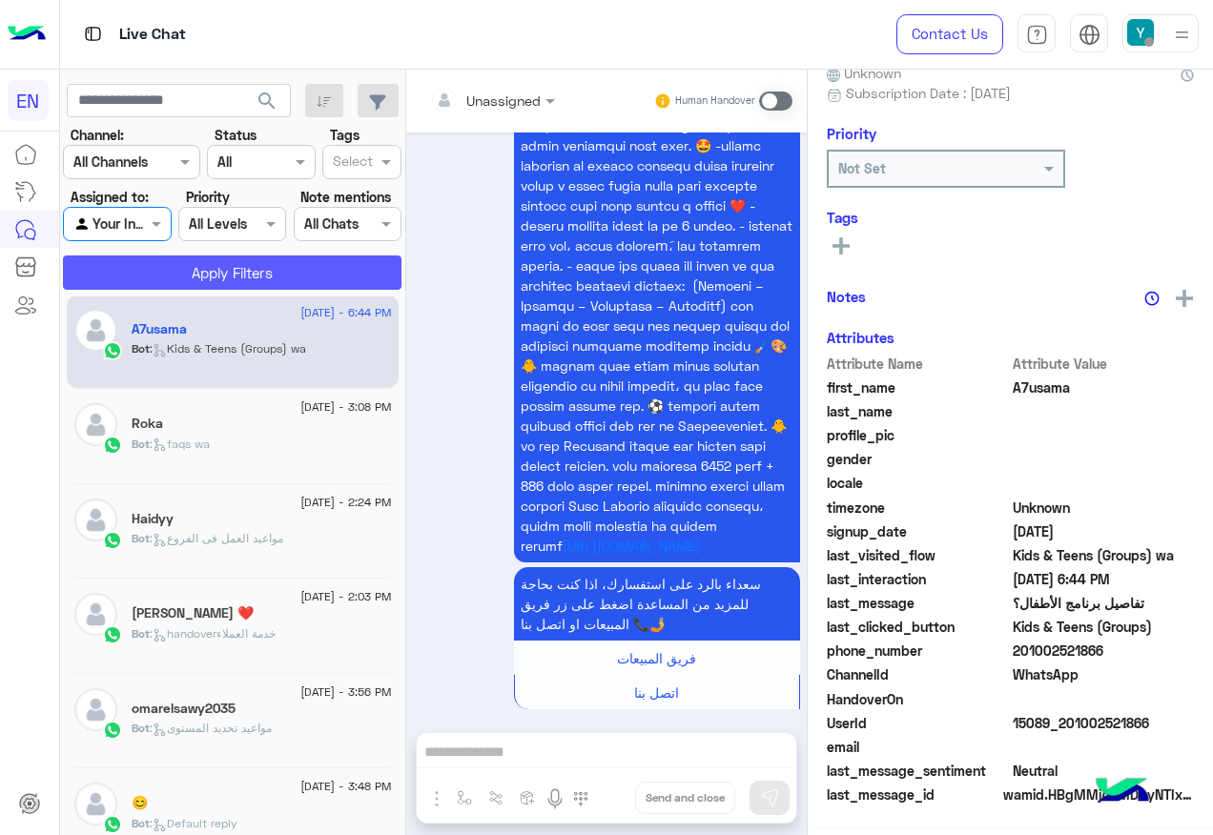
click at [175, 281] on button "Apply Filters" at bounding box center [232, 273] width 339 height 34
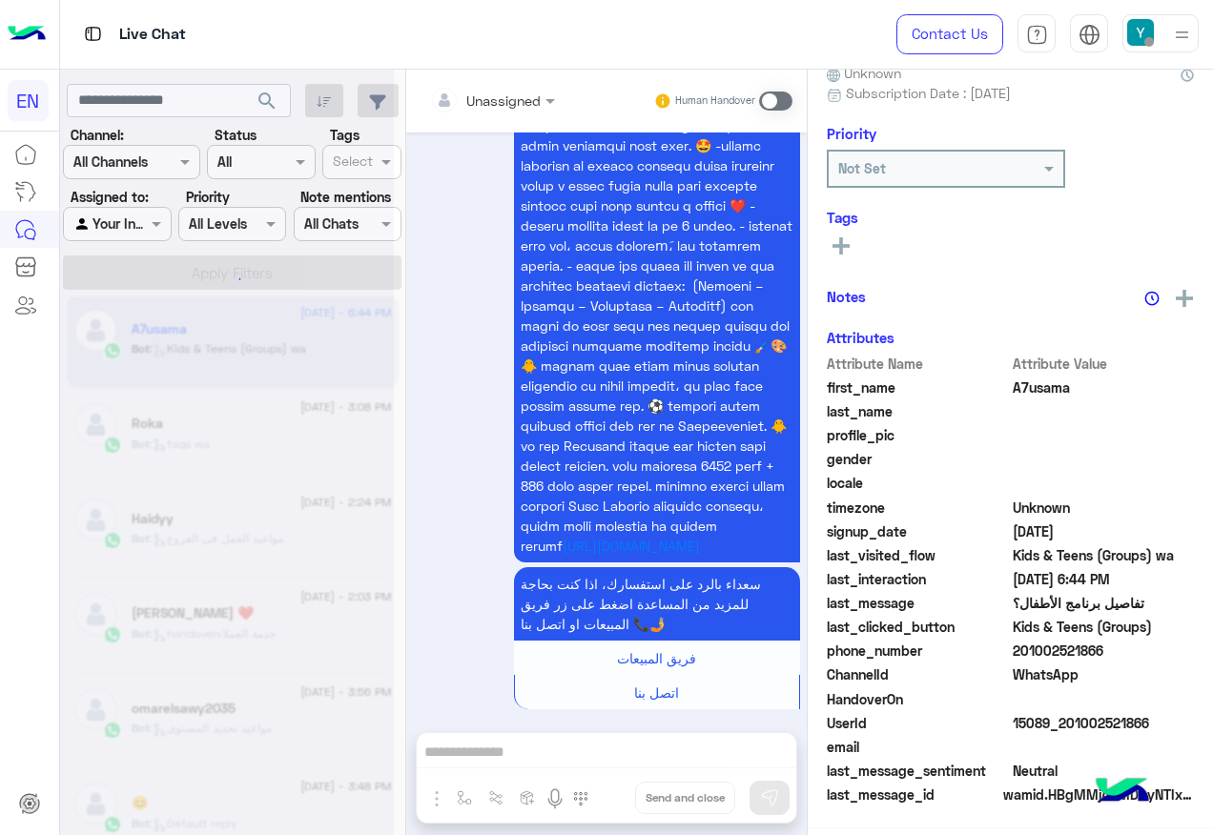
scroll to position [191, 0]
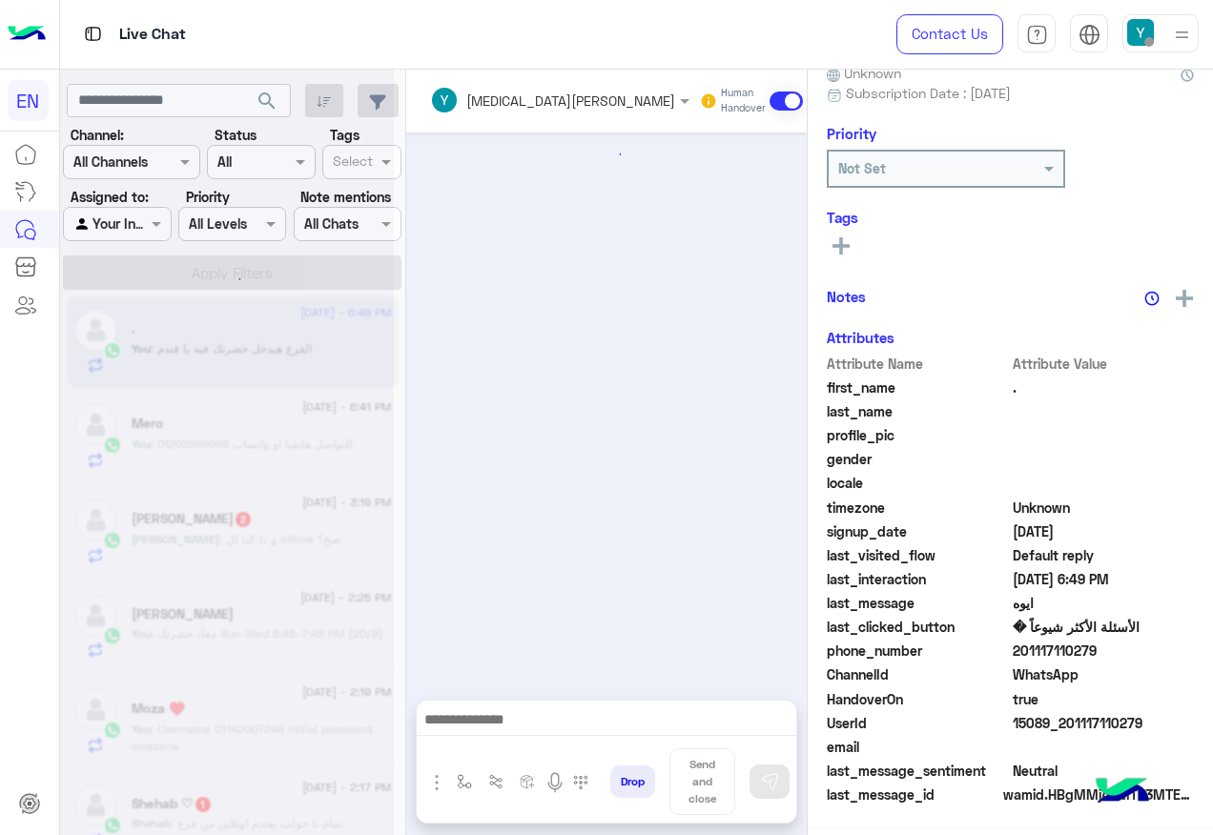
scroll to position [760, 0]
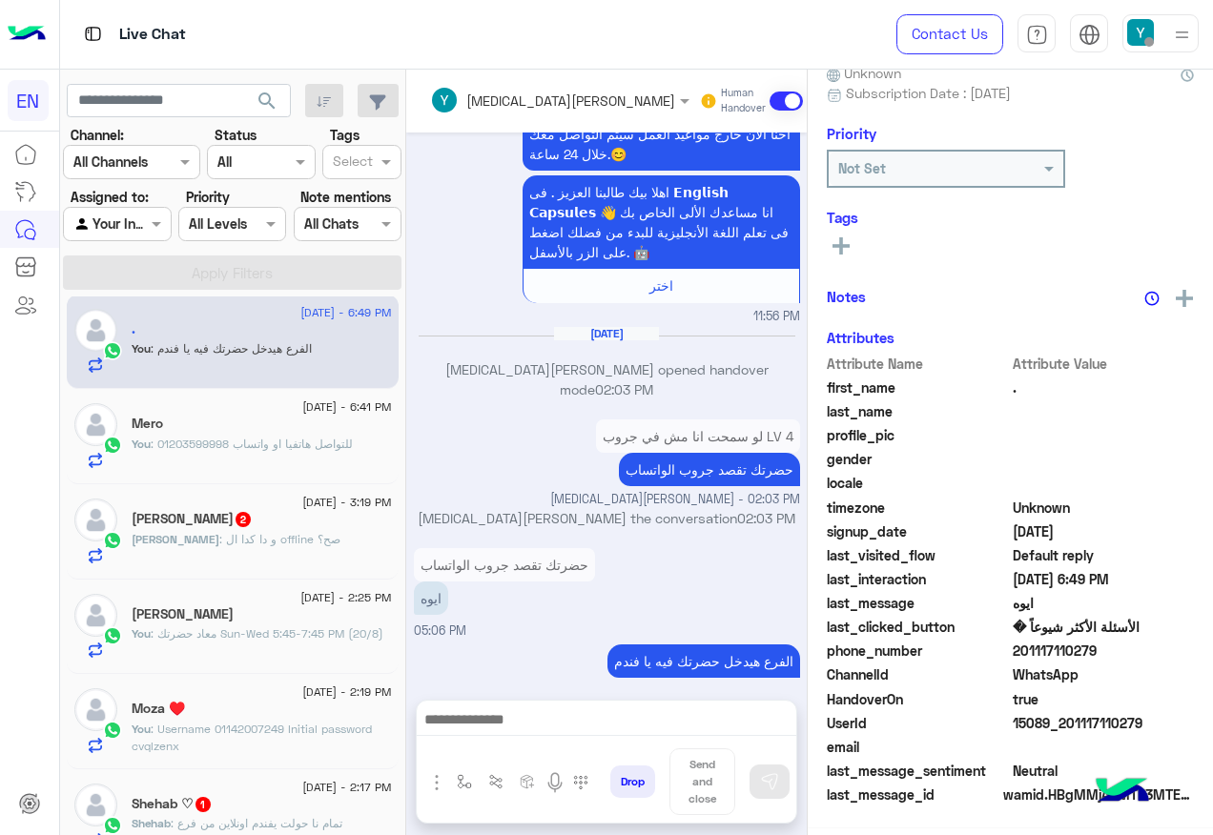
click at [252, 531] on p "[PERSON_NAME] : و دا كدا ال offline صح؟" at bounding box center [236, 539] width 209 height 17
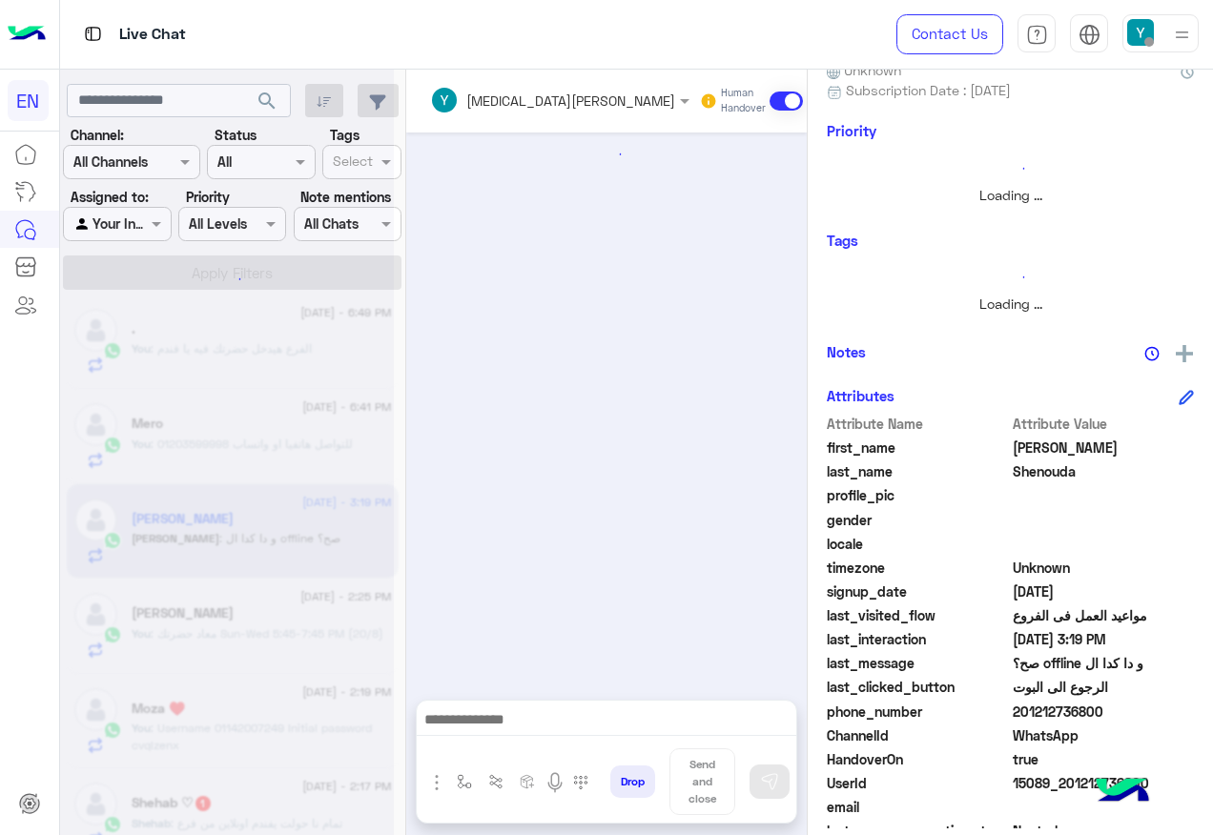
scroll to position [1136, 0]
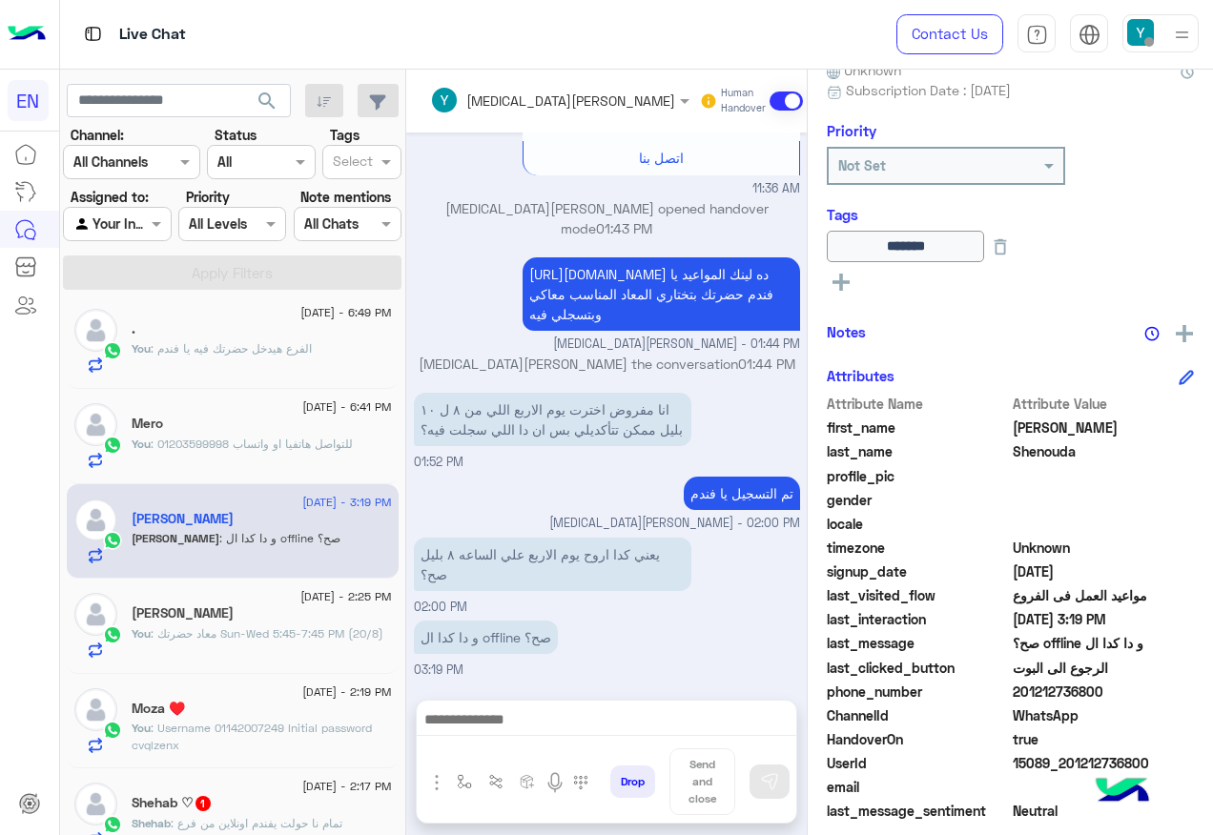
drag, startPoint x: 1014, startPoint y: 690, endPoint x: 1102, endPoint y: 694, distance: 88.8
click at [1102, 694] on span "201212736800" at bounding box center [1104, 692] width 182 height 20
drag, startPoint x: 1102, startPoint y: 694, endPoint x: 1049, endPoint y: 694, distance: 53.4
copy span "01212736800"
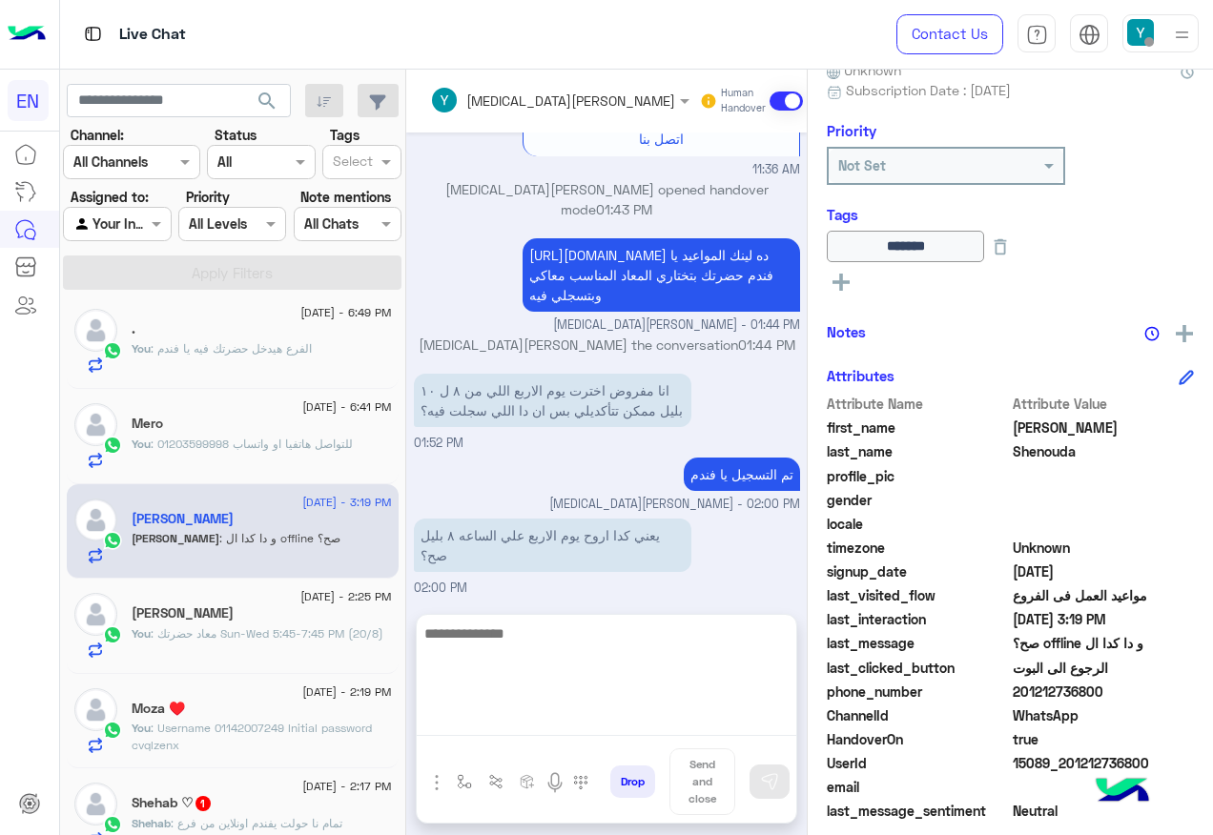
click at [577, 733] on textarea at bounding box center [607, 679] width 380 height 114
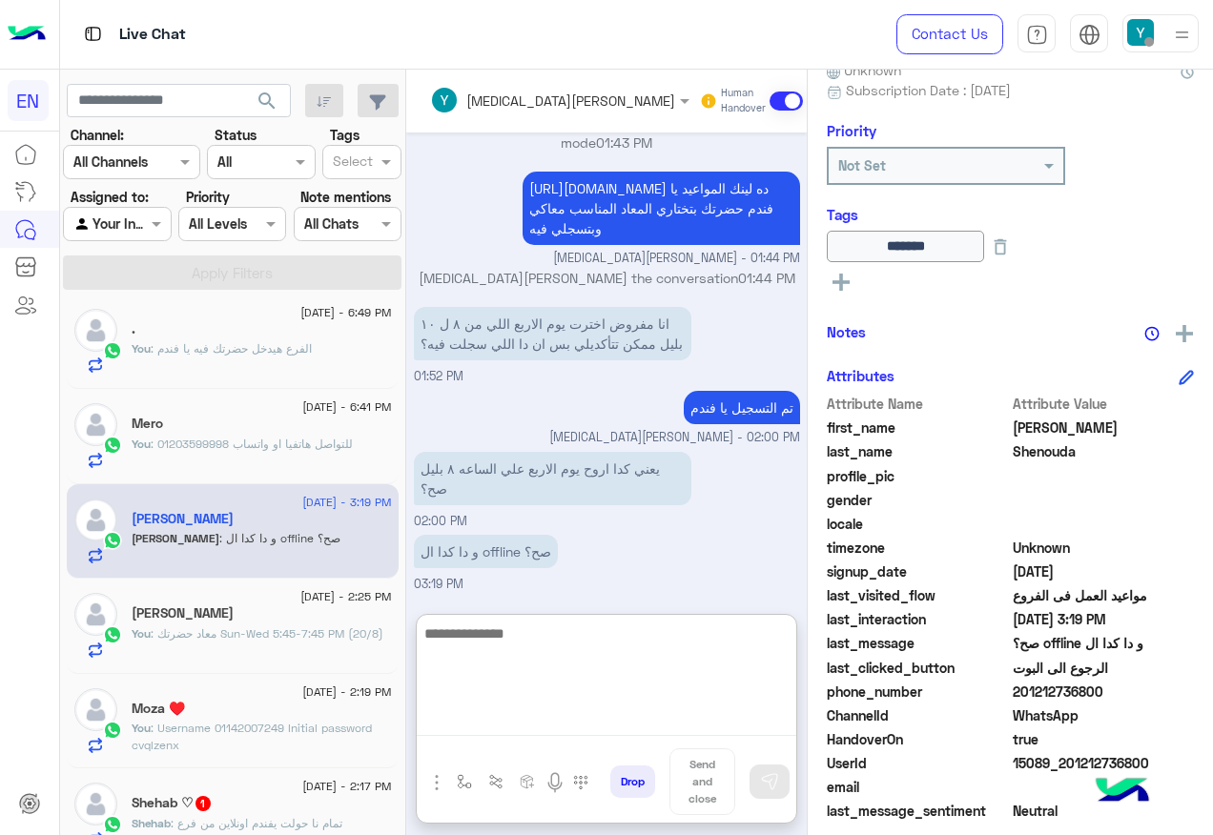
click at [509, 696] on textarea at bounding box center [607, 679] width 380 height 114
type textarea "**********"
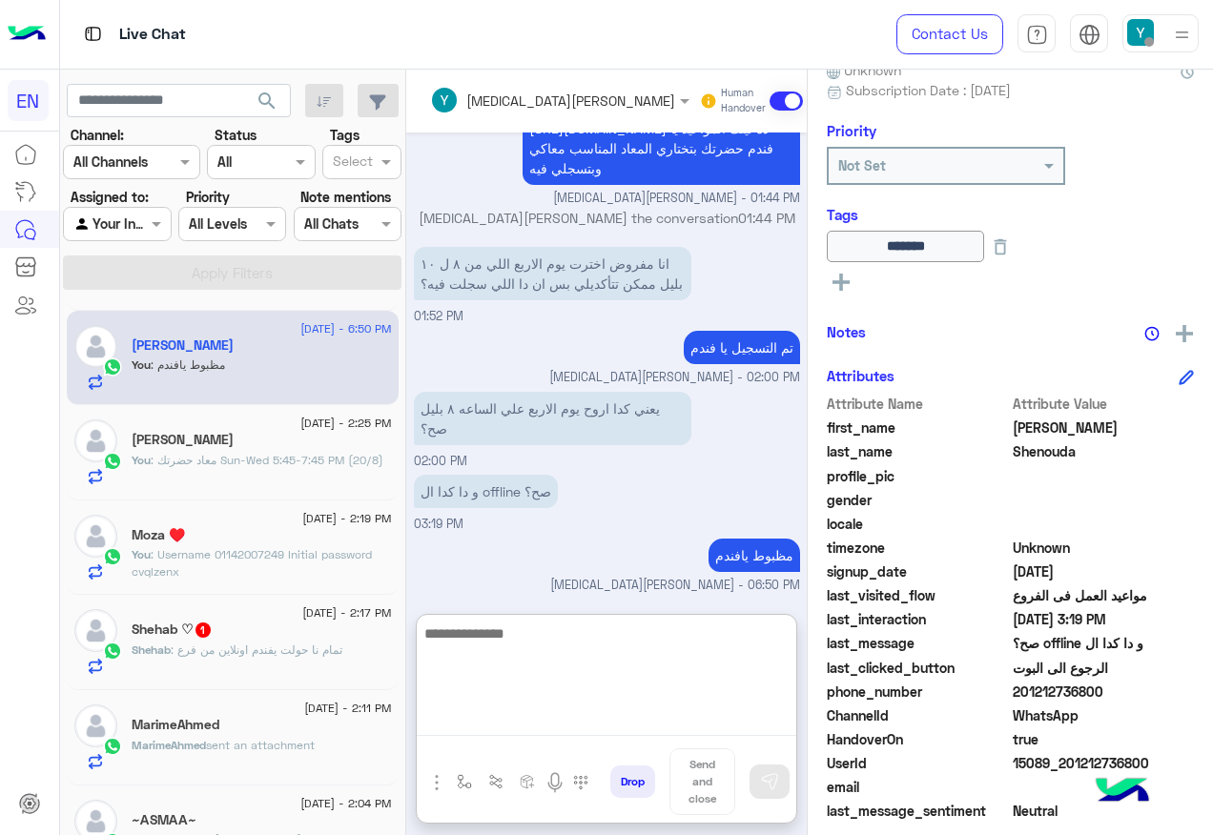
scroll to position [200, 0]
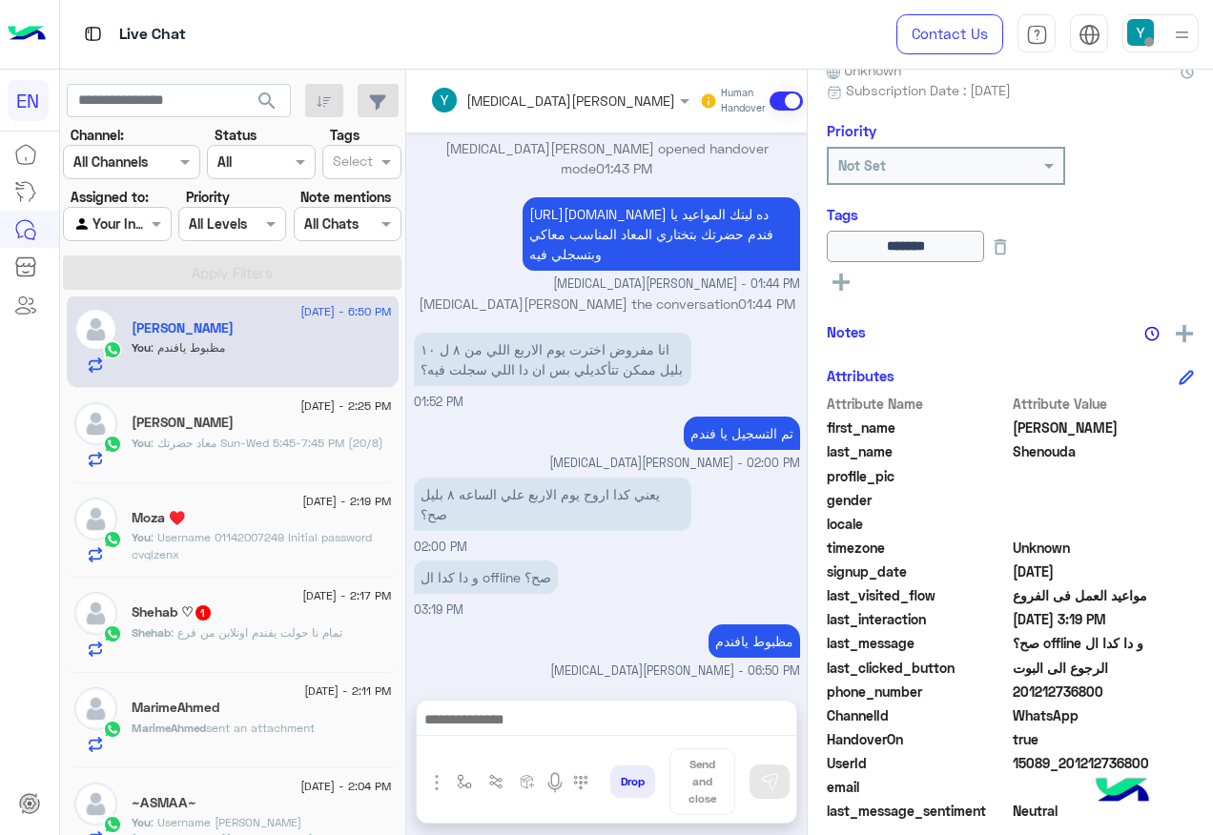
click at [254, 635] on span ": تمام نا حولت يفندم اونلاين من فرع" at bounding box center [257, 633] width 172 height 14
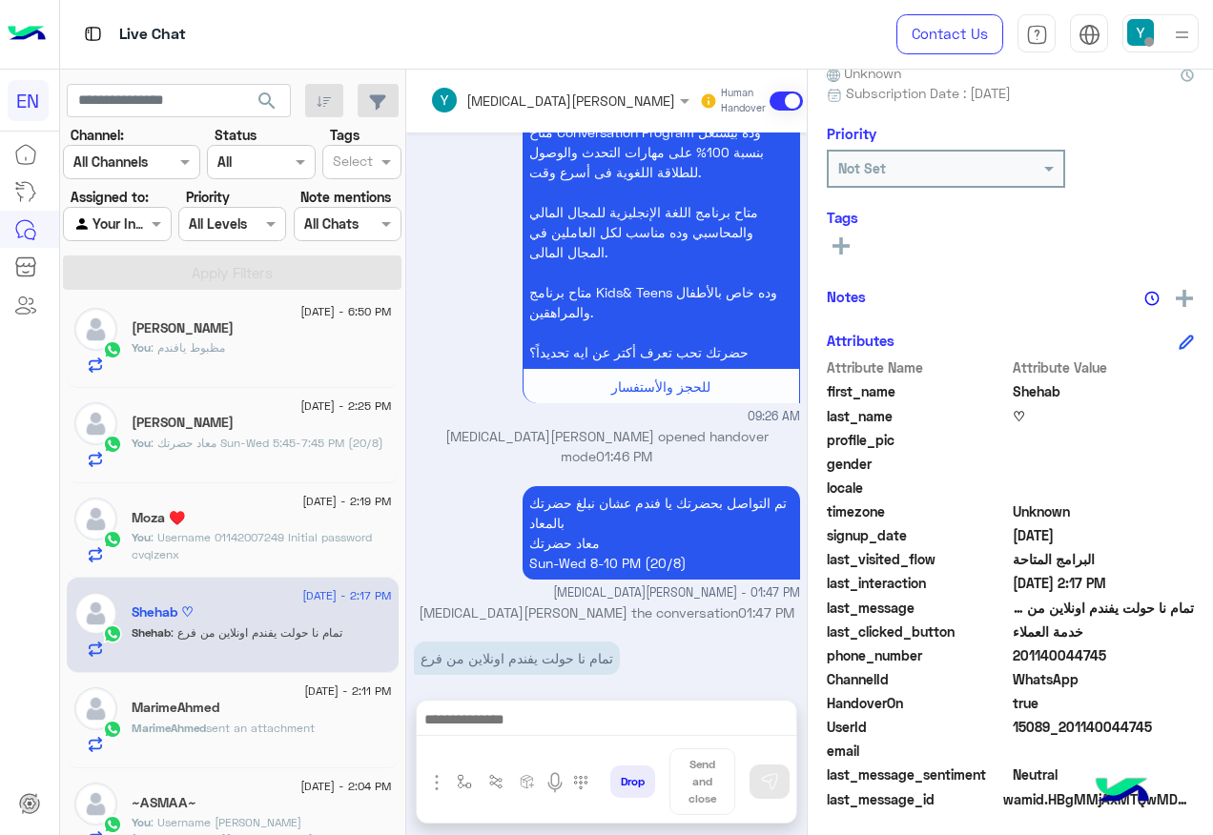
scroll to position [191, 0]
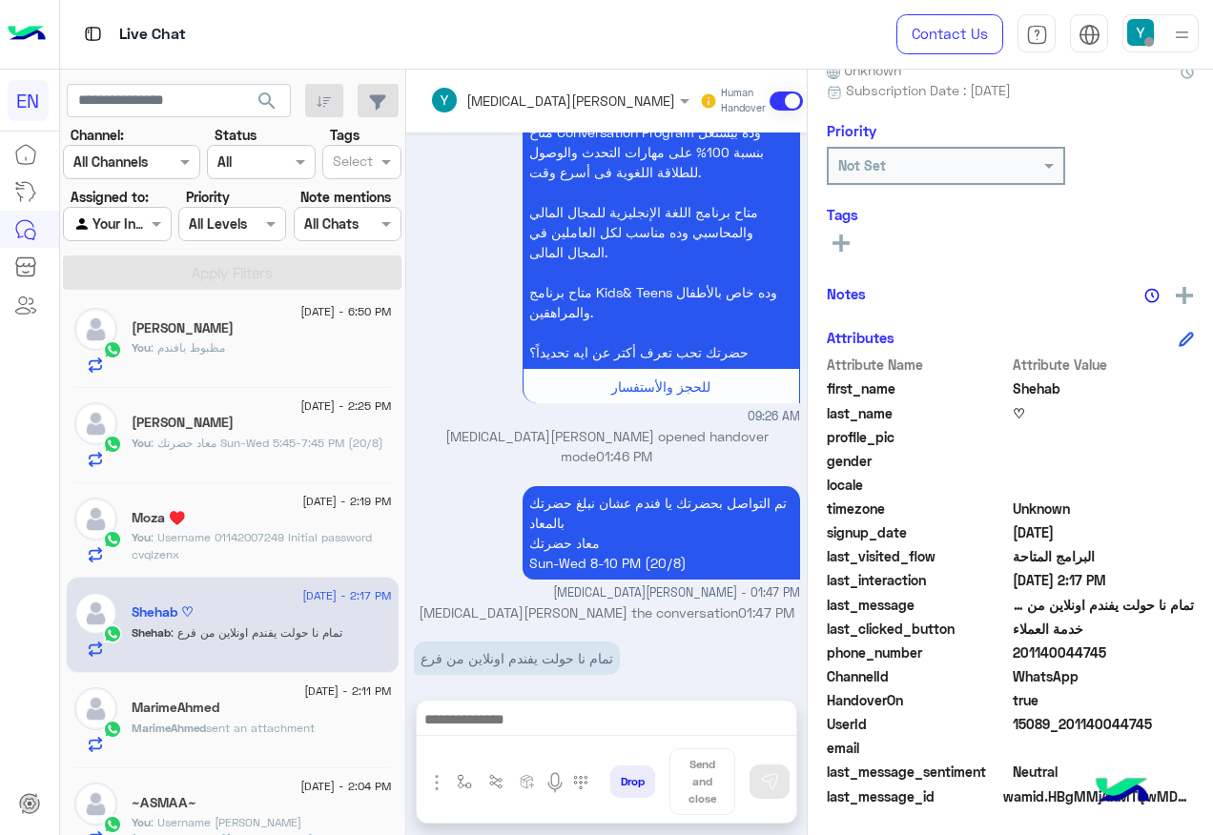
drag, startPoint x: 1017, startPoint y: 648, endPoint x: 1129, endPoint y: 648, distance: 112.5
click at [1129, 648] on span "201140044745" at bounding box center [1104, 653] width 182 height 20
drag, startPoint x: 1129, startPoint y: 648, endPoint x: 1075, endPoint y: 648, distance: 54.4
copy span "01140044745"
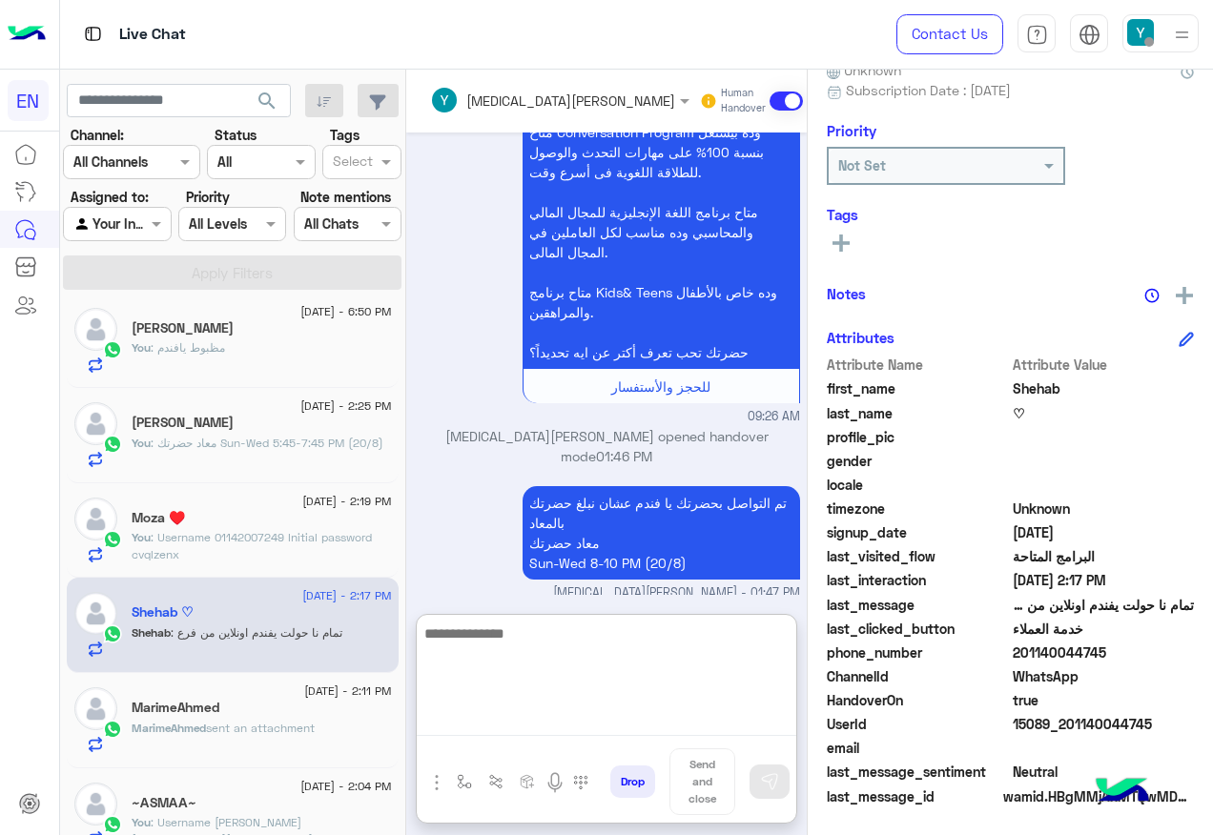
click at [516, 735] on textarea at bounding box center [607, 679] width 380 height 114
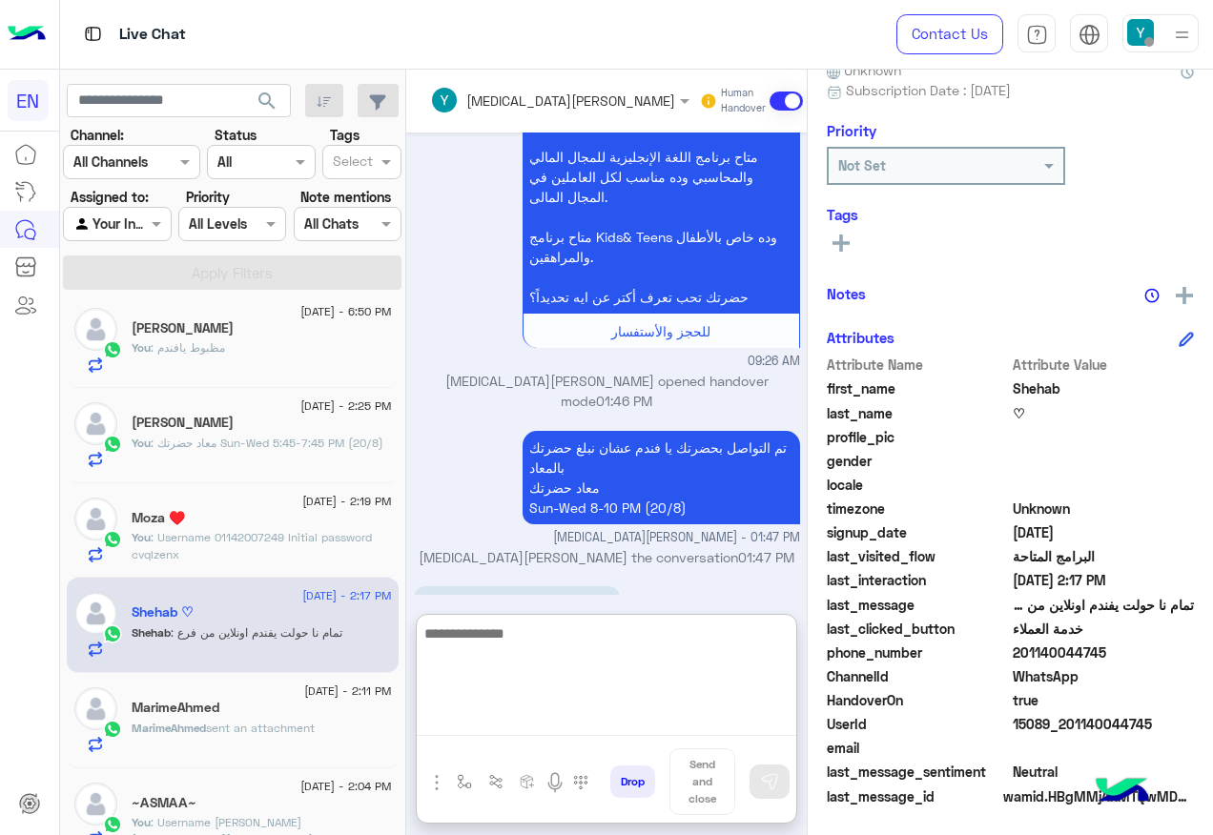
scroll to position [1055, 0]
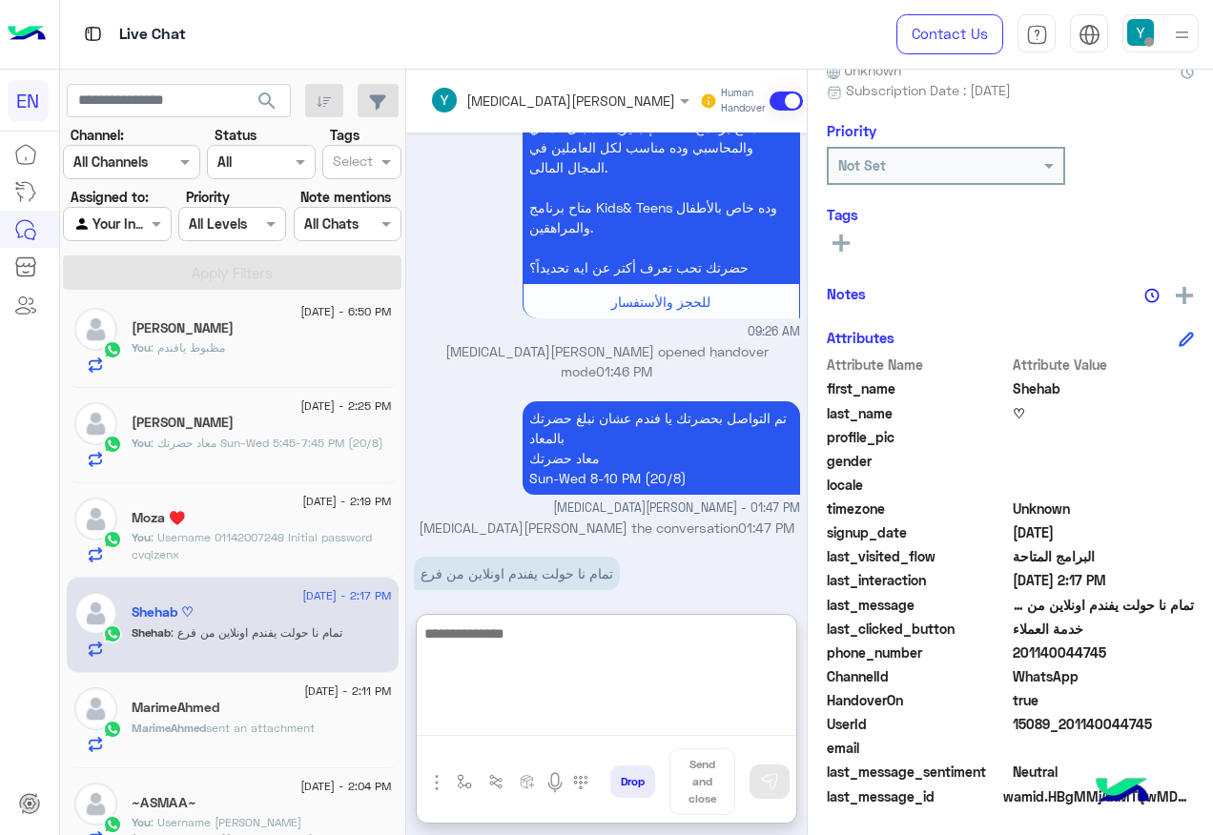
click at [528, 658] on textarea at bounding box center [607, 679] width 380 height 114
type textarea "*"
type textarea "**********"
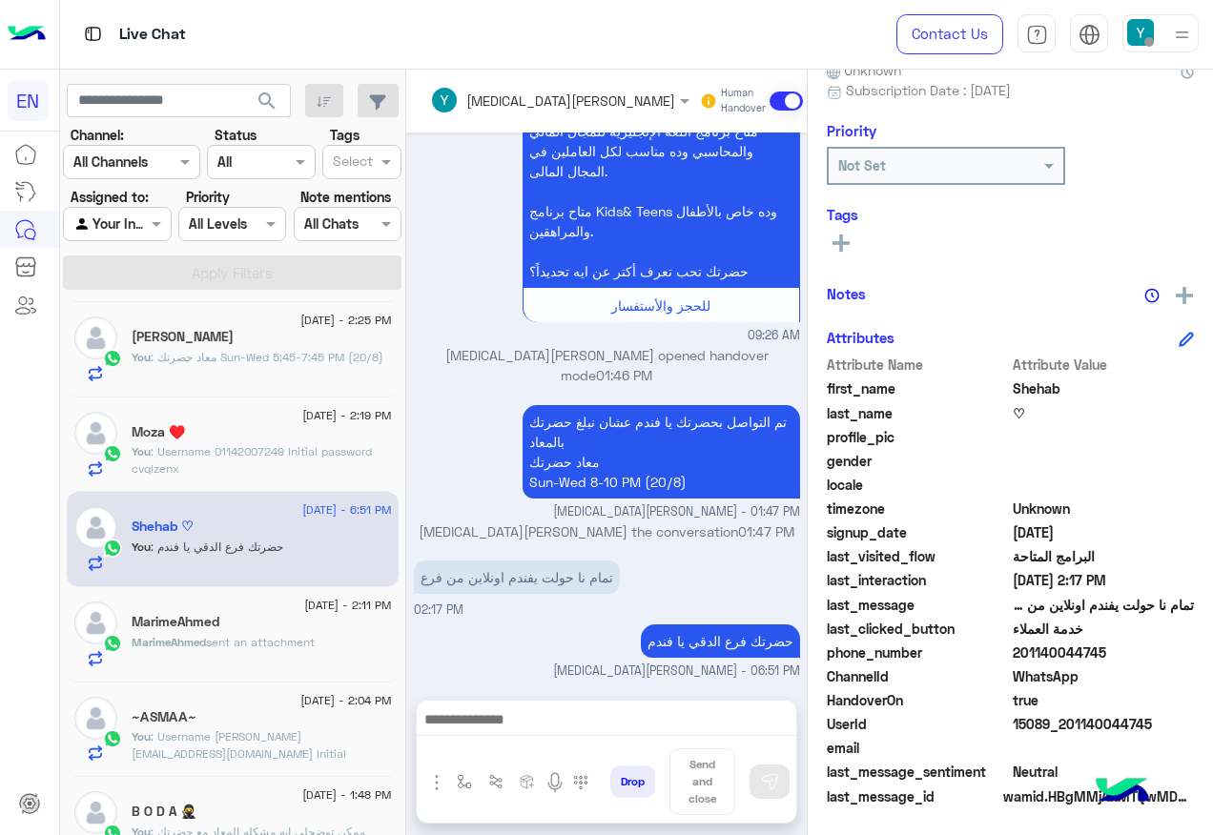
scroll to position [1072, 0]
click at [263, 658] on div "MarimeAhmed sent an attachment" at bounding box center [262, 650] width 260 height 33
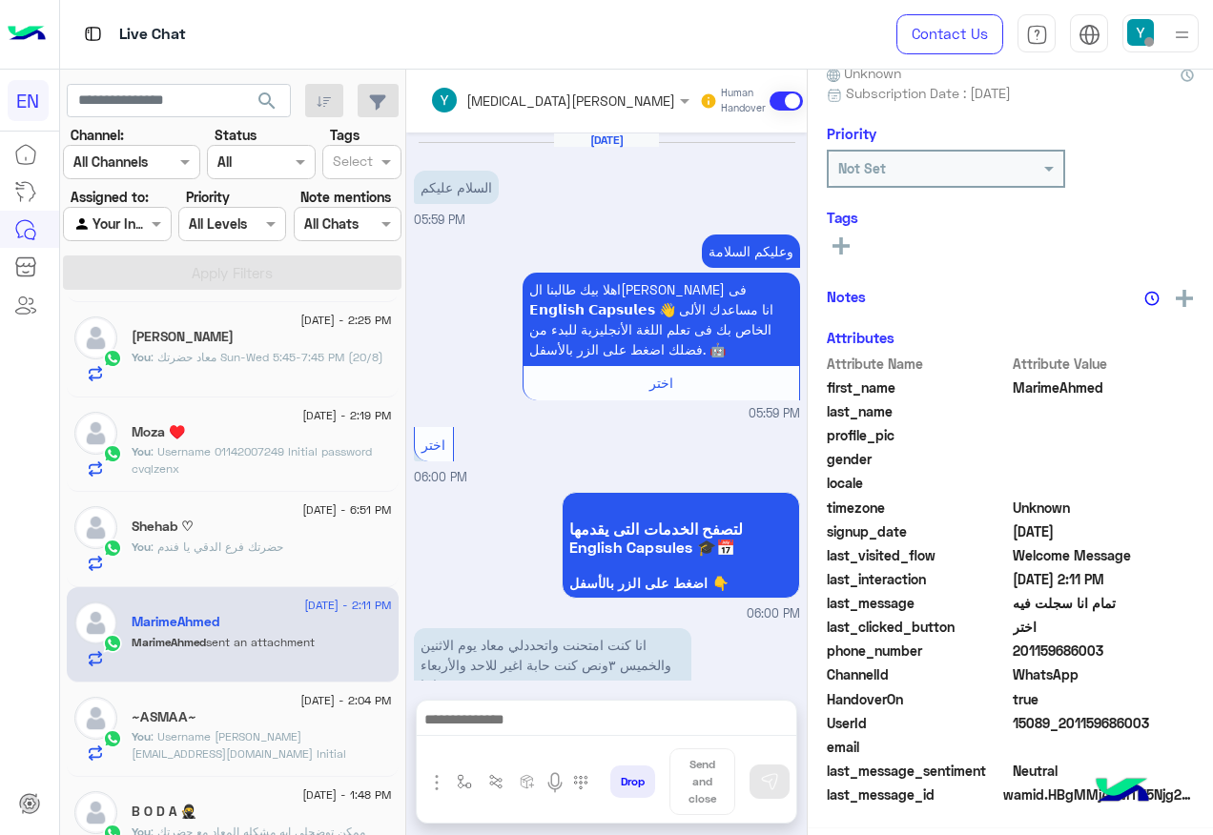
scroll to position [825, 0]
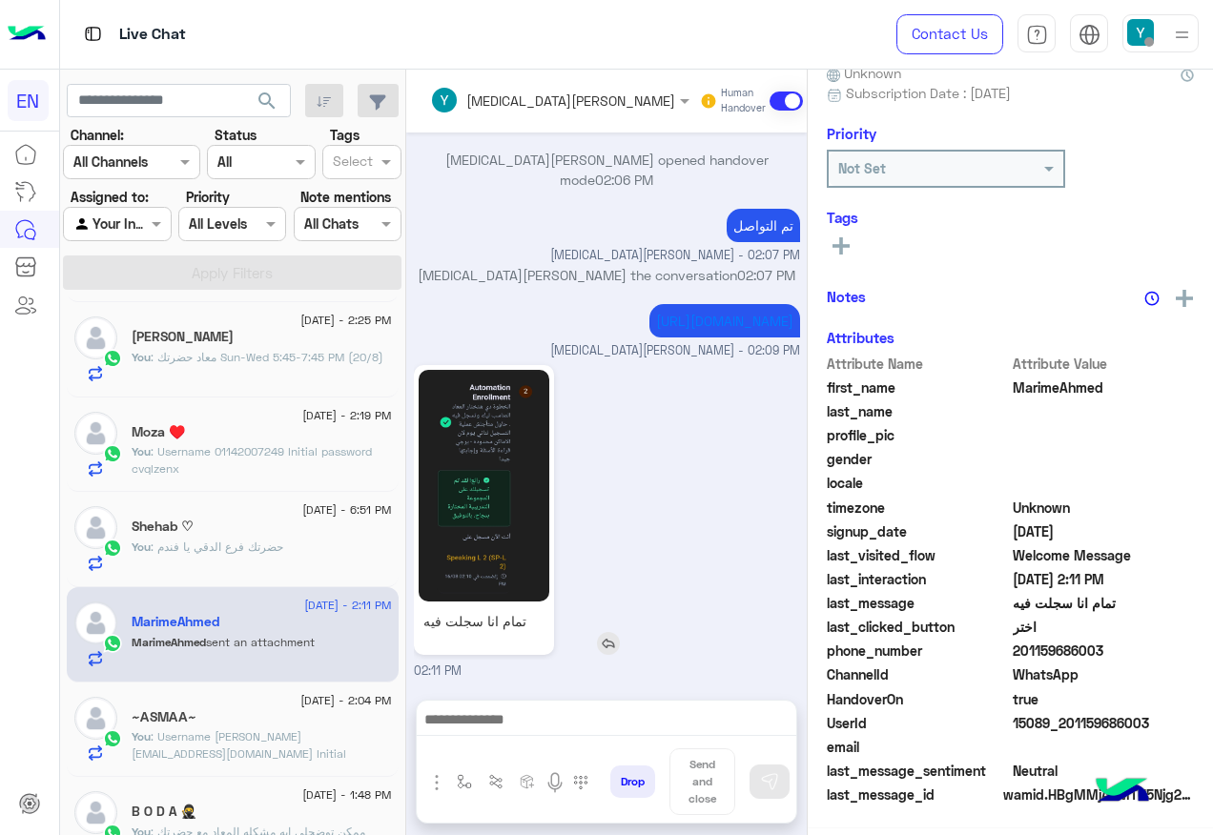
click at [512, 487] on img at bounding box center [484, 486] width 131 height 232
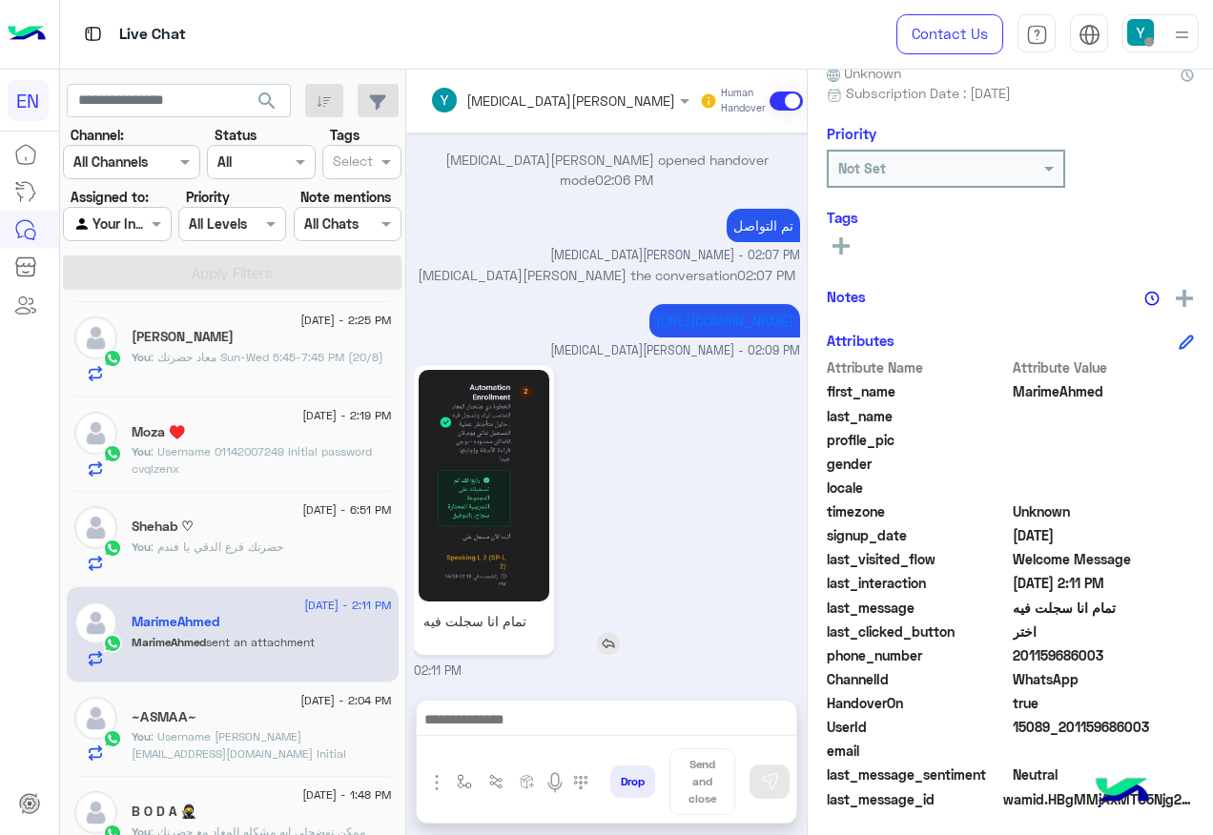
scroll to position [191, 0]
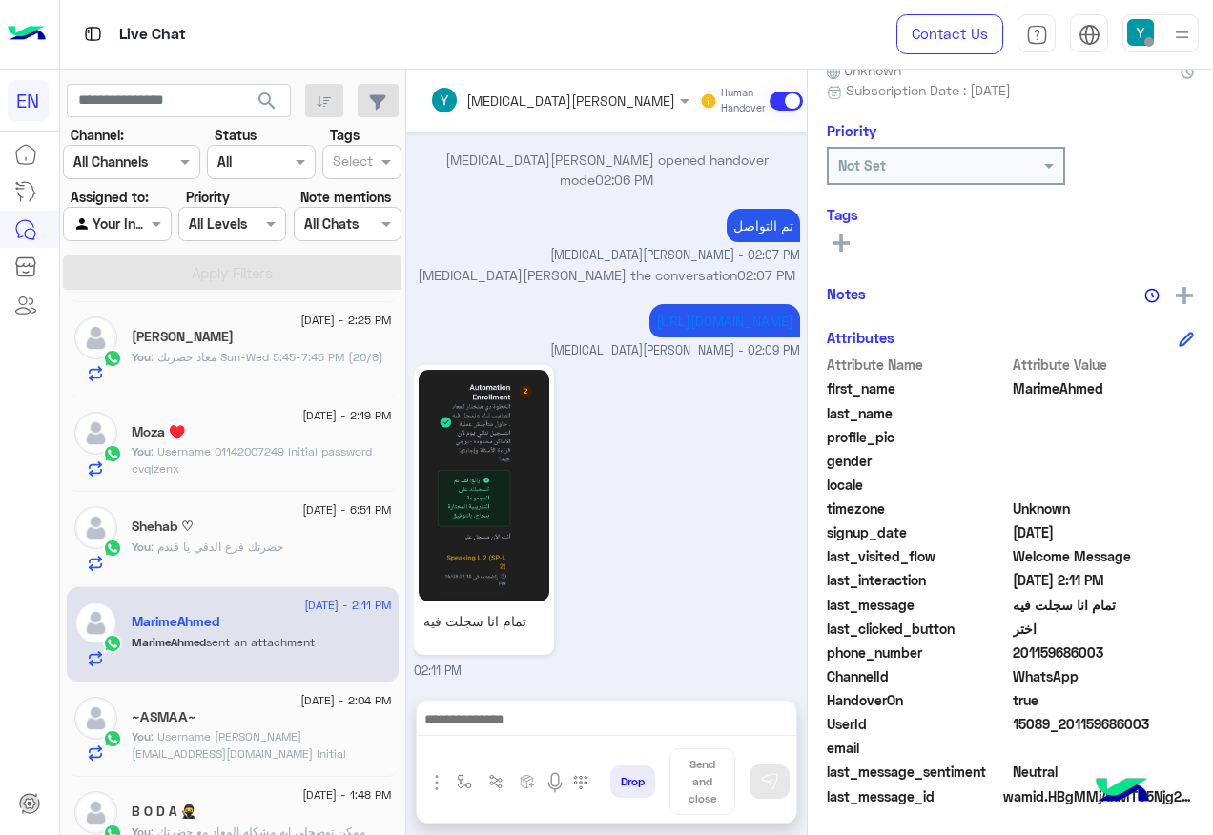
drag, startPoint x: 1014, startPoint y: 651, endPoint x: 1135, endPoint y: 651, distance: 121.1
click at [1135, 651] on span "201159686003" at bounding box center [1104, 653] width 182 height 20
drag, startPoint x: 1135, startPoint y: 651, endPoint x: 1096, endPoint y: 648, distance: 39.2
copy span "01159686003"
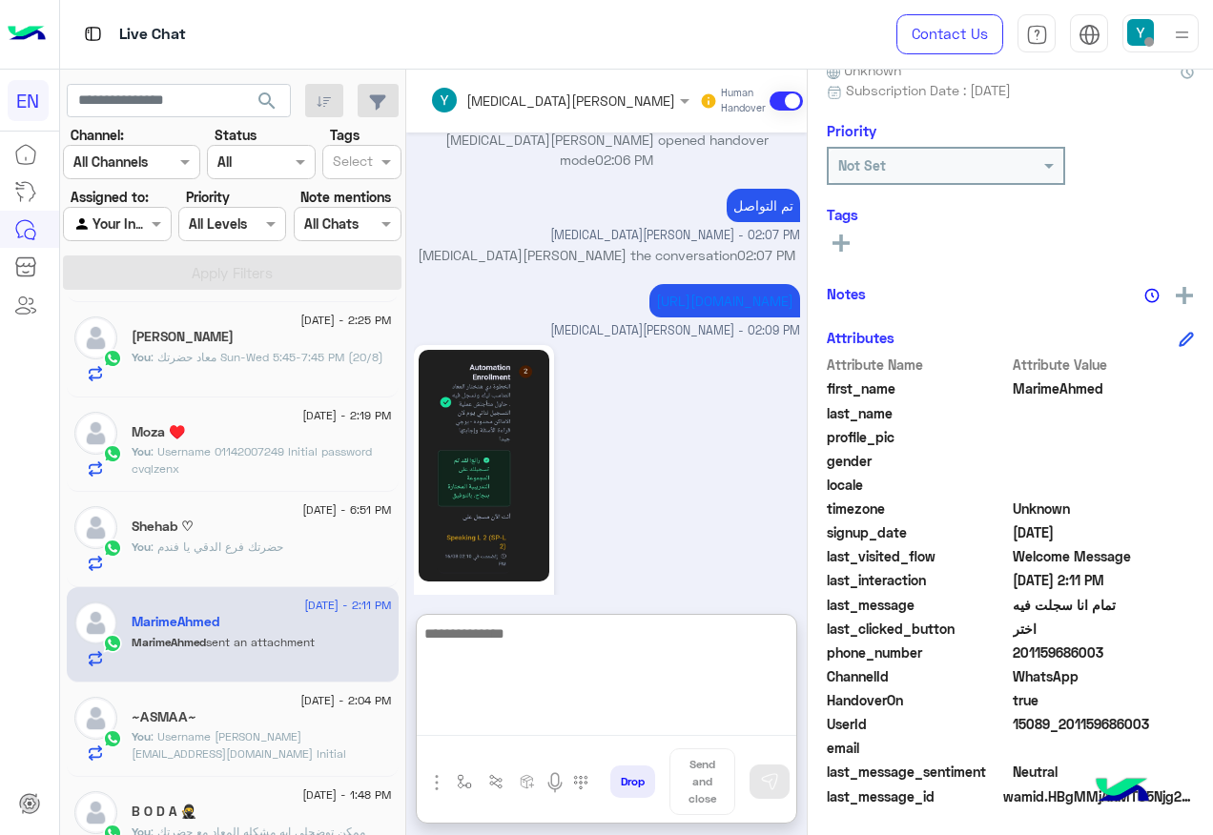
click at [561, 713] on textarea at bounding box center [607, 679] width 380 height 114
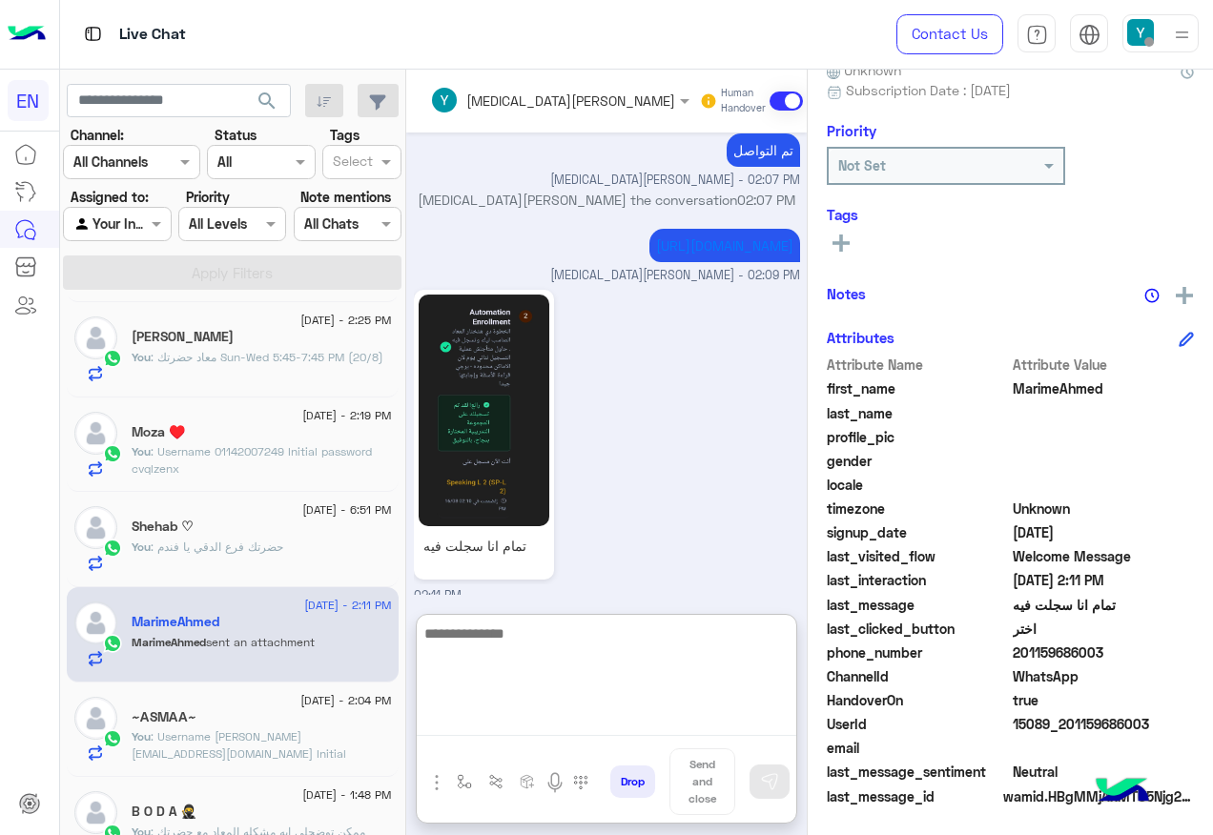
scroll to position [910, 0]
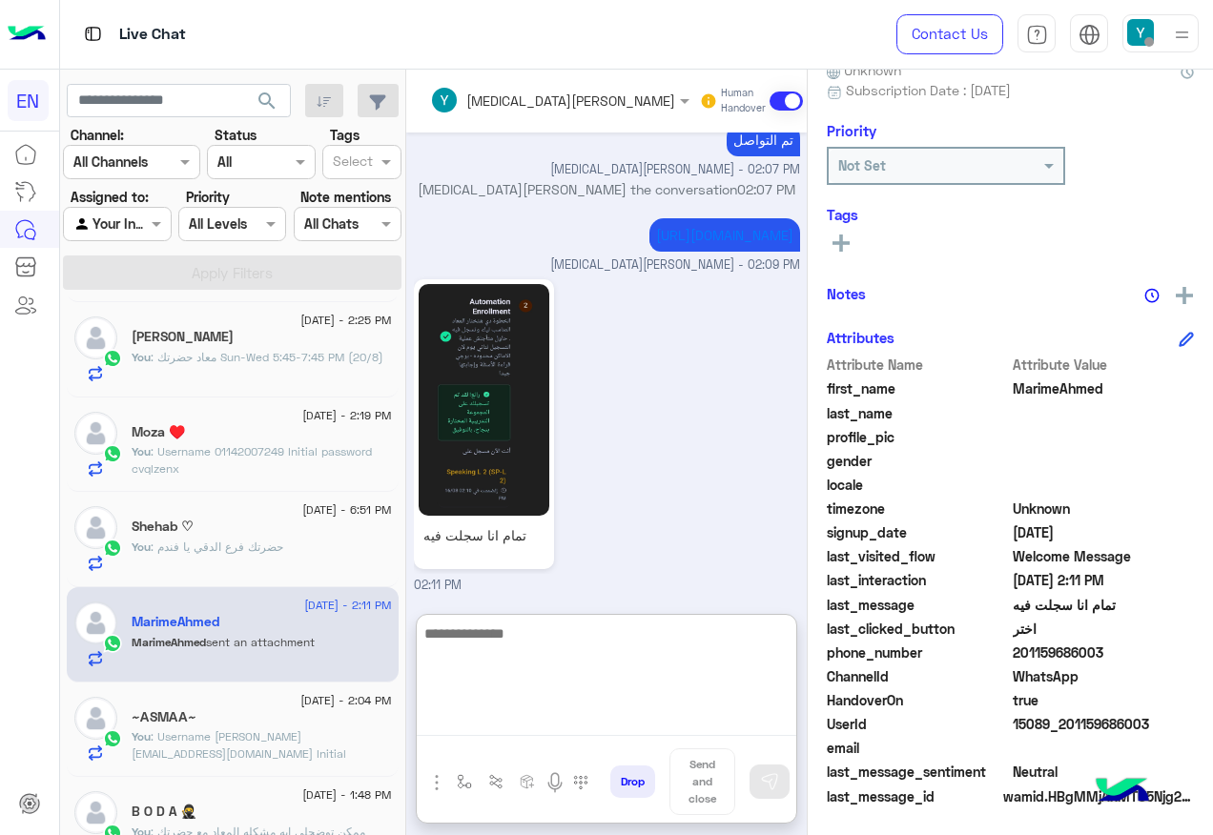
click at [583, 658] on textarea at bounding box center [607, 679] width 380 height 114
type textarea "**********"
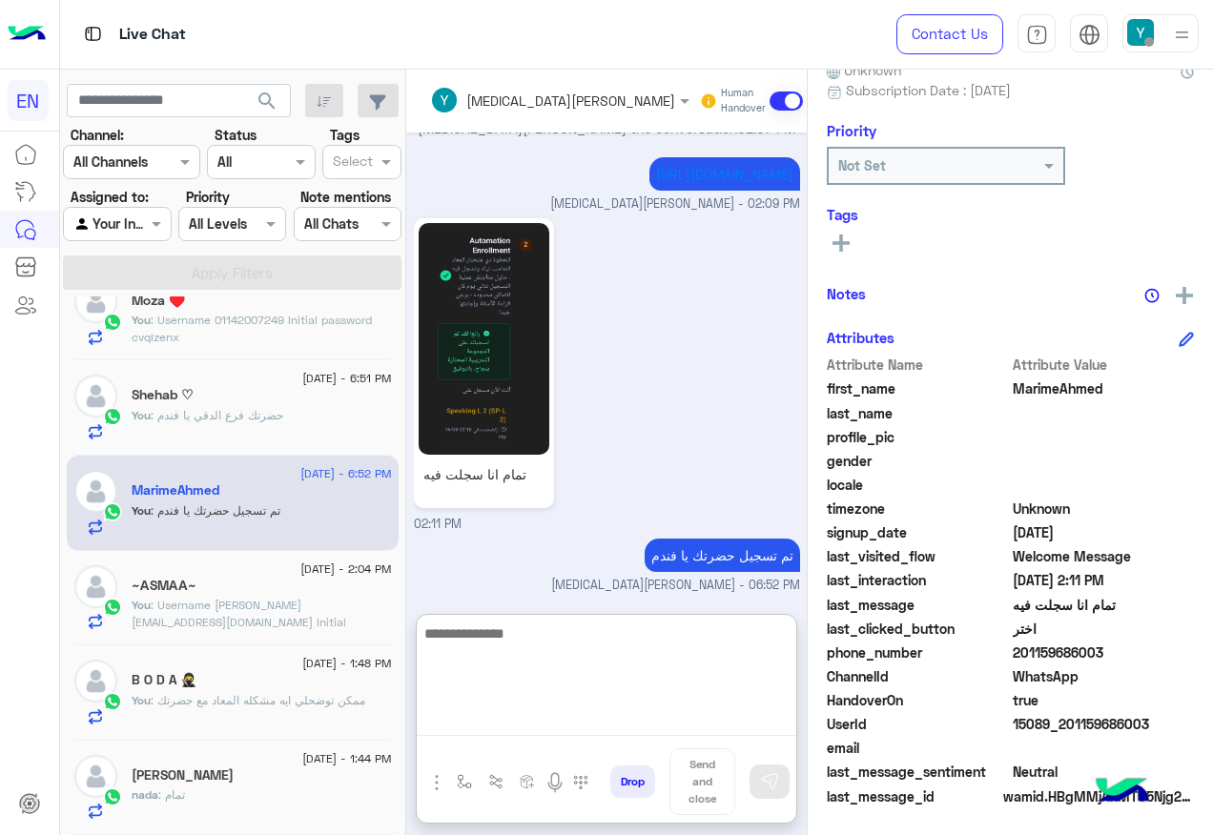
scroll to position [0, 0]
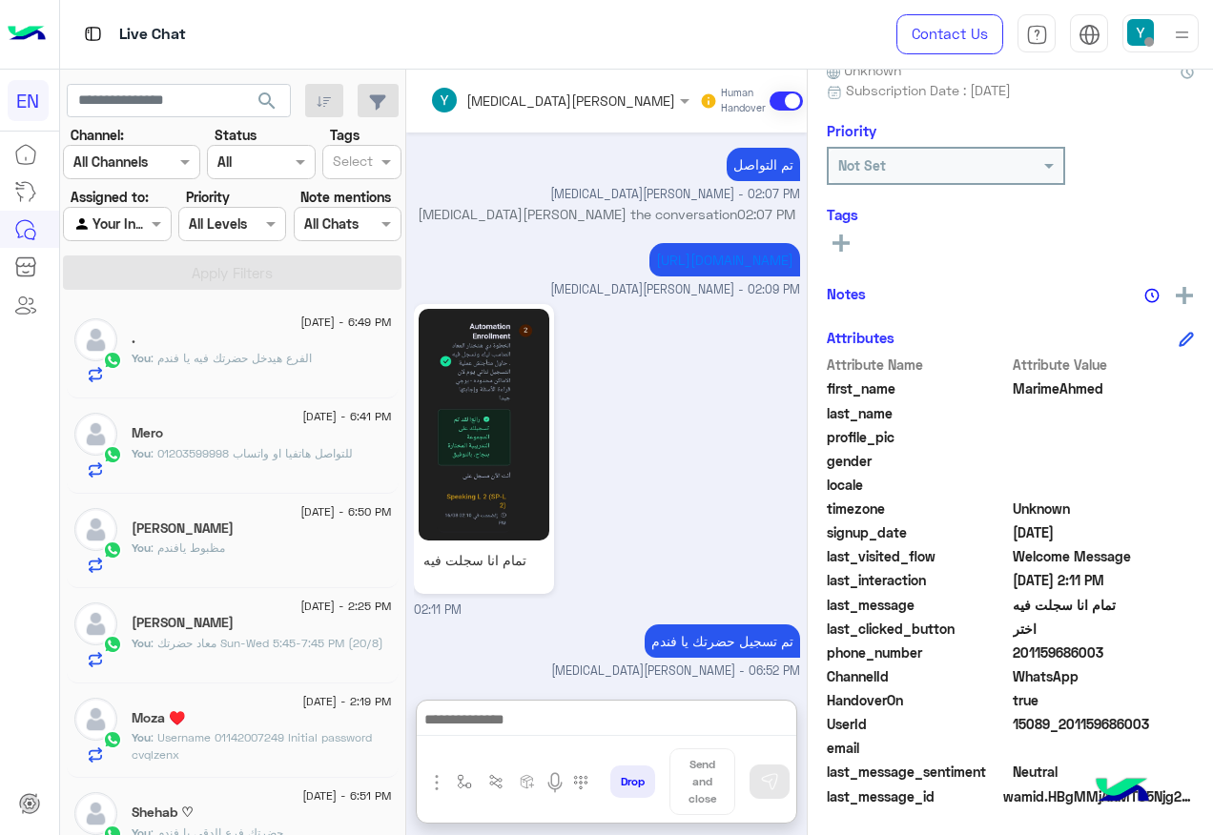
drag, startPoint x: 105, startPoint y: 224, endPoint x: 115, endPoint y: 240, distance: 19.3
click at [105, 224] on input "text" at bounding box center [95, 225] width 44 height 20
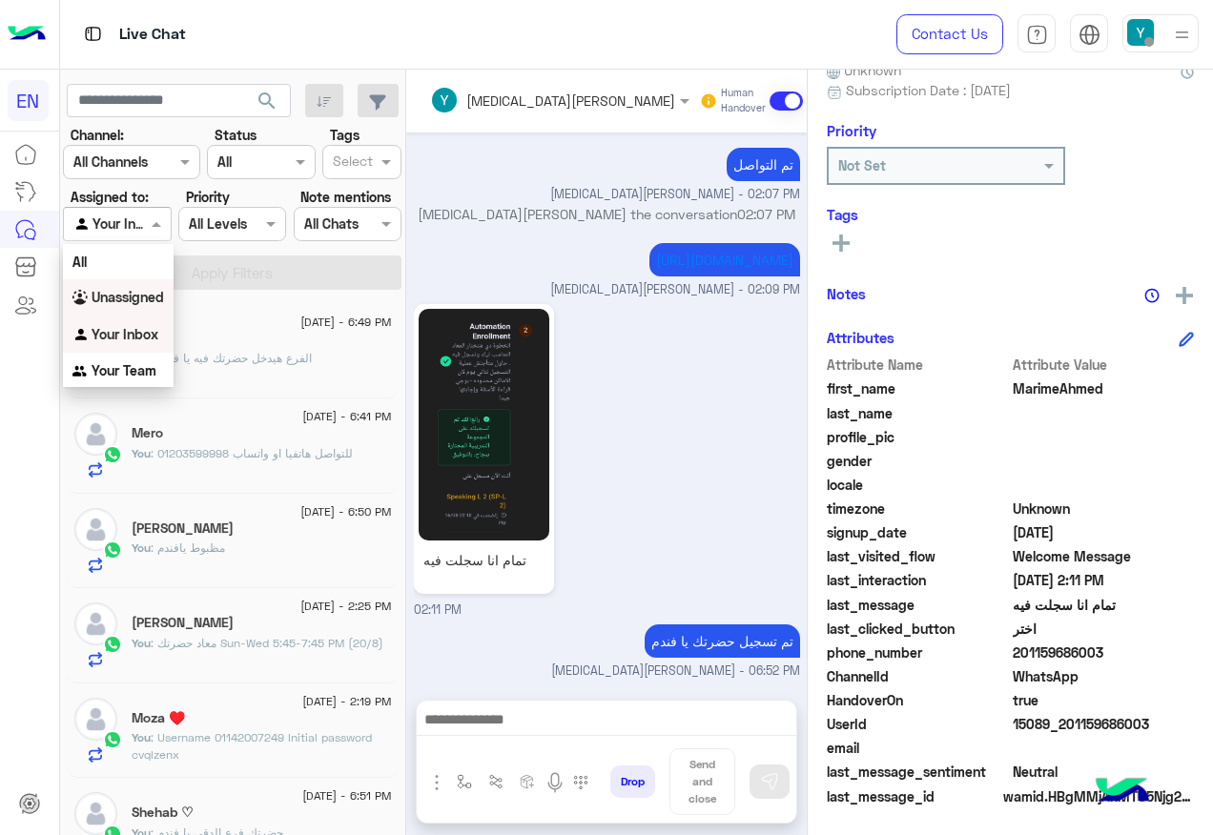
scroll to position [886, 0]
click at [146, 300] on b "Unassigned" at bounding box center [128, 297] width 72 height 16
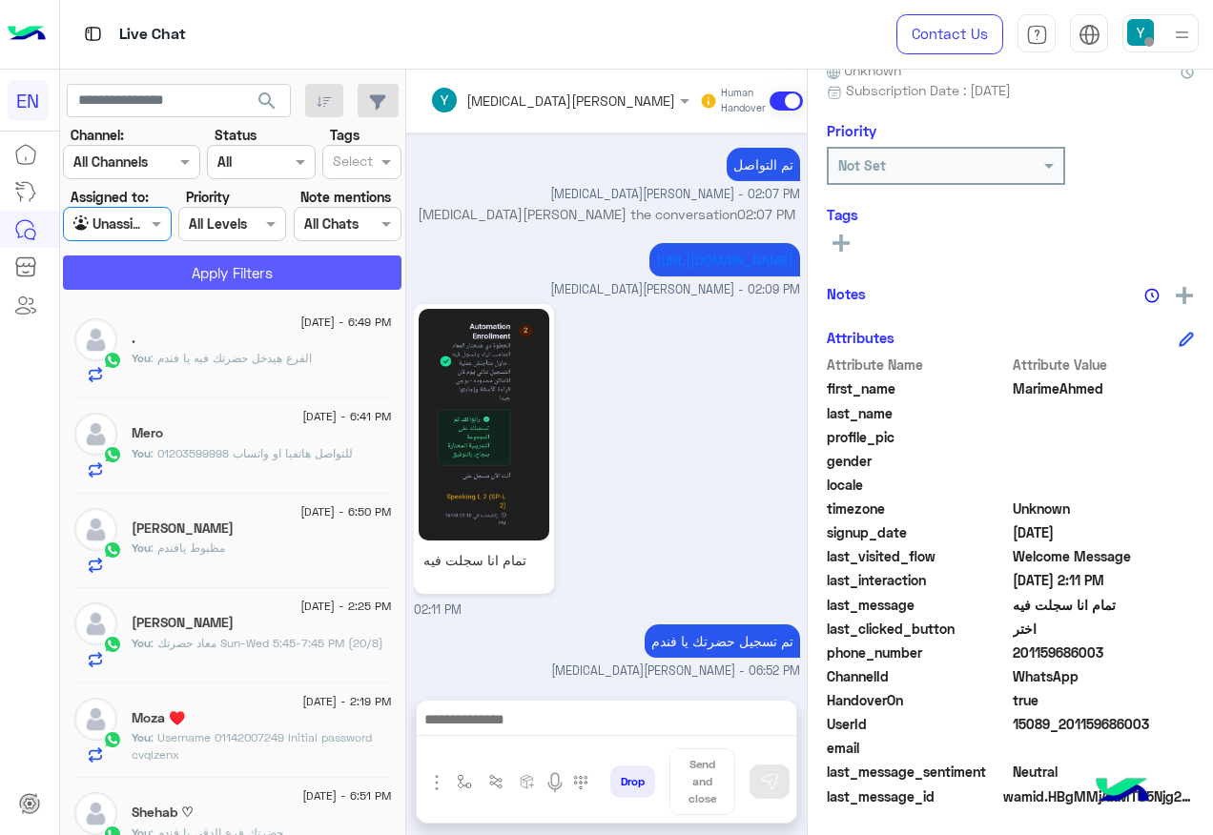
click at [154, 272] on button "Apply Filters" at bounding box center [232, 273] width 339 height 34
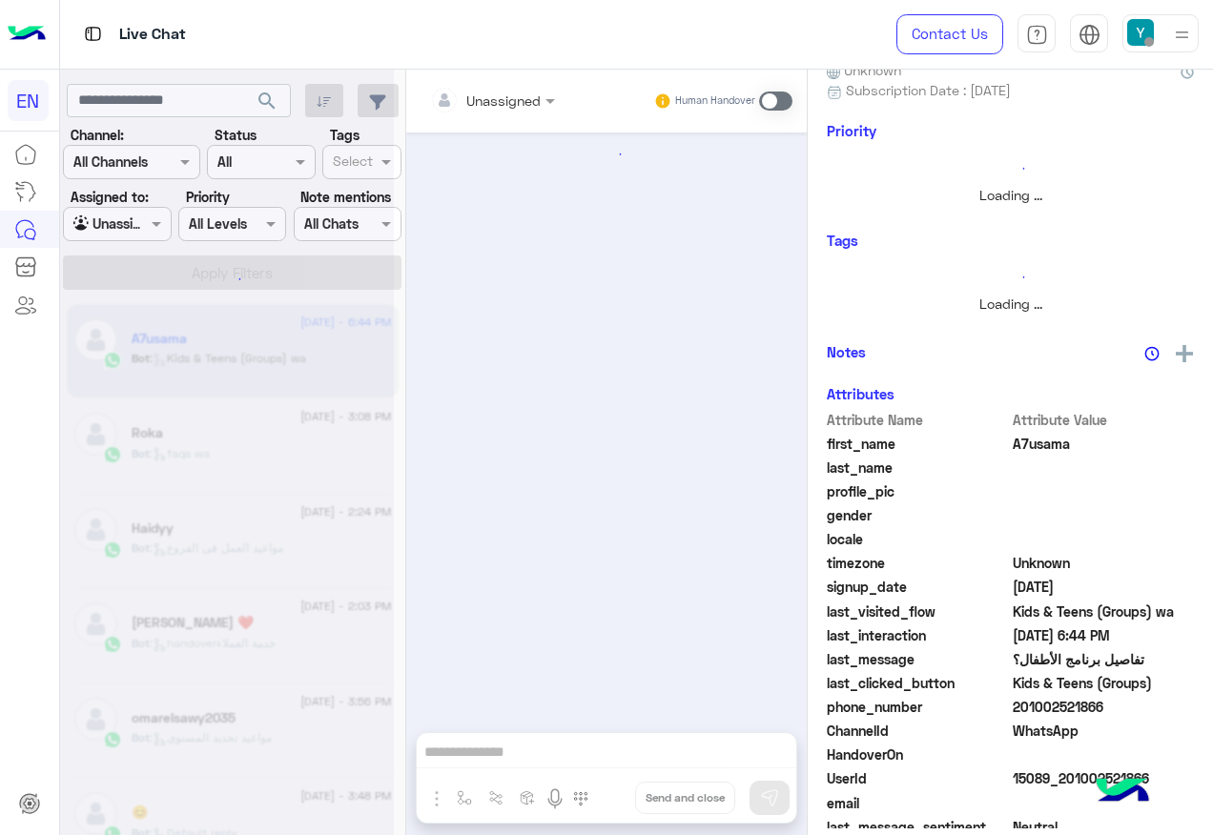
scroll to position [871, 0]
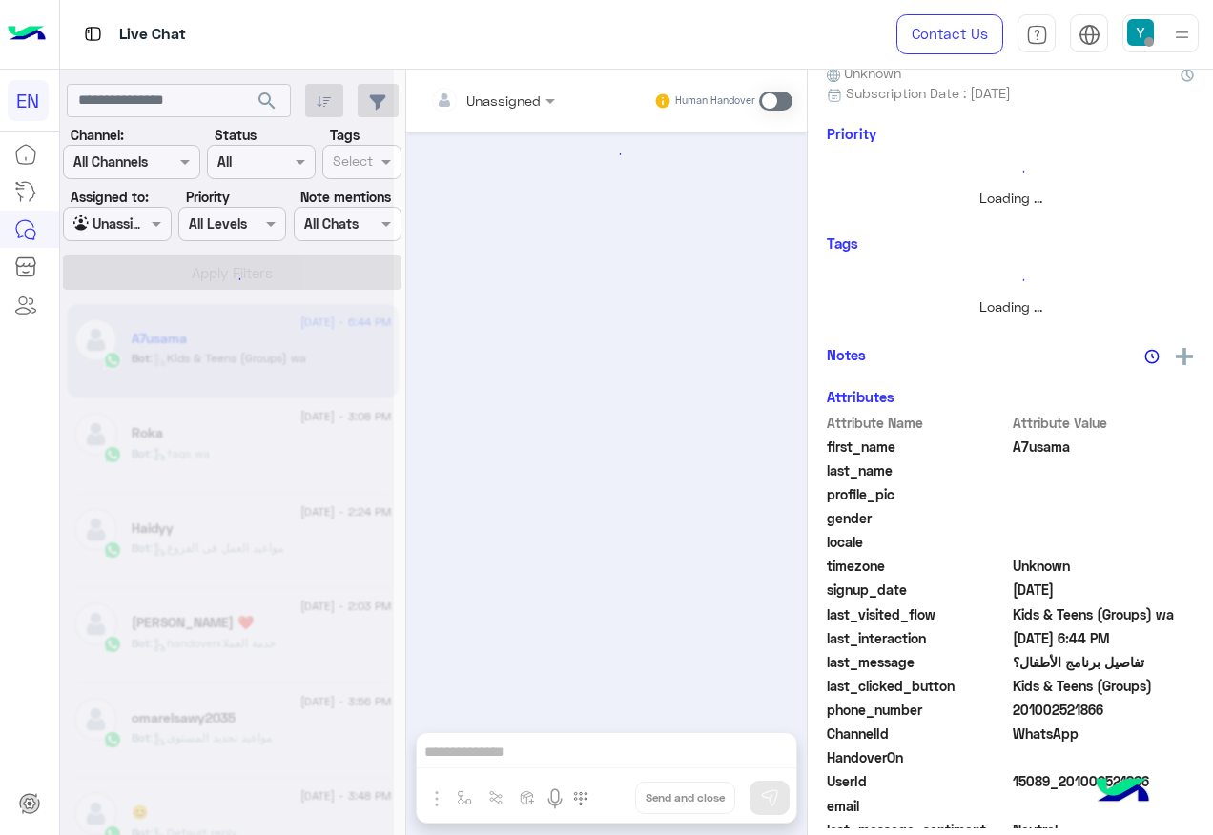
click at [352, 319] on span "[DATE] - 6:44 PM" at bounding box center [345, 322] width 91 height 17
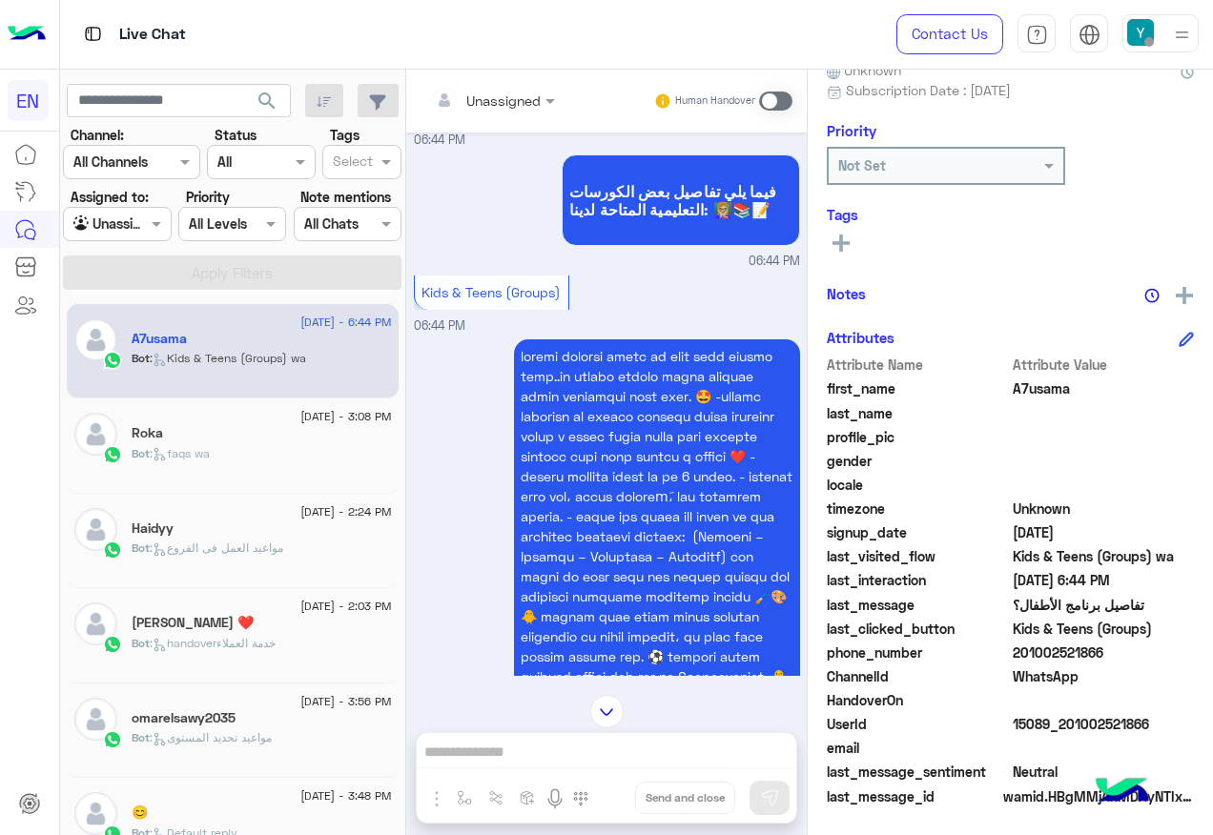
scroll to position [298, 0]
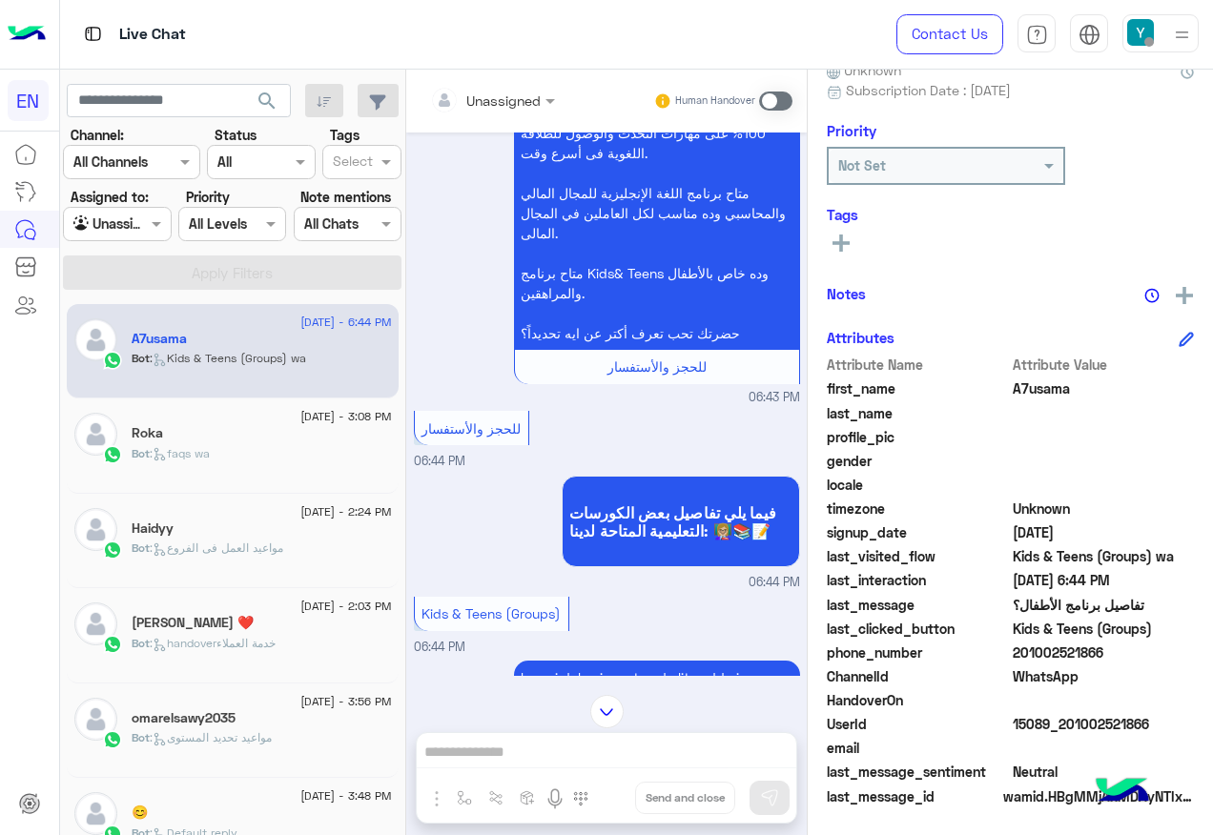
click at [486, 100] on input "text" at bounding box center [468, 101] width 77 height 20
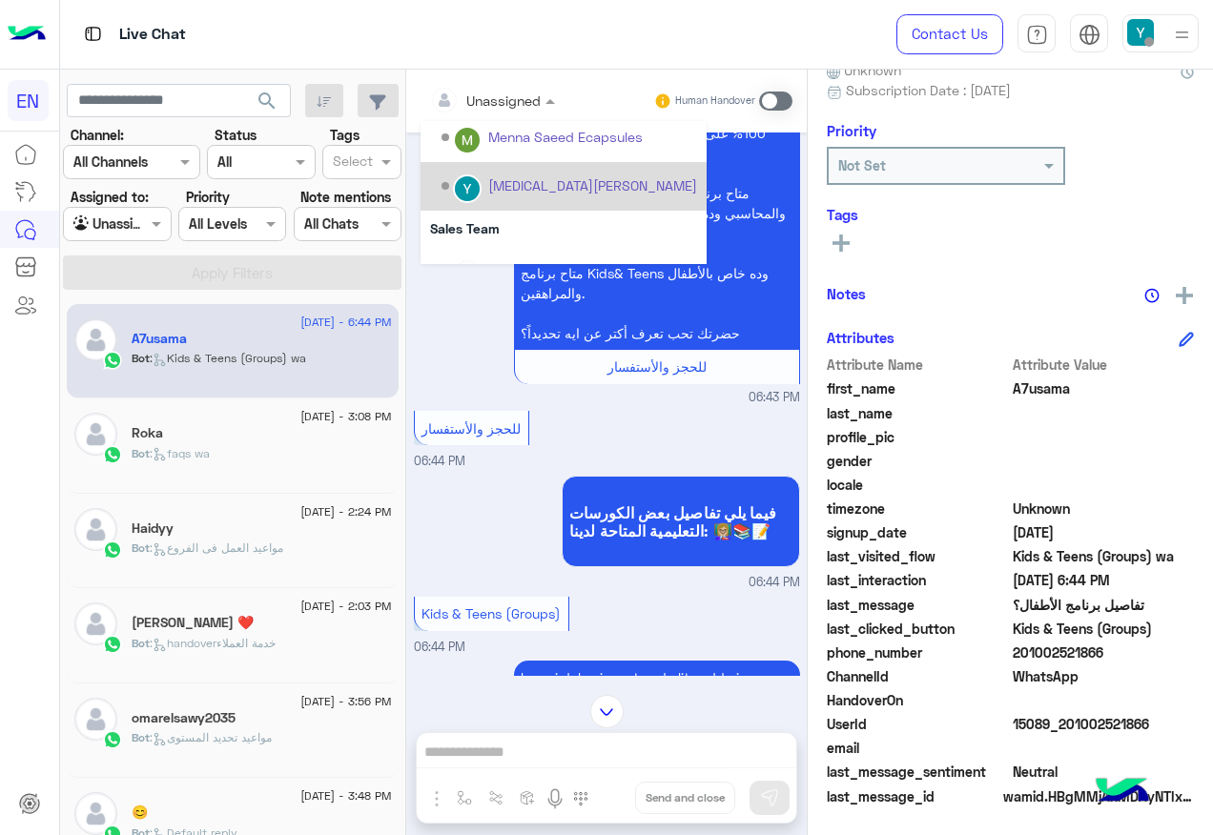
scroll to position [317, 0]
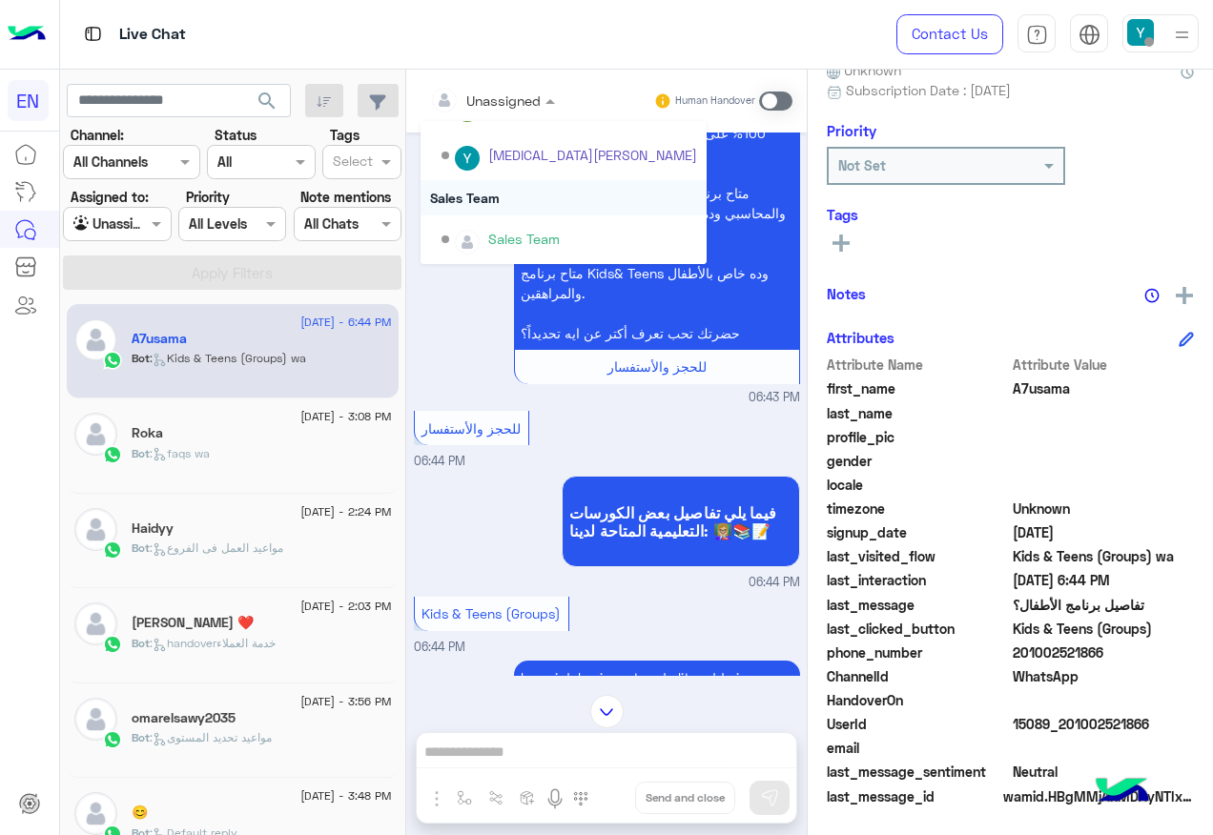
click at [525, 214] on div "Sales Team" at bounding box center [564, 197] width 286 height 35
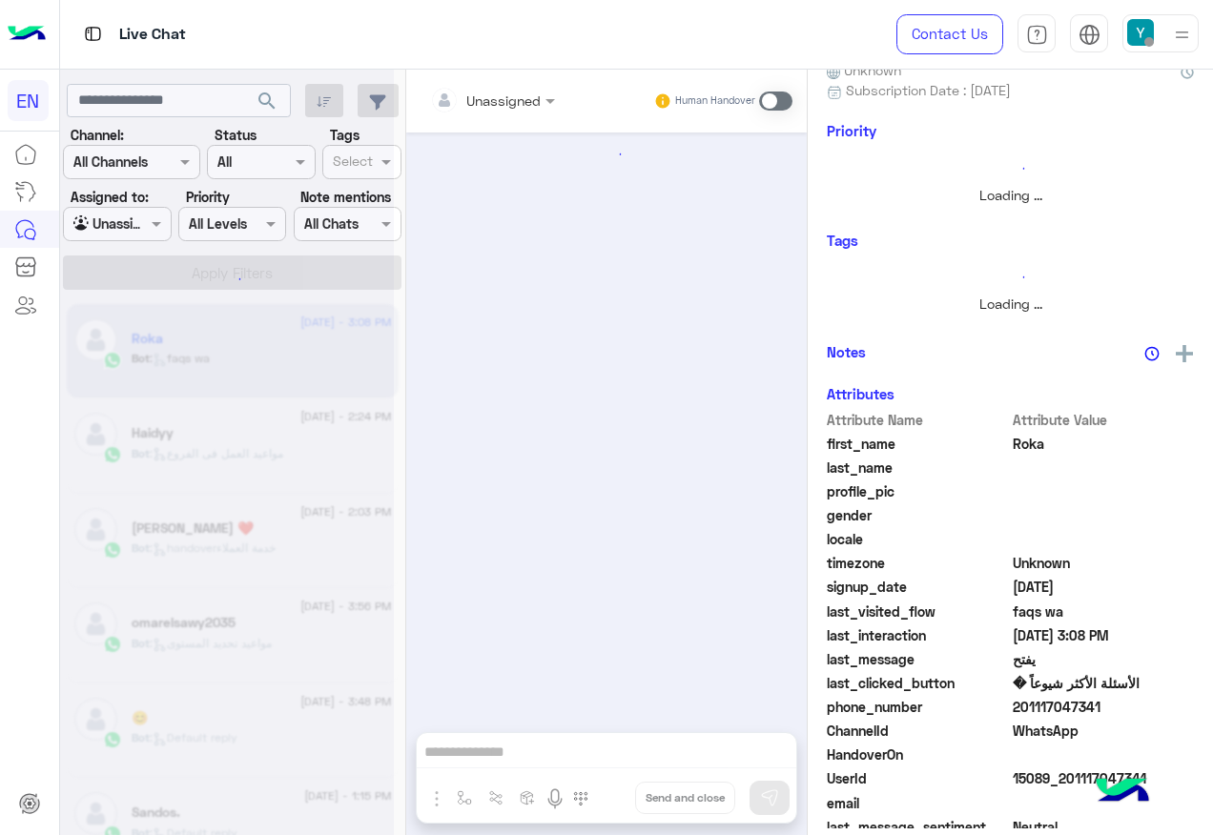
scroll to position [1138, 0]
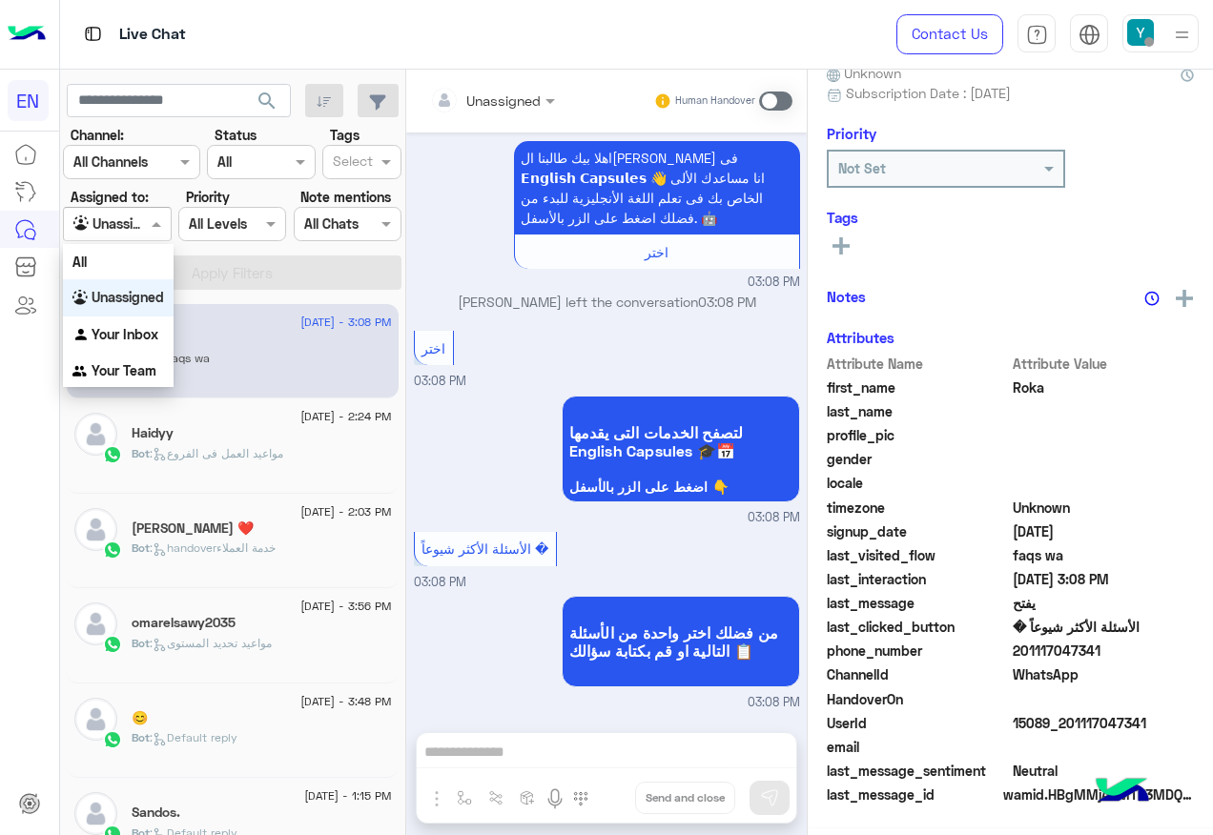
click at [104, 219] on input "text" at bounding box center [95, 225] width 44 height 20
drag, startPoint x: 136, startPoint y: 368, endPoint x: 152, endPoint y: 309, distance: 61.1
click at [136, 365] on b "Your Team" at bounding box center [124, 370] width 65 height 16
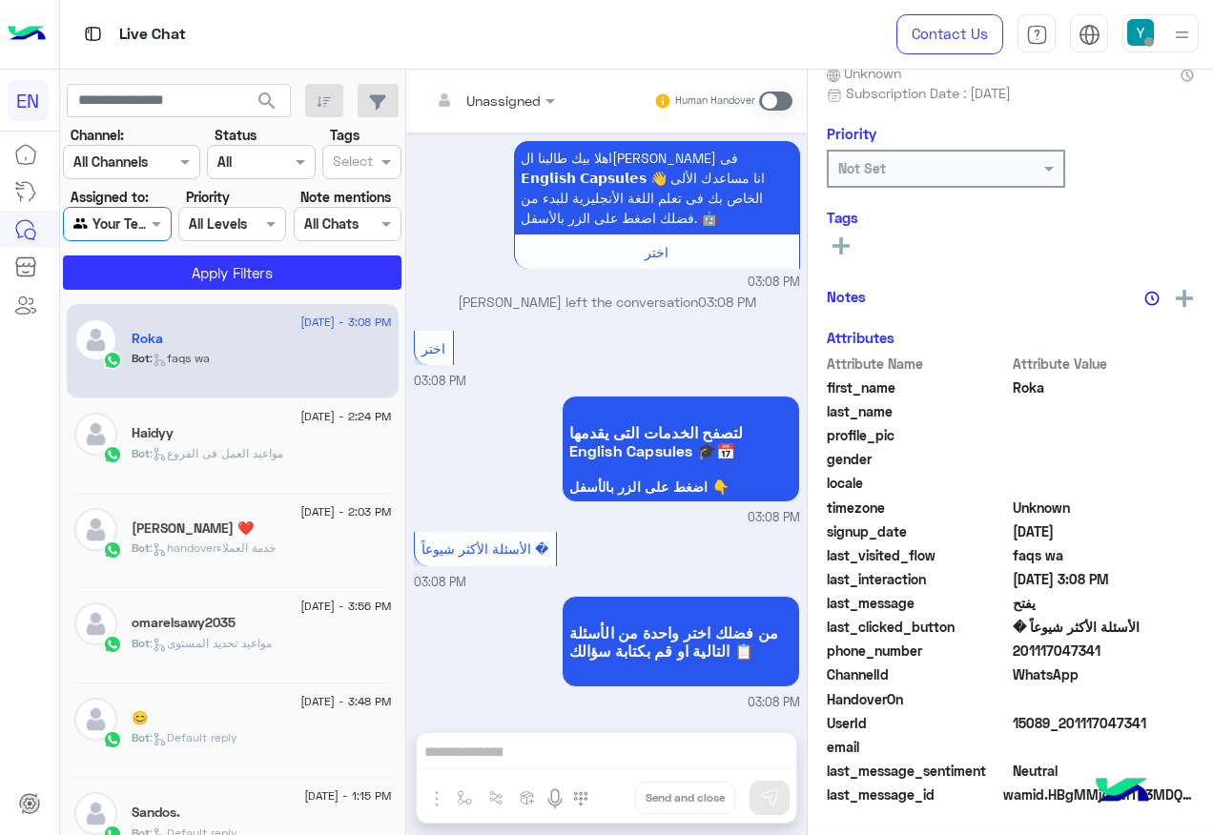
click at [154, 293] on div "search Channel: Channel All Channels Status Channel All Tags Select Assigned to…" at bounding box center [233, 456] width 346 height 773
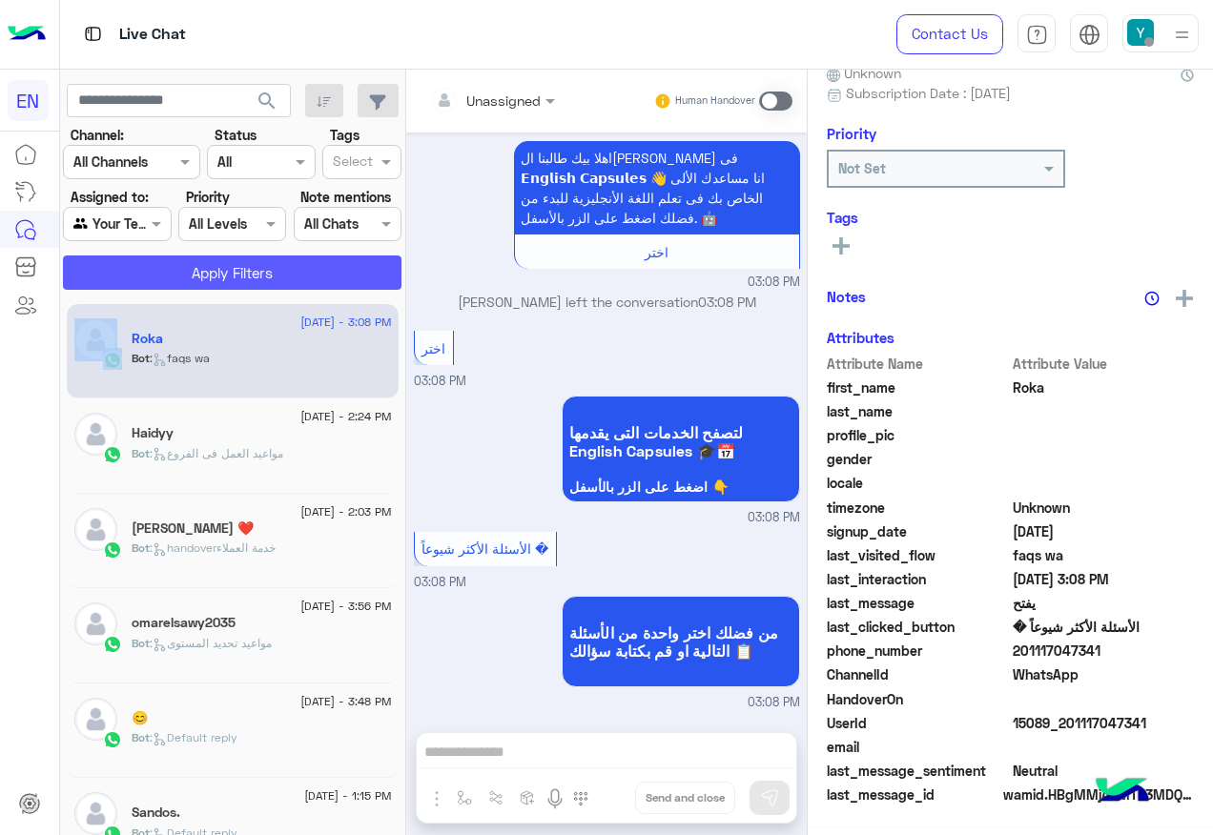
click at [155, 286] on button "Apply Filters" at bounding box center [232, 273] width 339 height 34
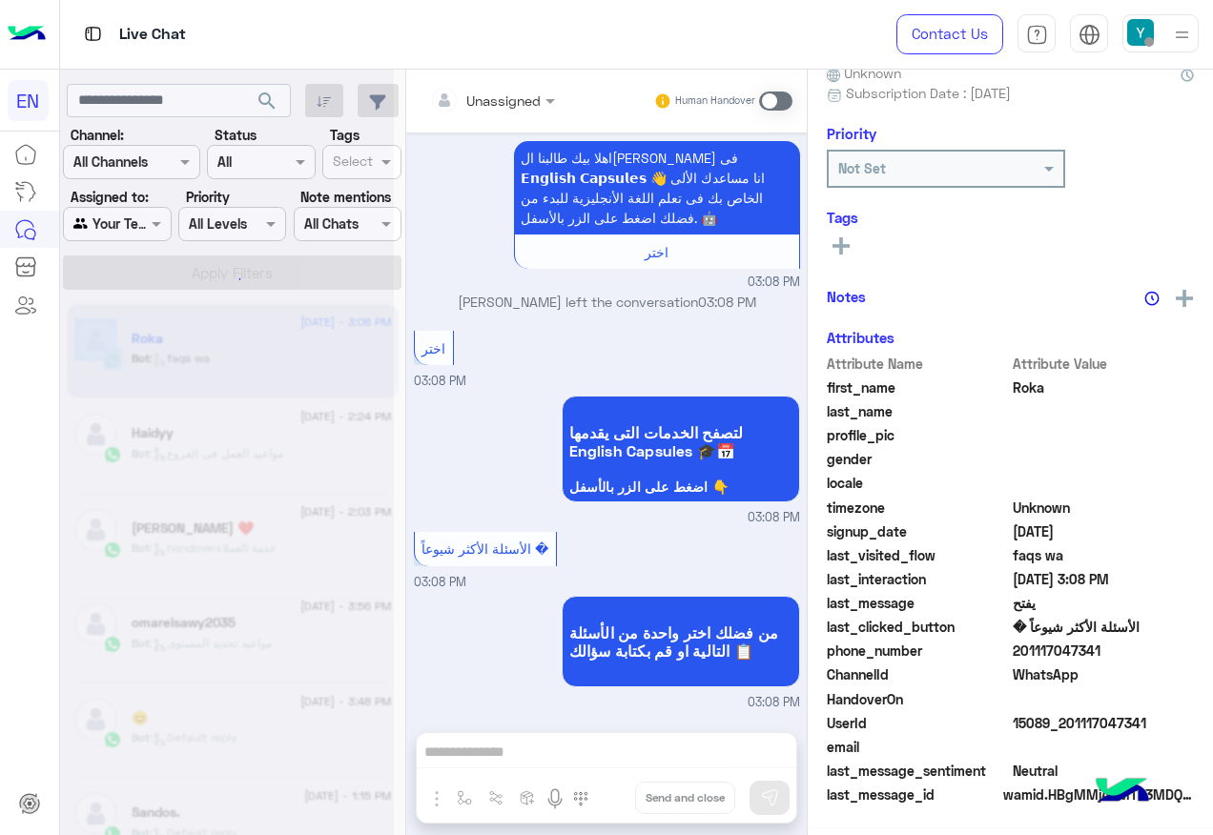
scroll to position [191, 0]
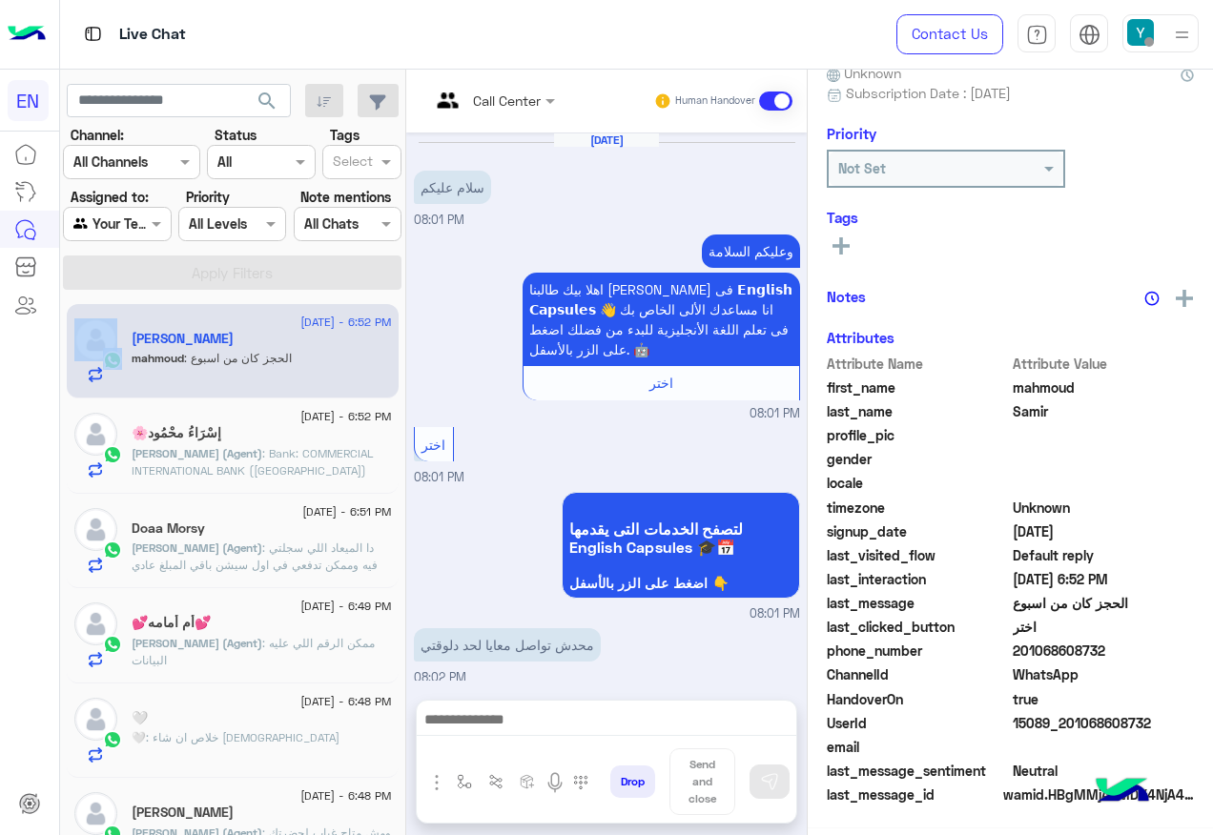
scroll to position [1111, 0]
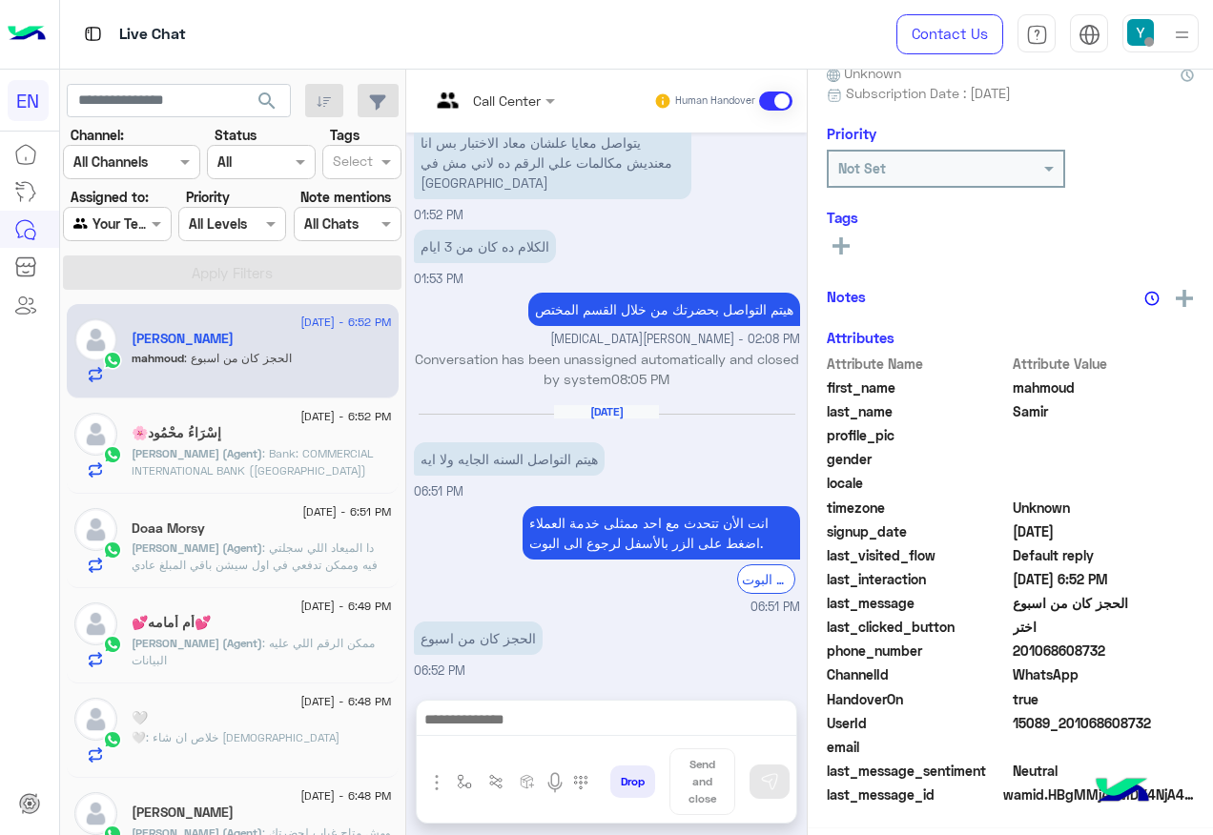
click at [327, 414] on div "[DATE] - 6:52 PM" at bounding box center [262, 419] width 260 height 12
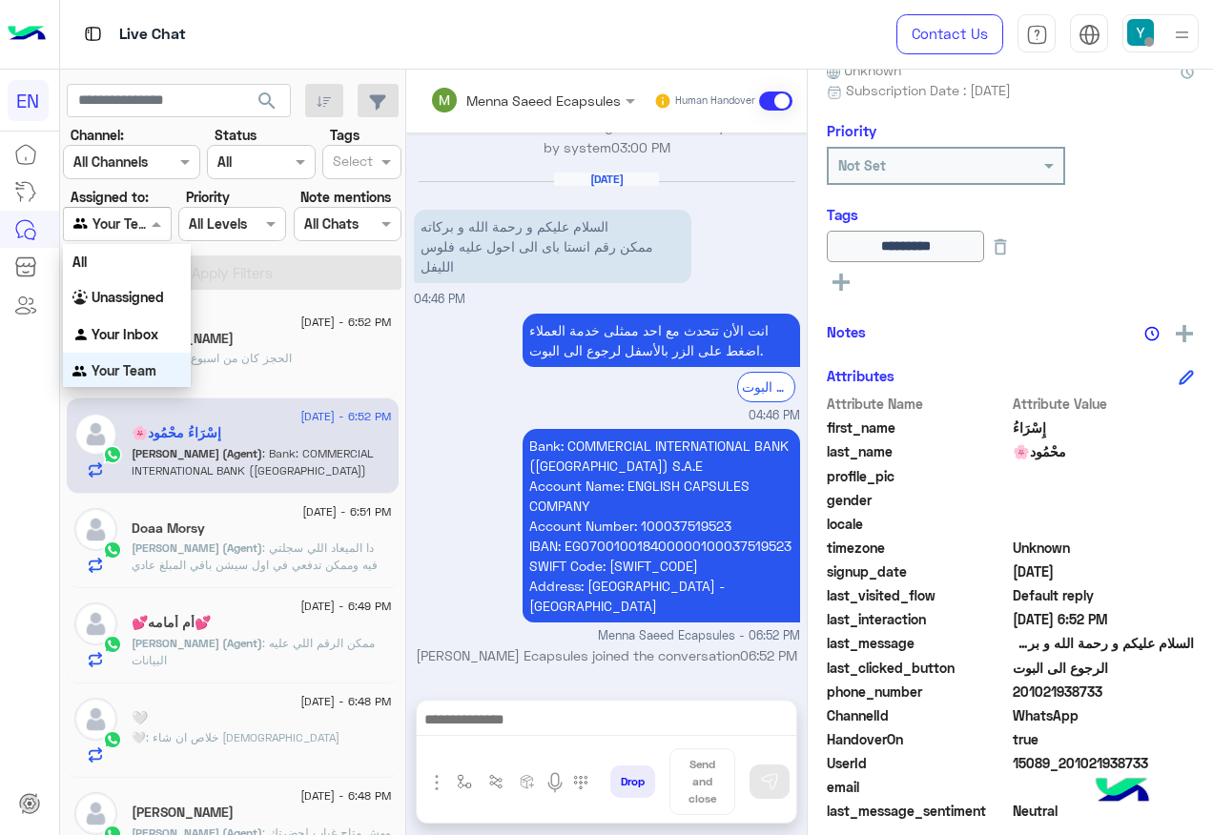
drag, startPoint x: 148, startPoint y: 218, endPoint x: 148, endPoint y: 274, distance: 55.3
click at [148, 222] on div at bounding box center [117, 224] width 106 height 22
click at [148, 278] on div "All Unassigned Your Inbox Your Team" at bounding box center [127, 316] width 128 height 146
click at [145, 250] on div "All" at bounding box center [127, 260] width 128 height 35
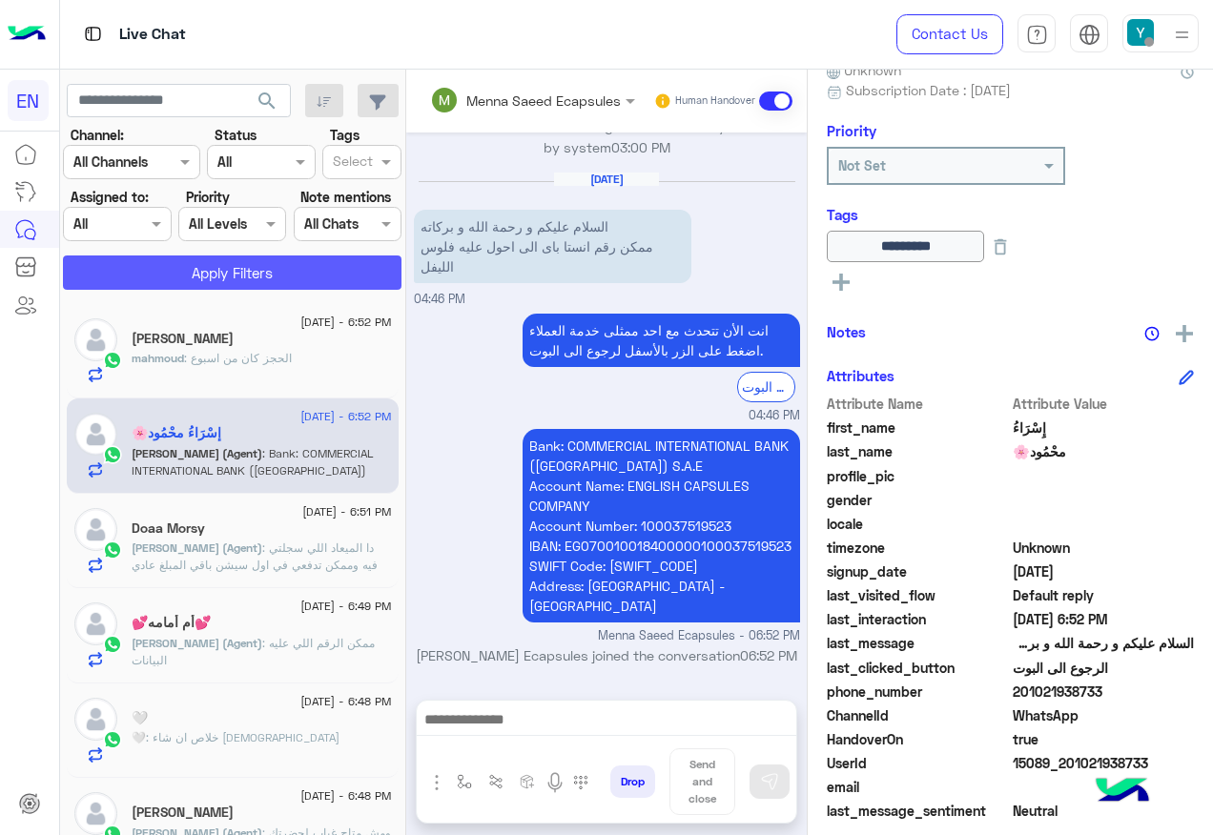
click at [147, 257] on button "Apply Filters" at bounding box center [232, 273] width 339 height 34
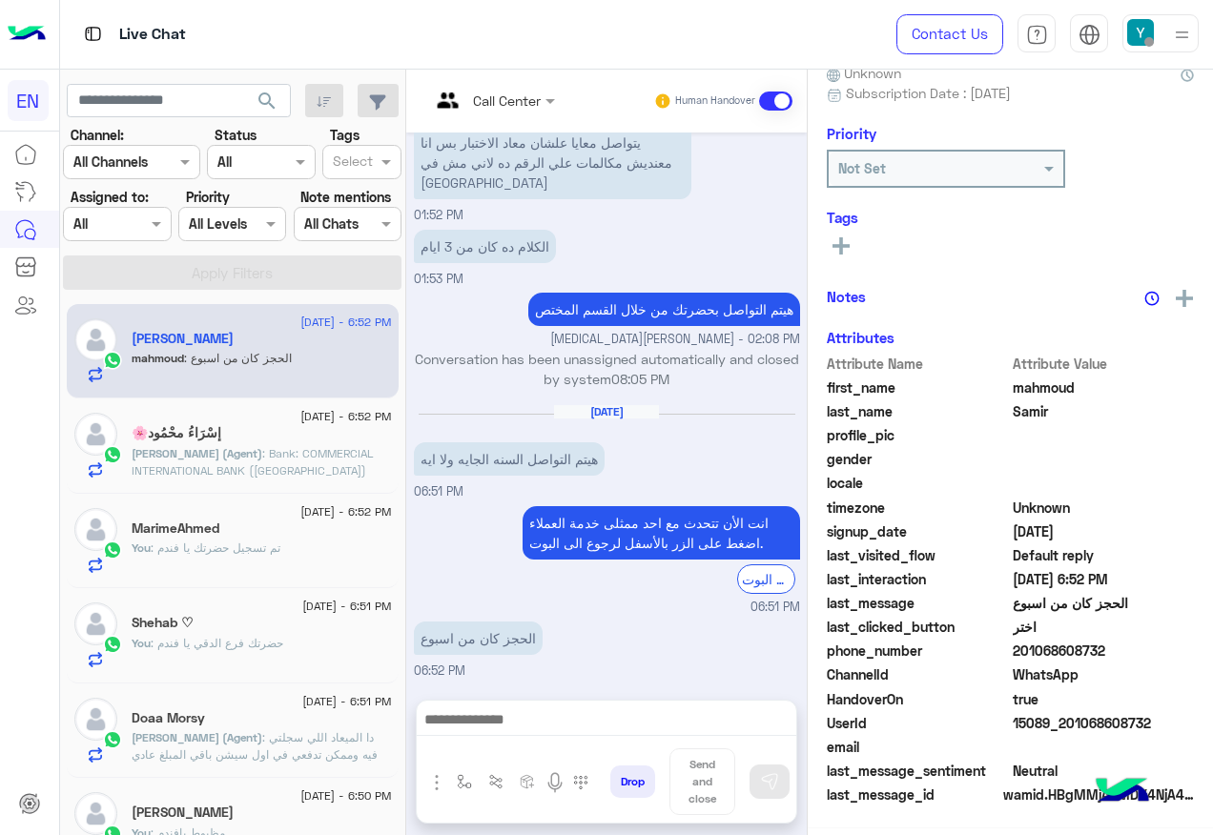
scroll to position [191, 0]
